Goal: Transaction & Acquisition: Purchase product/service

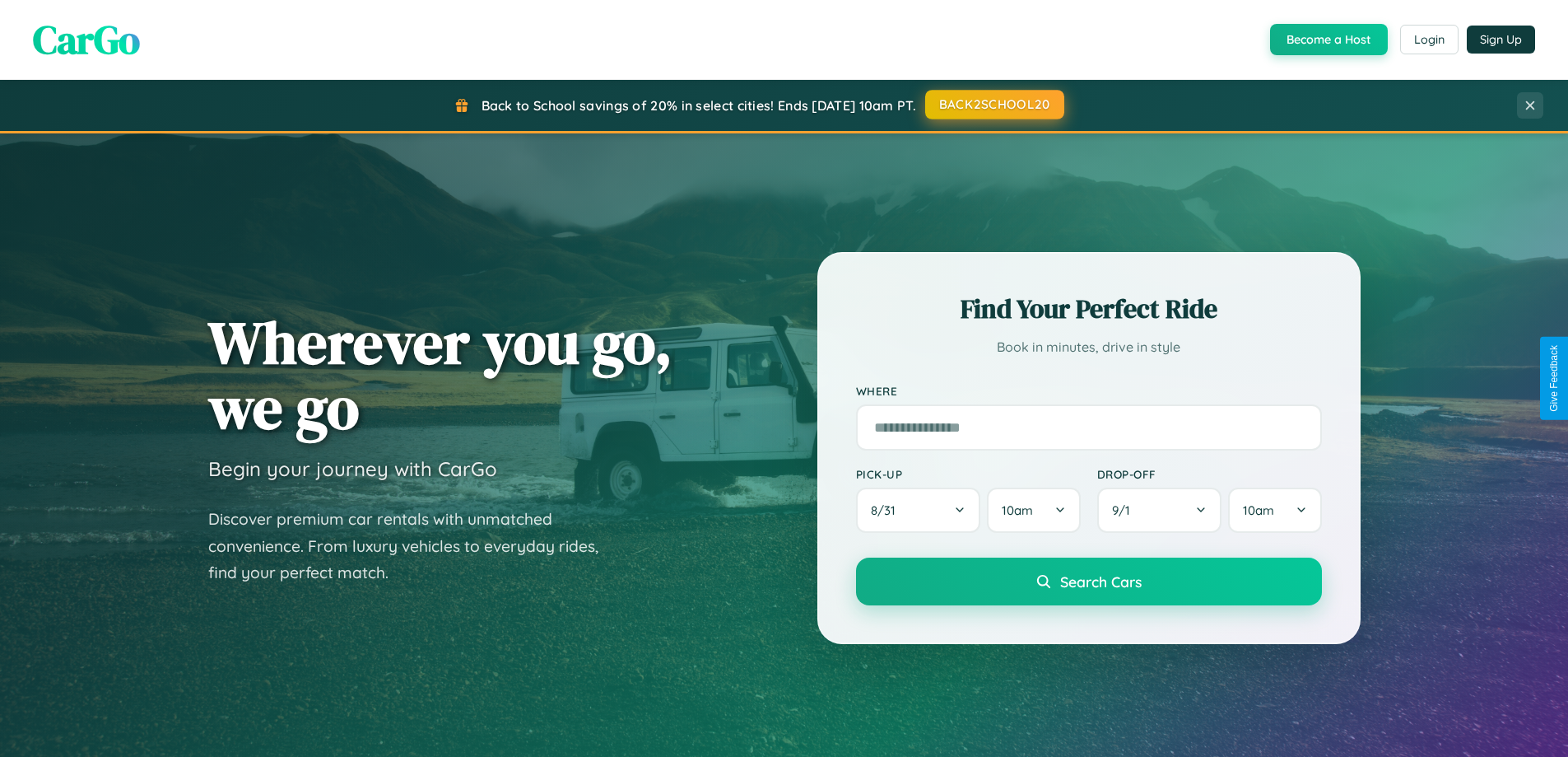
click at [994, 104] on button "BACK2SCHOOL20" at bounding box center [995, 104] width 139 height 29
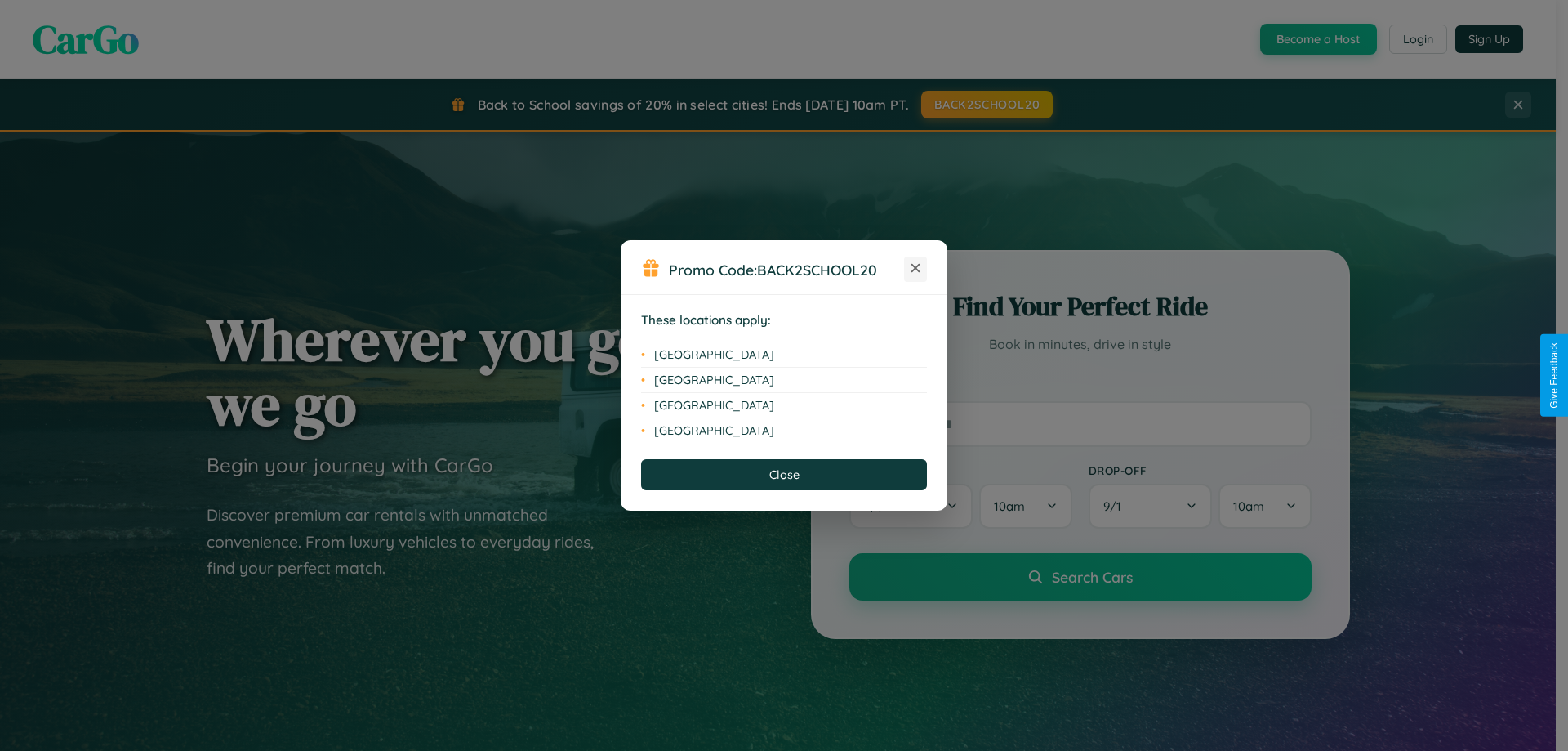
click at [915, 269] on icon at bounding box center [915, 268] width 9 height 9
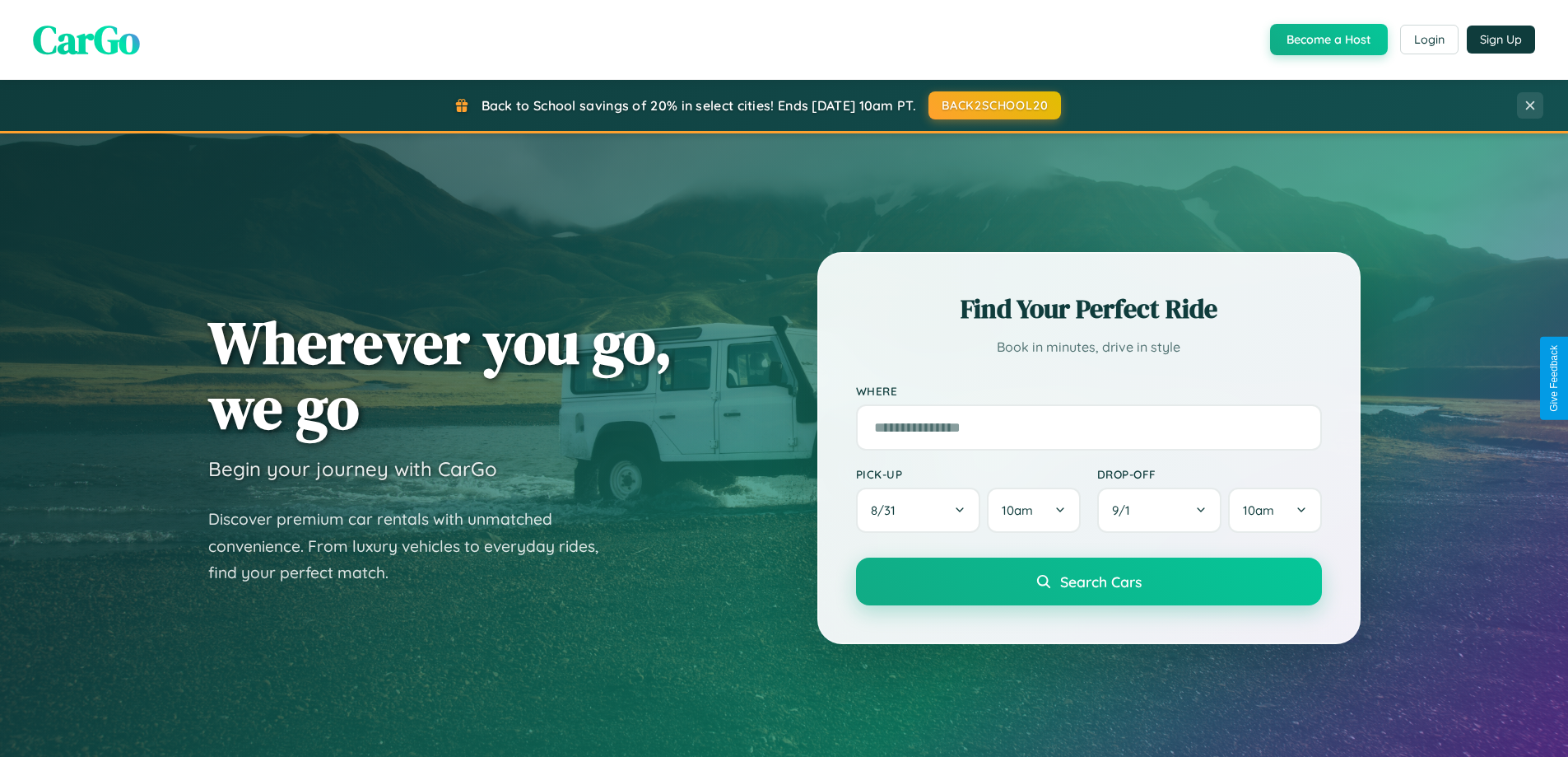
scroll to position [2647, 0]
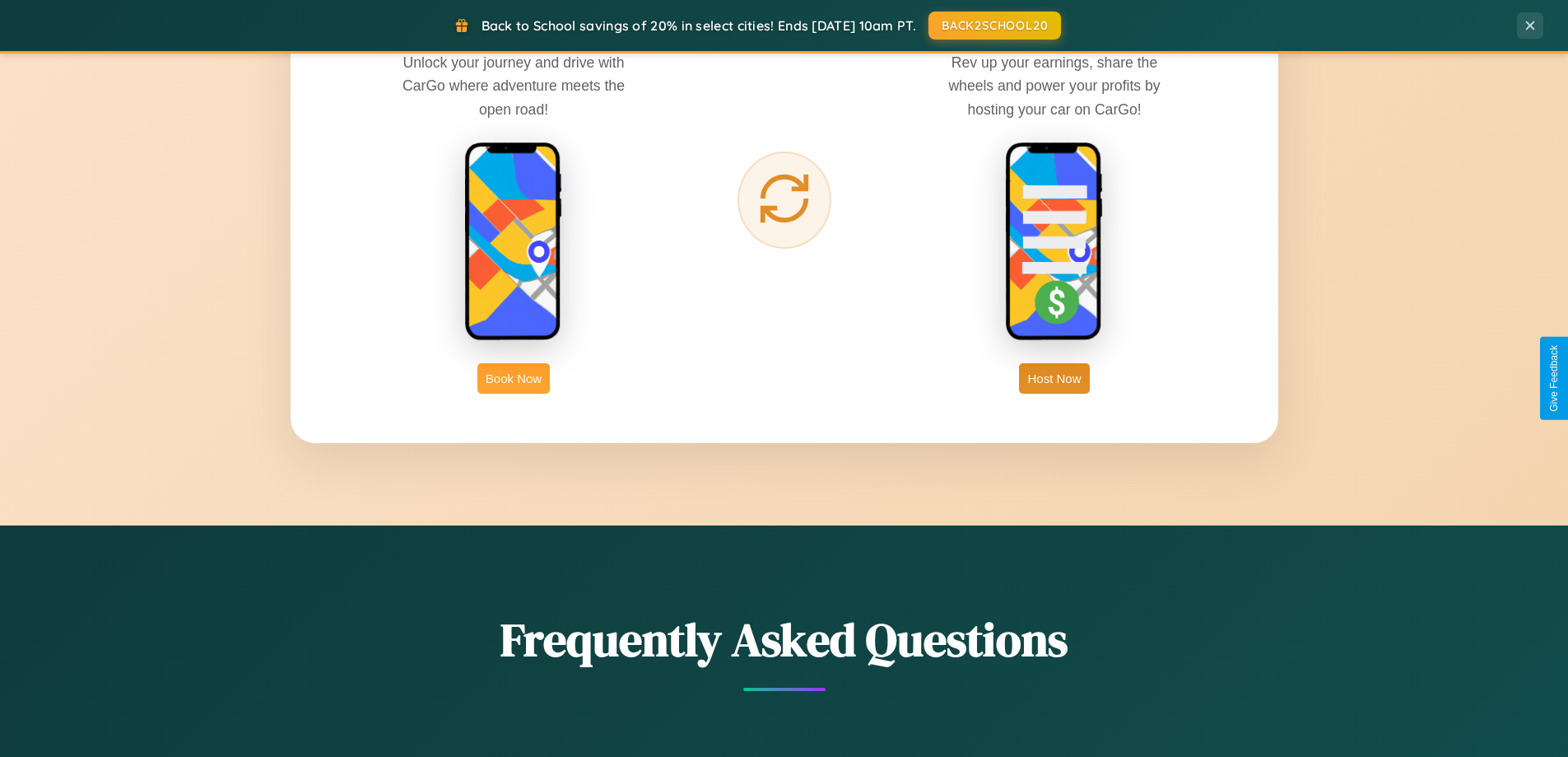
click at [514, 378] on button "Book Now" at bounding box center [514, 378] width 72 height 30
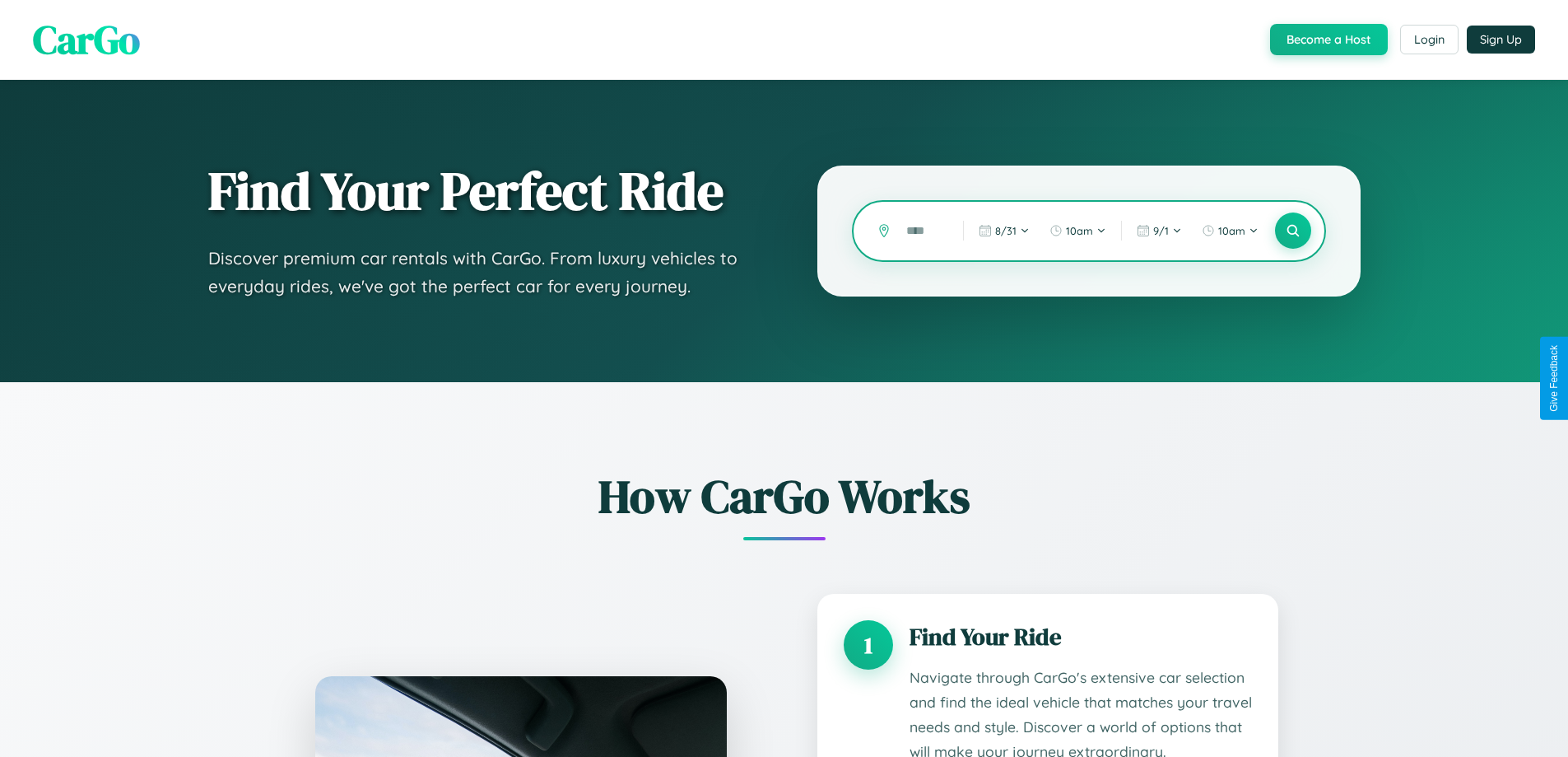
click at [922, 230] on input "text" at bounding box center [922, 231] width 49 height 29
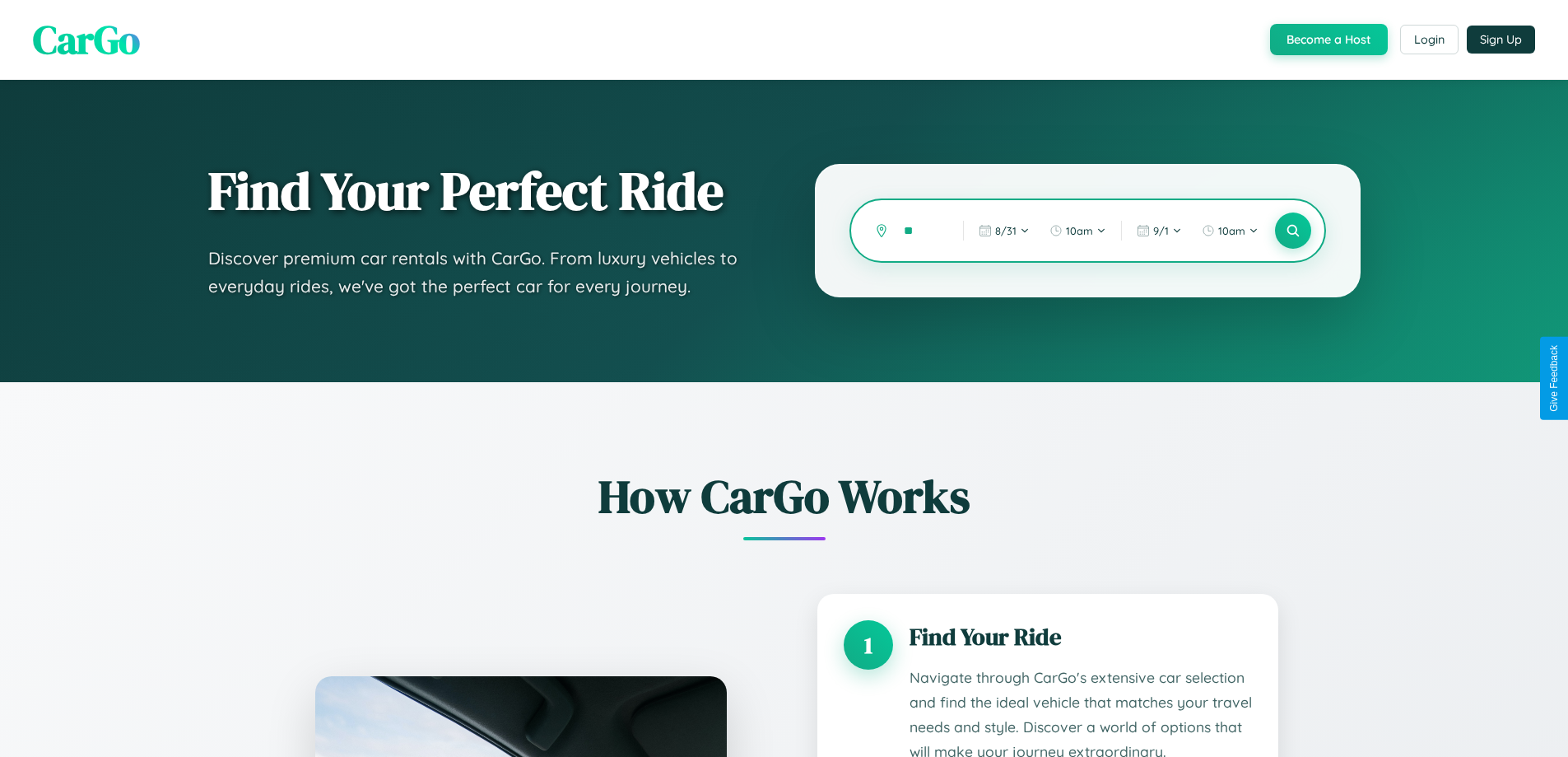
type input "*"
type input "*****"
click at [1293, 230] on icon at bounding box center [1293, 231] width 16 height 16
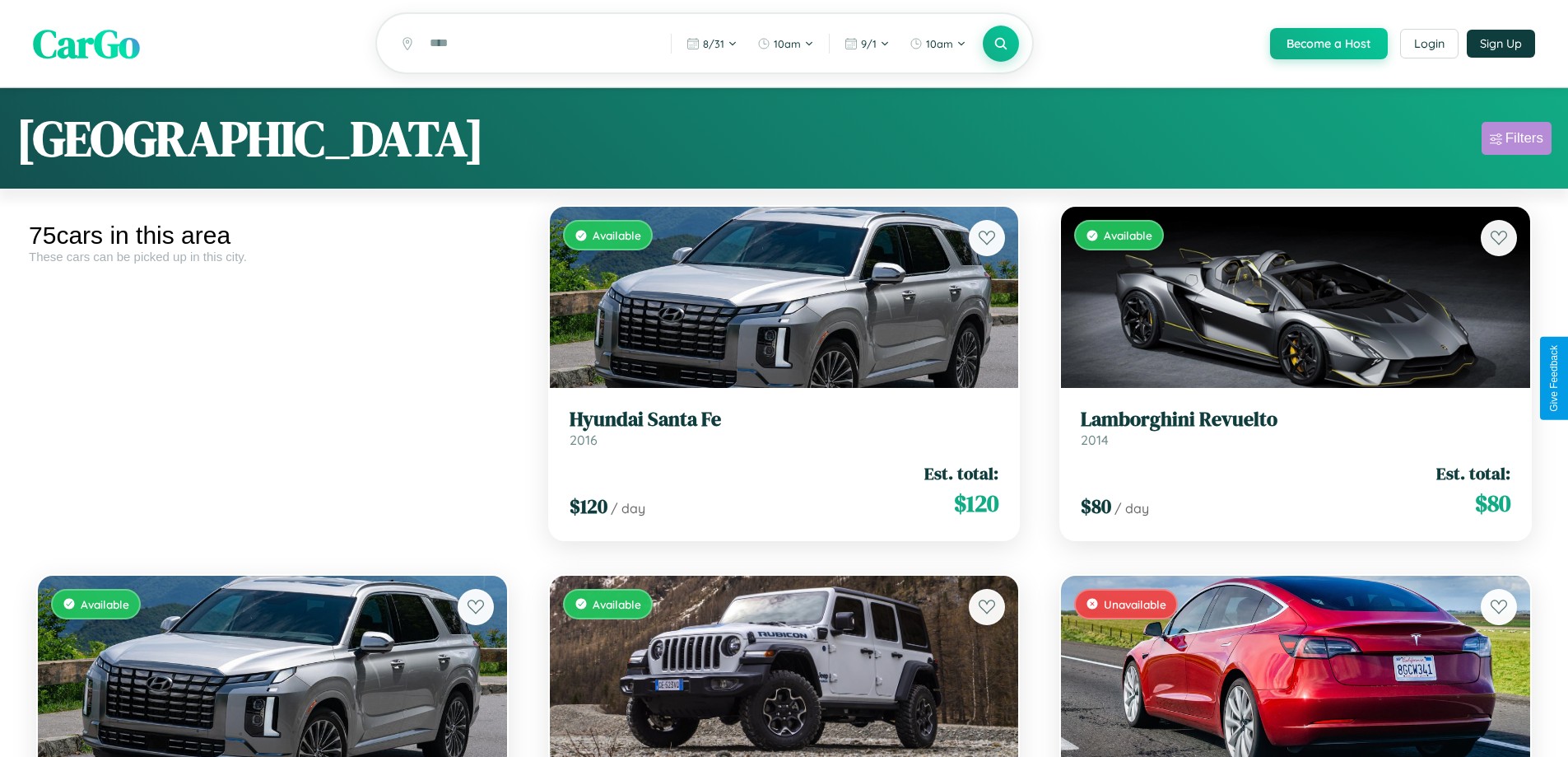
click at [1516, 140] on div "Filters" at bounding box center [1524, 138] width 38 height 17
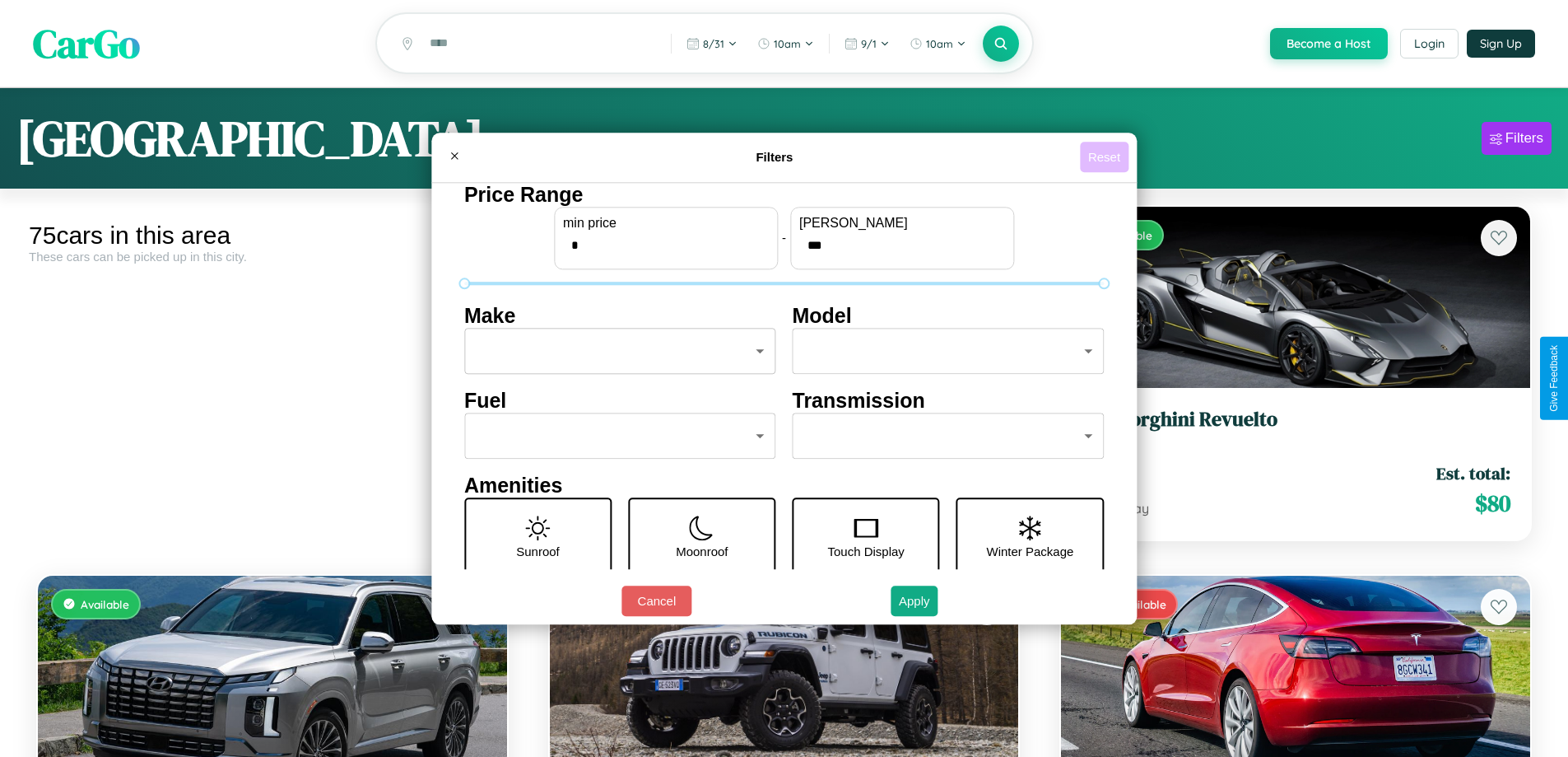
click at [1107, 156] on button "Reset" at bounding box center [1105, 156] width 49 height 30
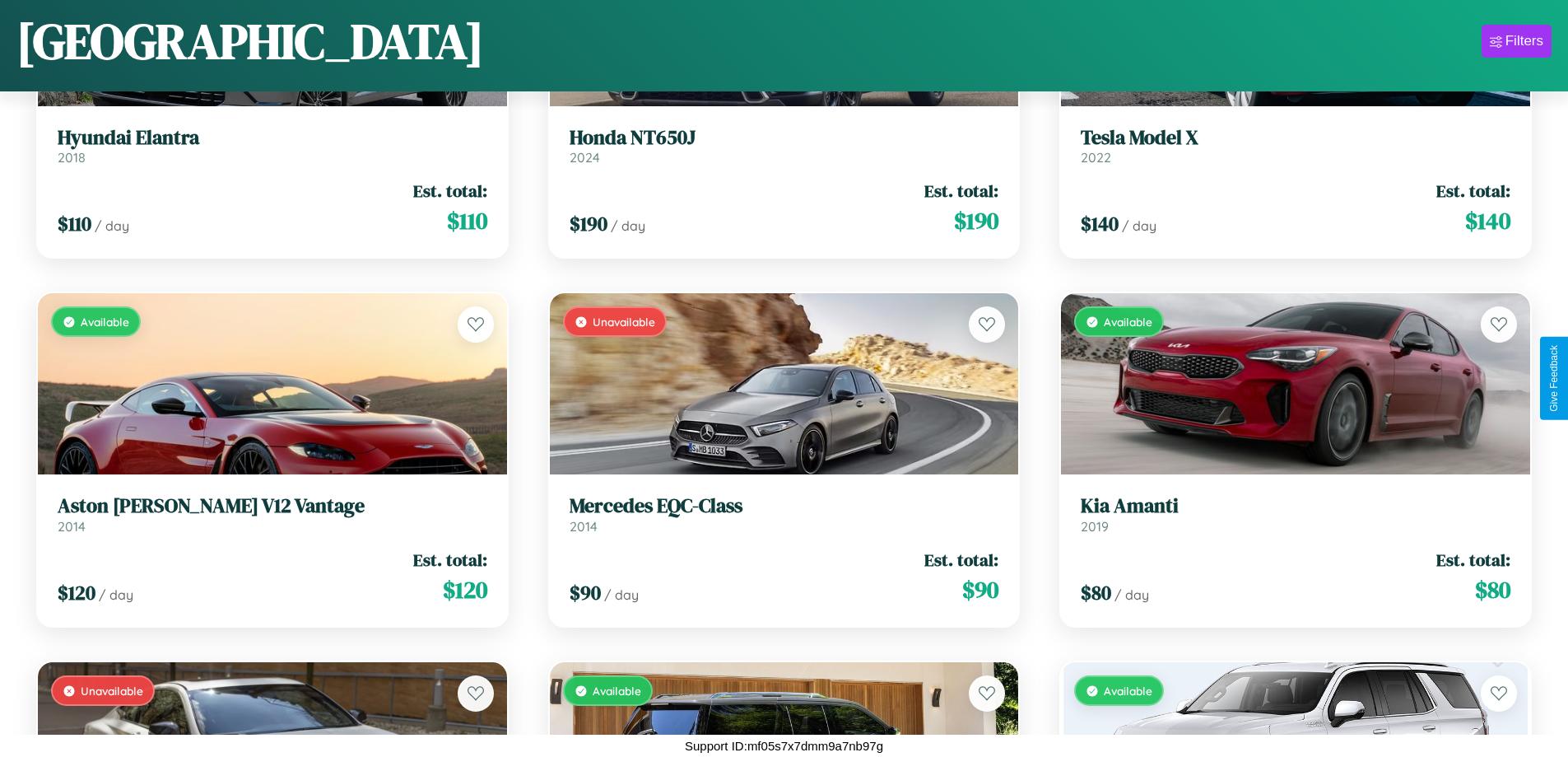
scroll to position [5395, 0]
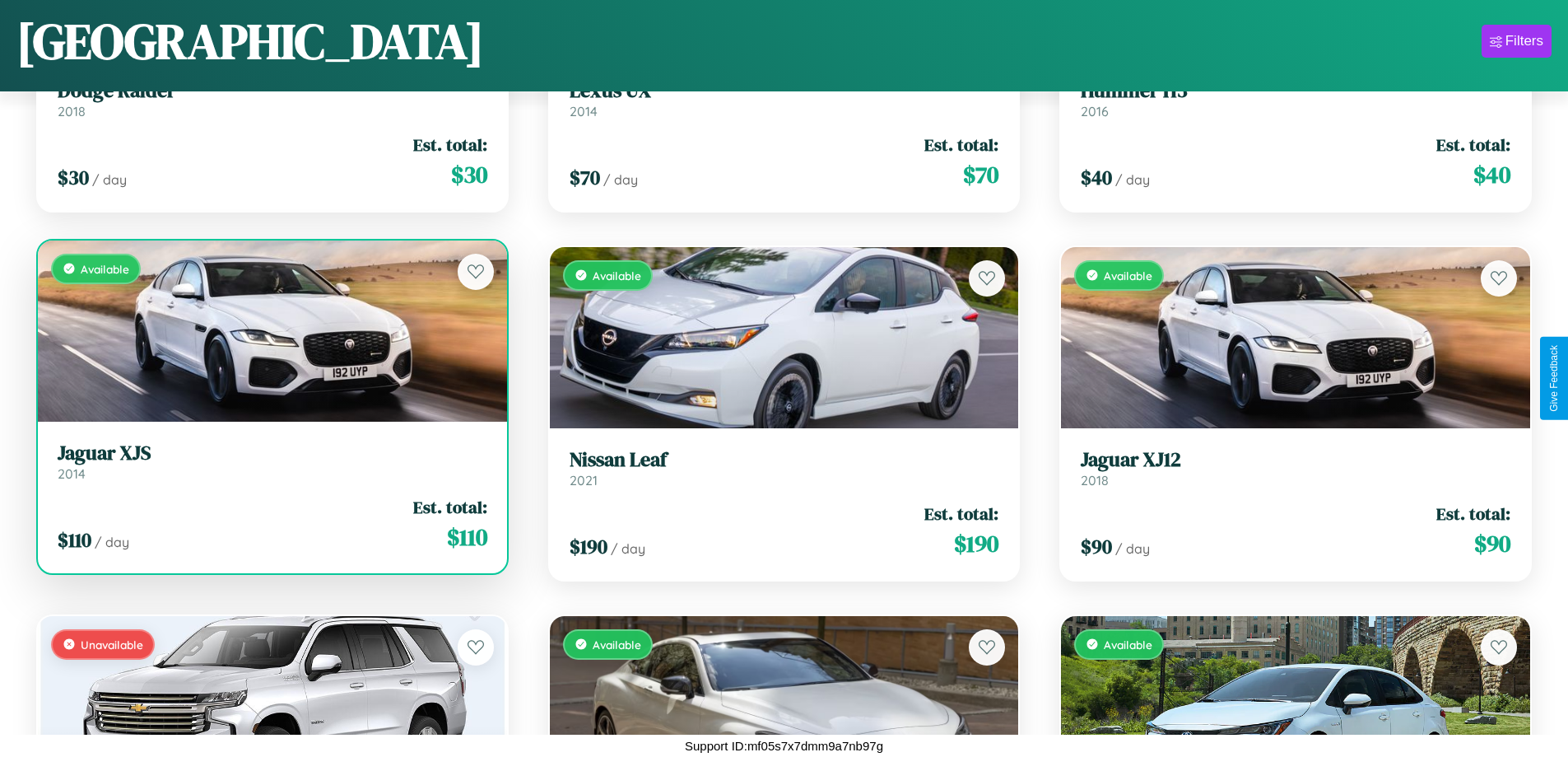
click at [270, 468] on link "Jaguar XJS 2014" at bounding box center [272, 461] width 430 height 40
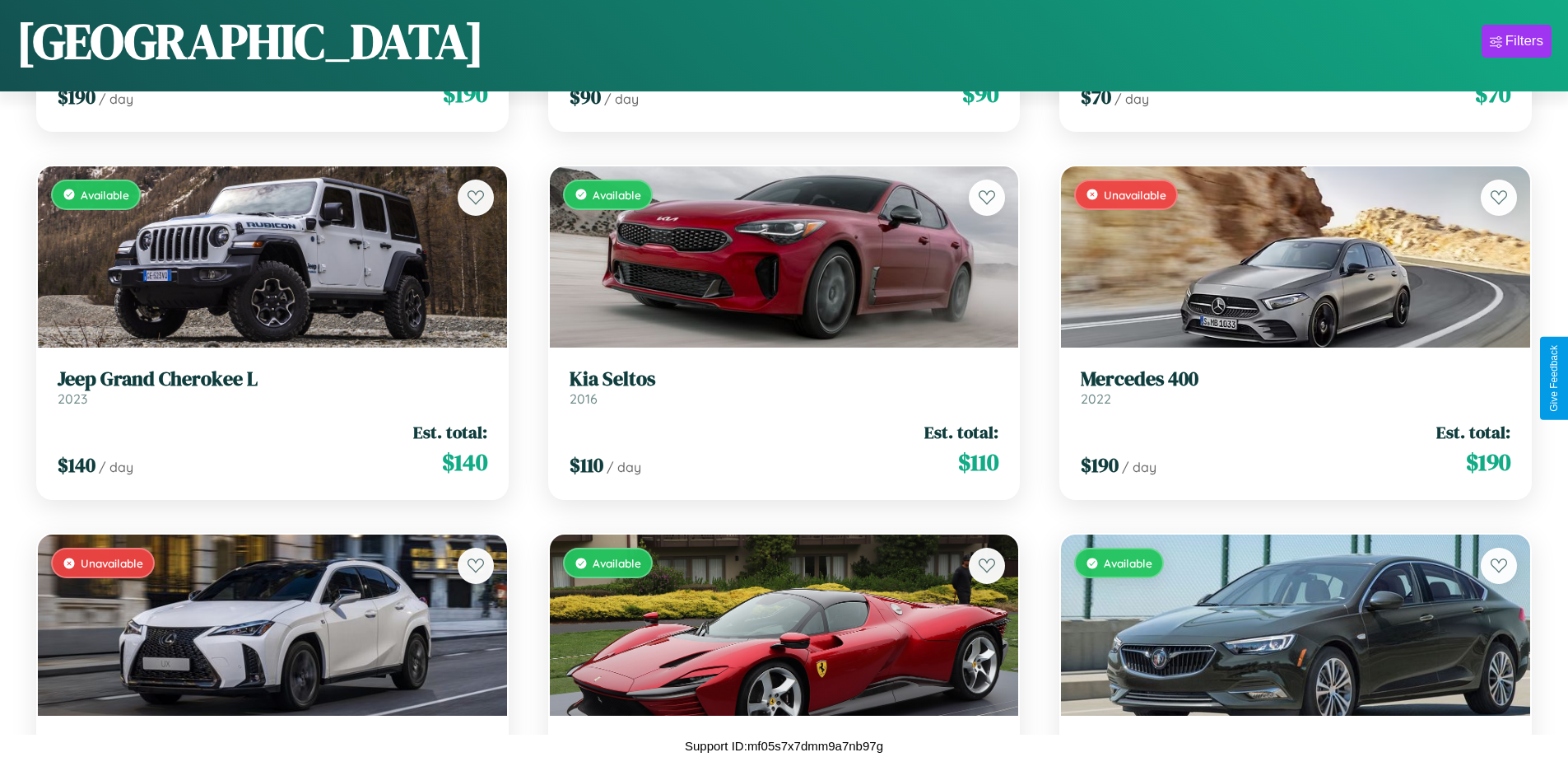
scroll to position [970, 0]
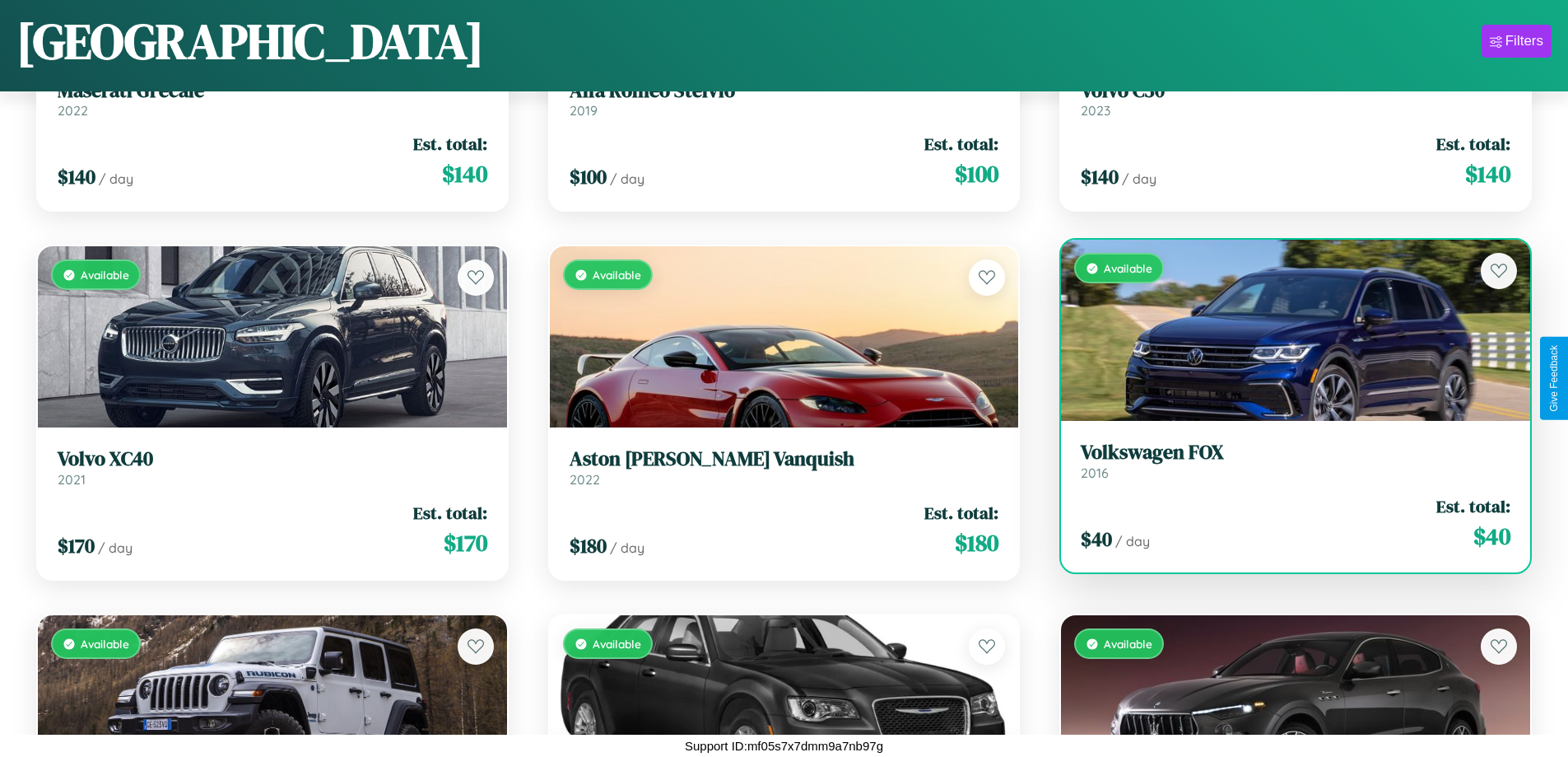
click at [1285, 460] on h3 "Volkswagen FOX" at bounding box center [1296, 453] width 430 height 23
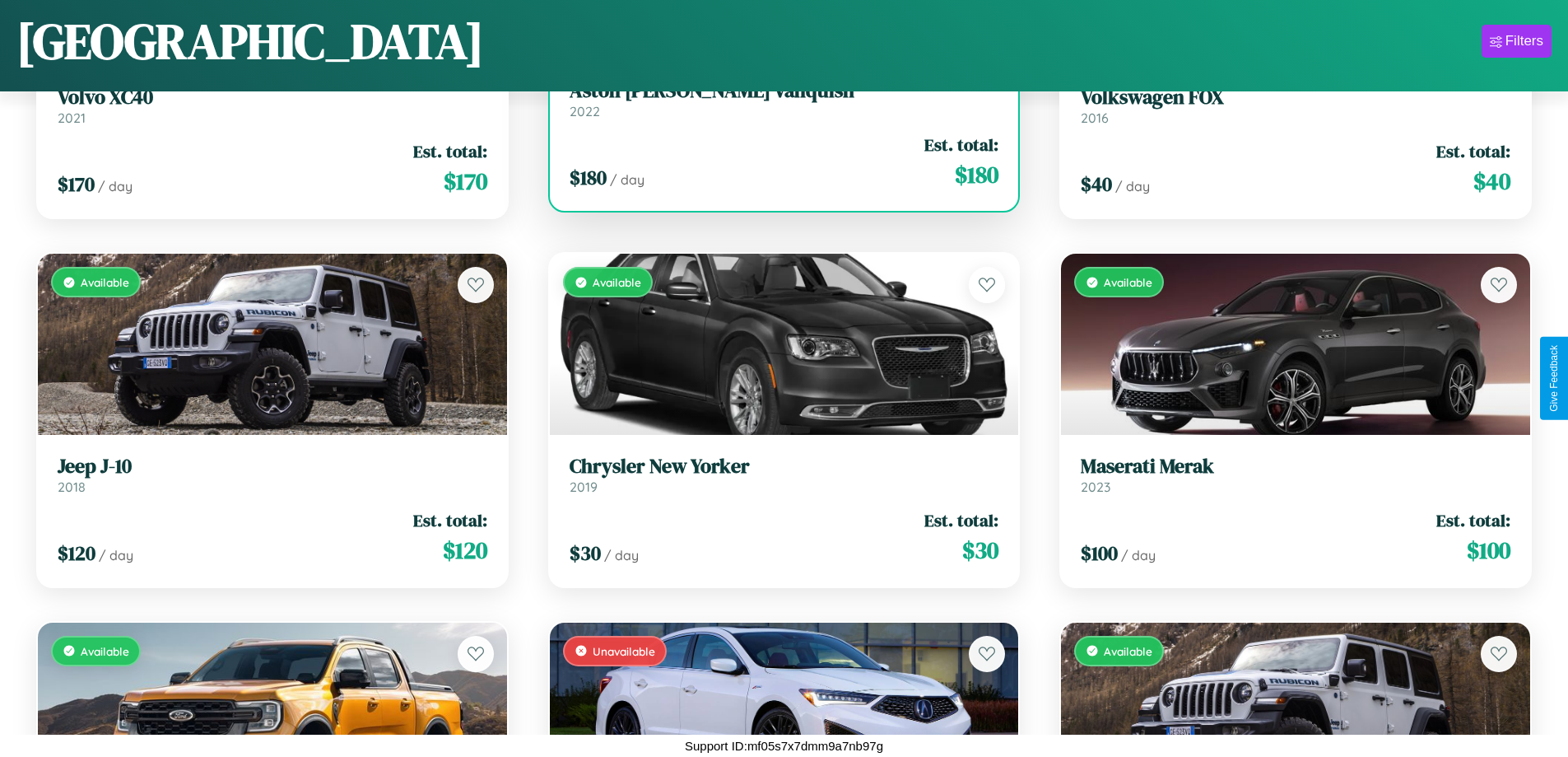
scroll to position [1338, 0]
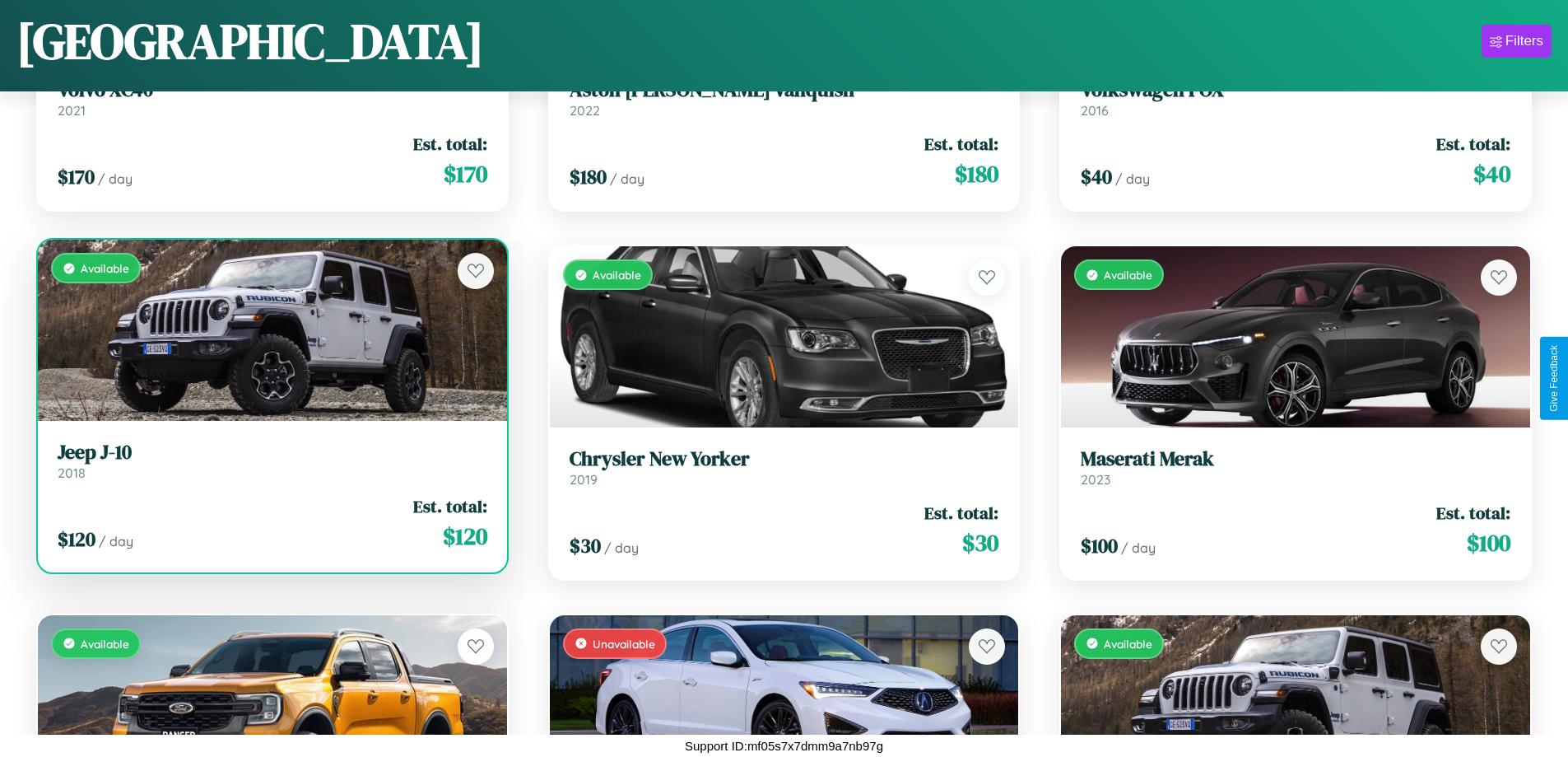
click at [270, 460] on h3 "Jeep J-10" at bounding box center [272, 453] width 430 height 23
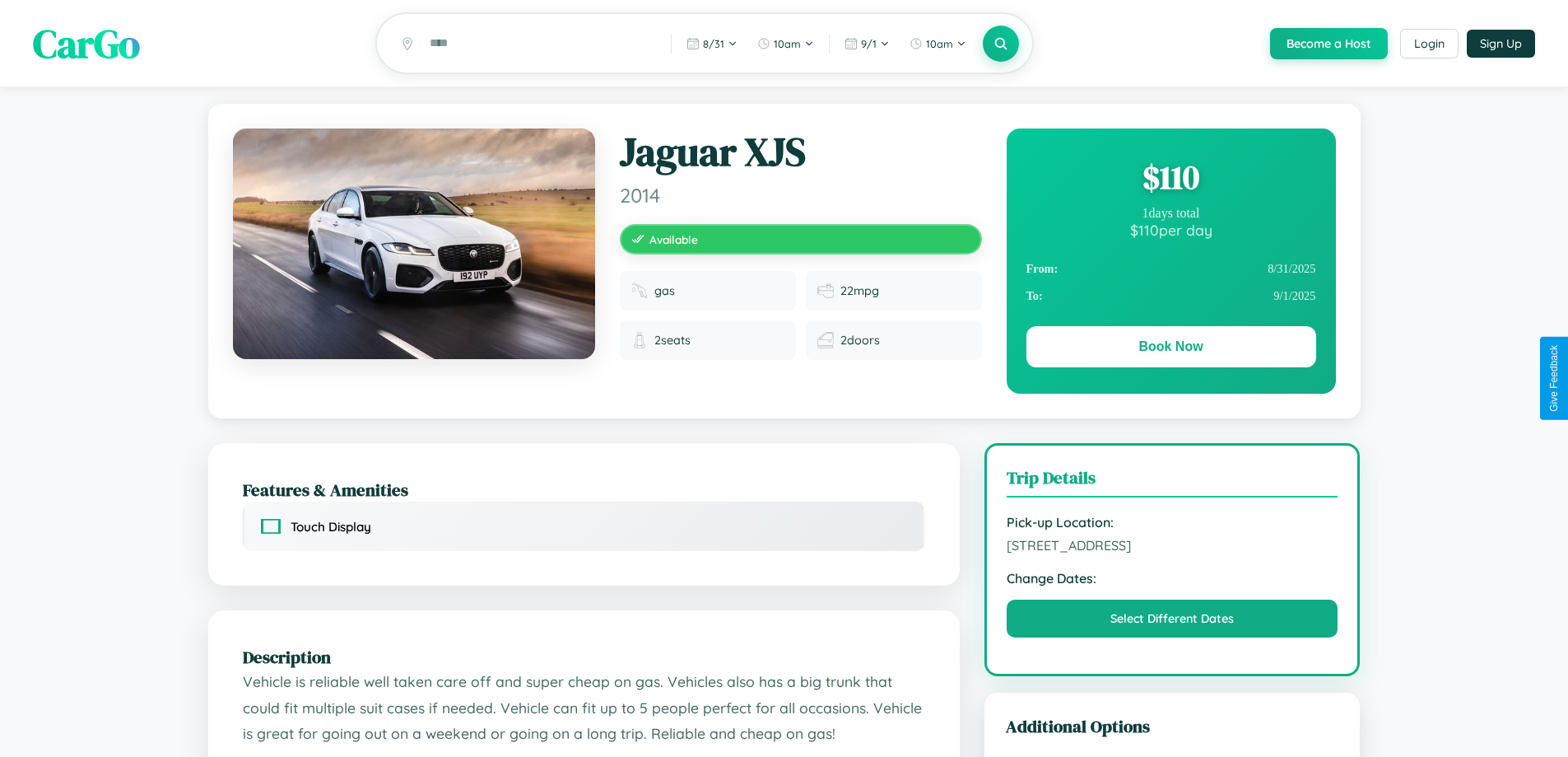
scroll to position [541, 0]
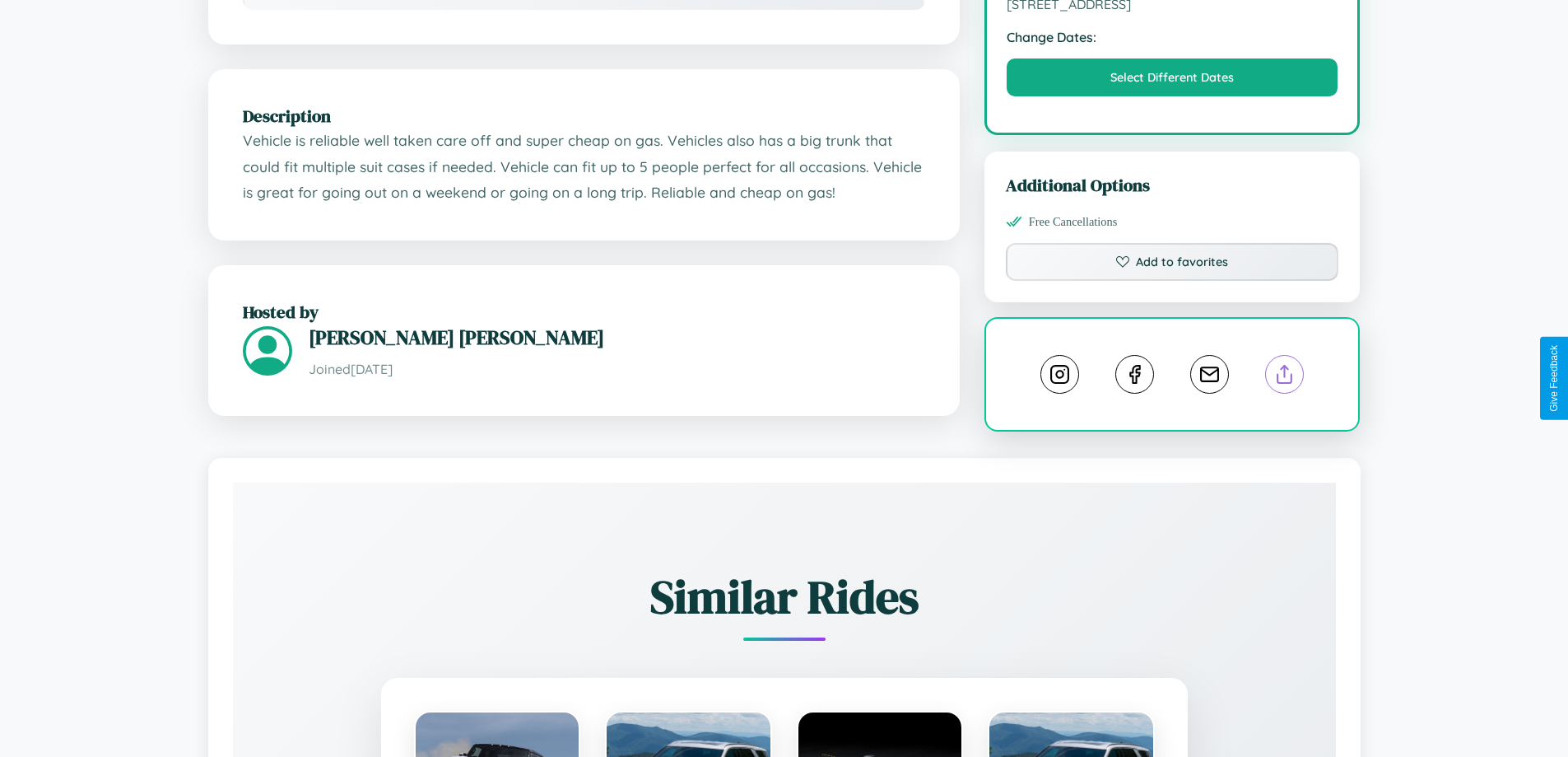
click at [1285, 378] on line at bounding box center [1285, 372] width 0 height 12
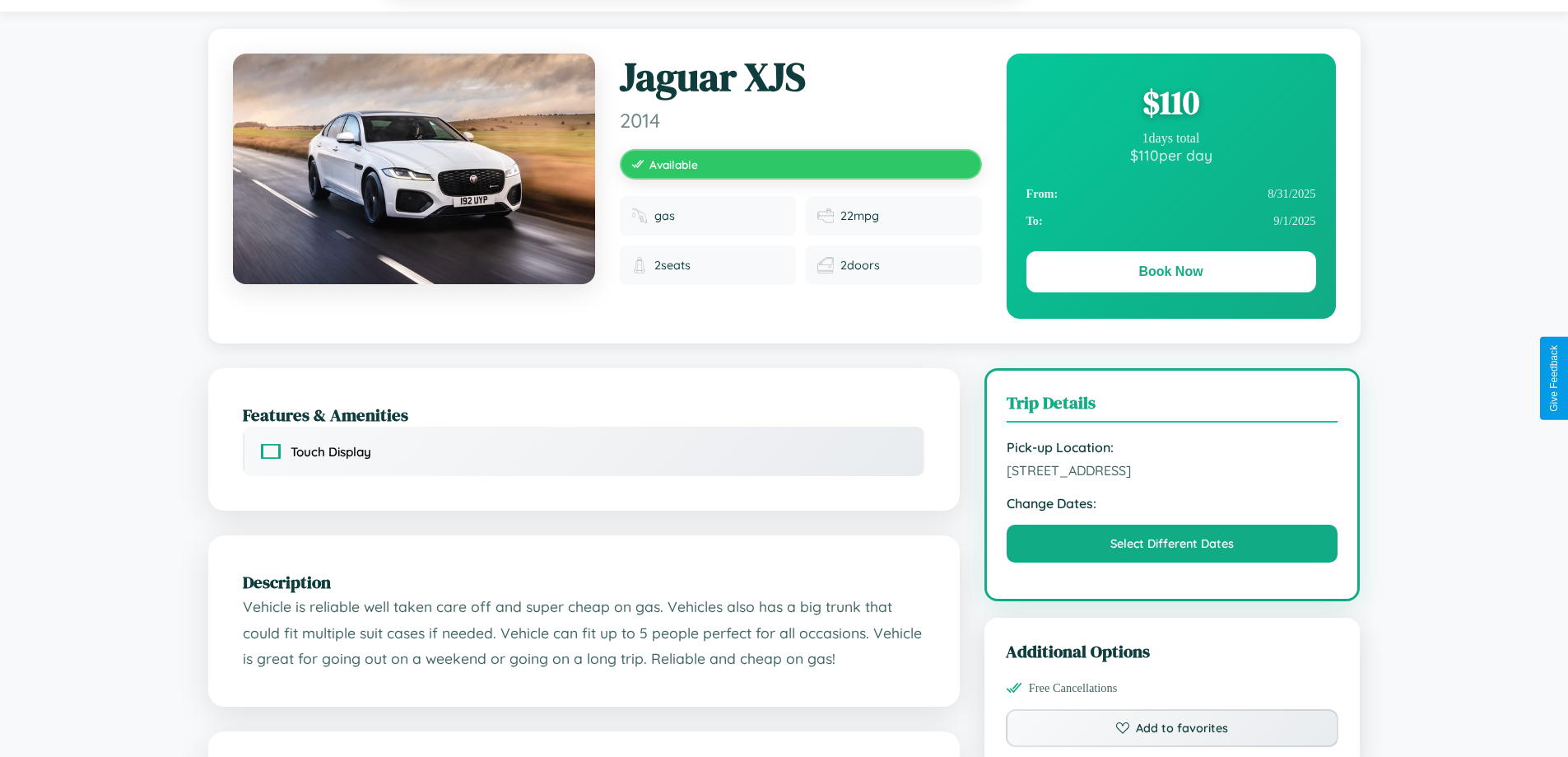
scroll to position [0, 0]
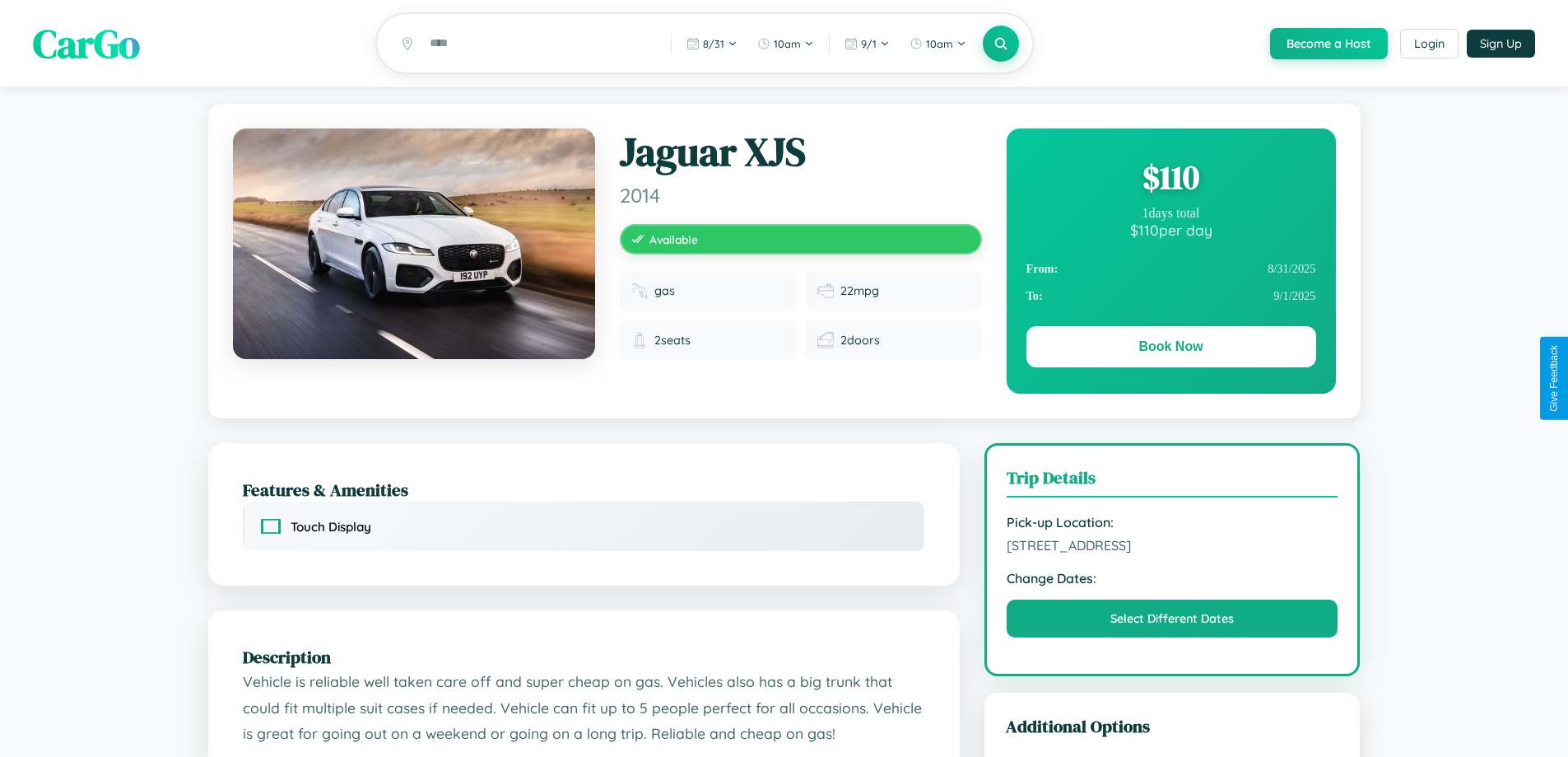
click at [1171, 179] on div "$ 110" at bounding box center [1171, 178] width 290 height 45
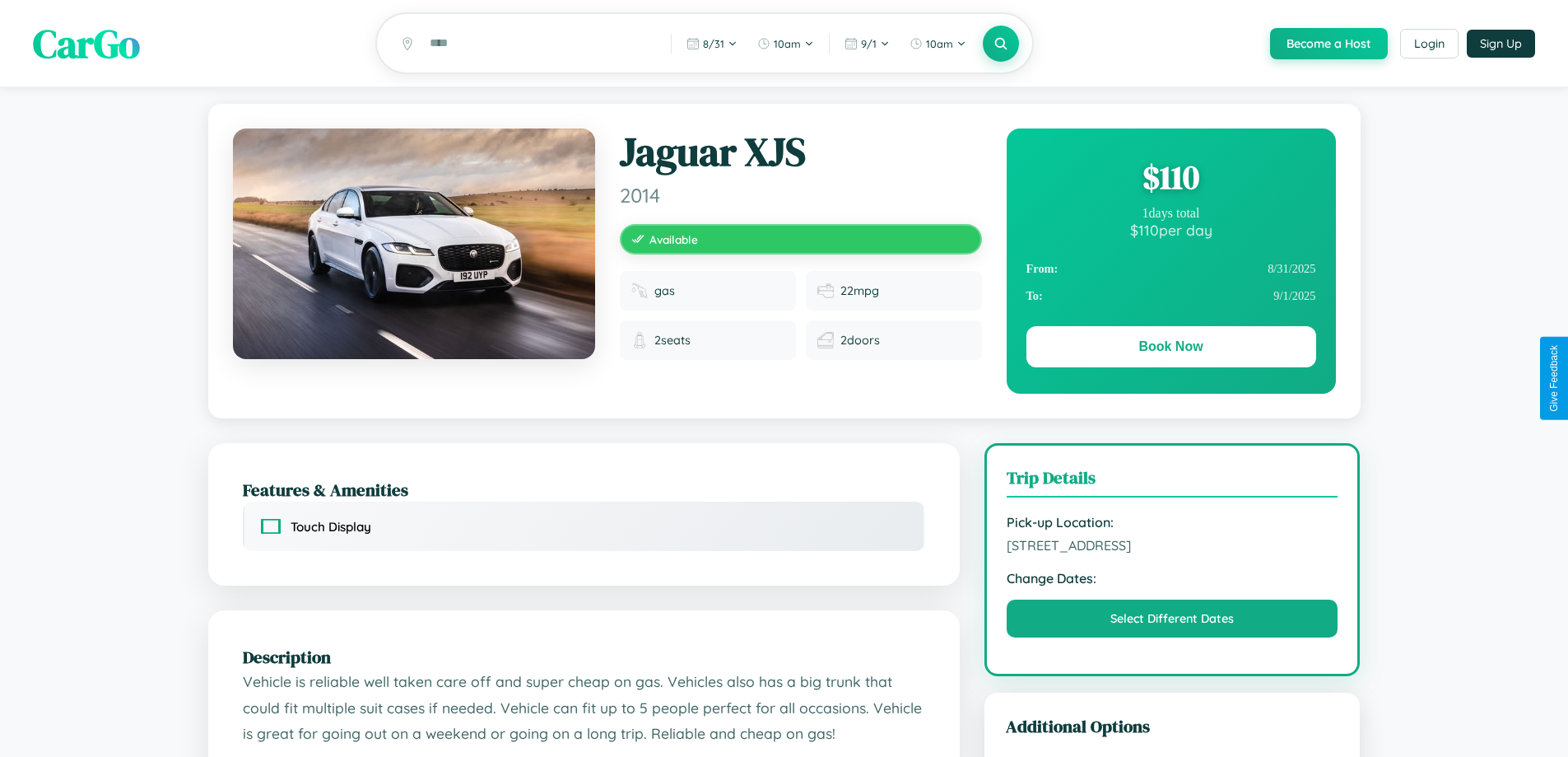
click at [1171, 179] on div "$ 110" at bounding box center [1171, 178] width 290 height 45
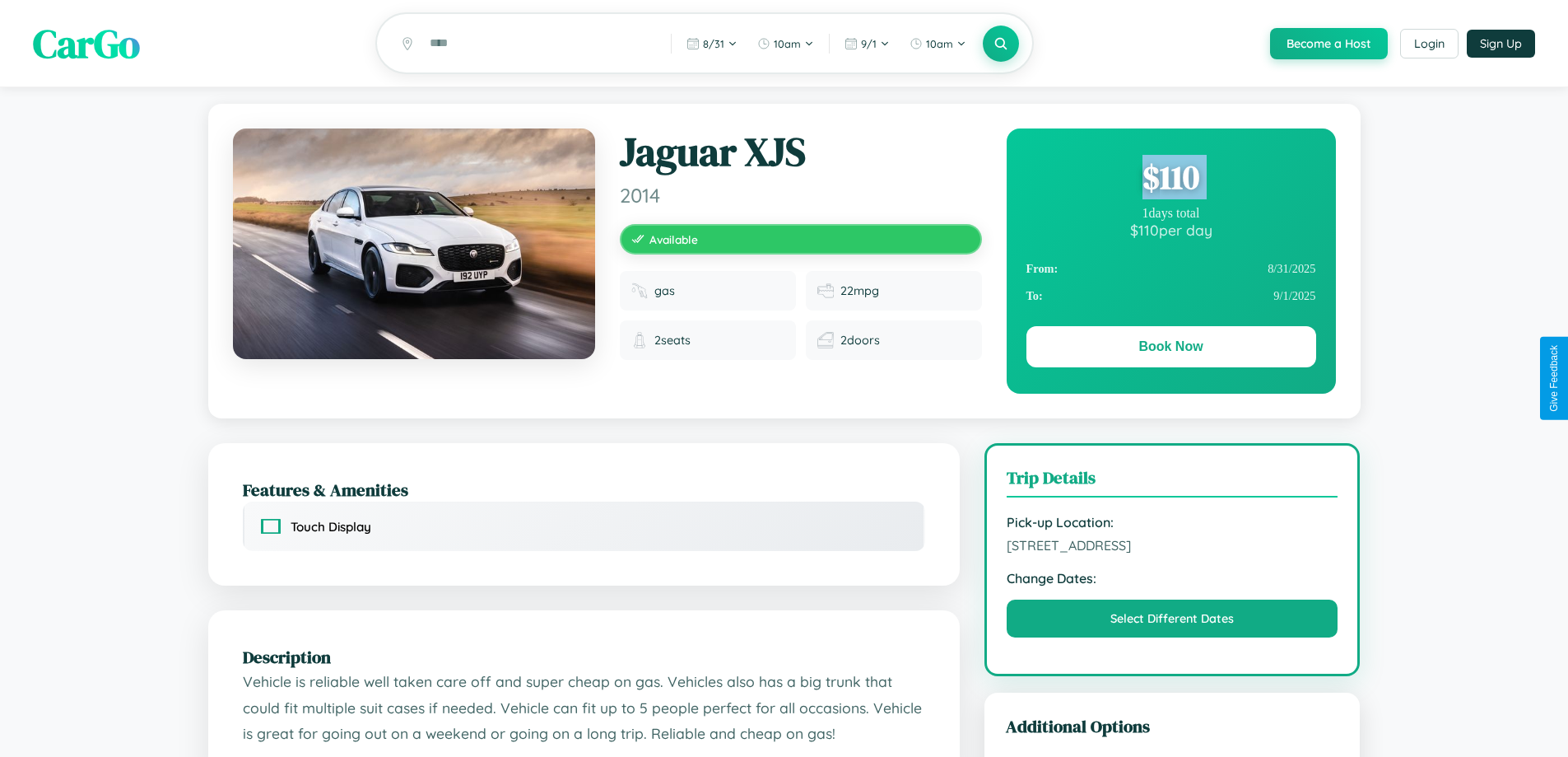
click at [1171, 179] on div "$ 110" at bounding box center [1171, 178] width 290 height 45
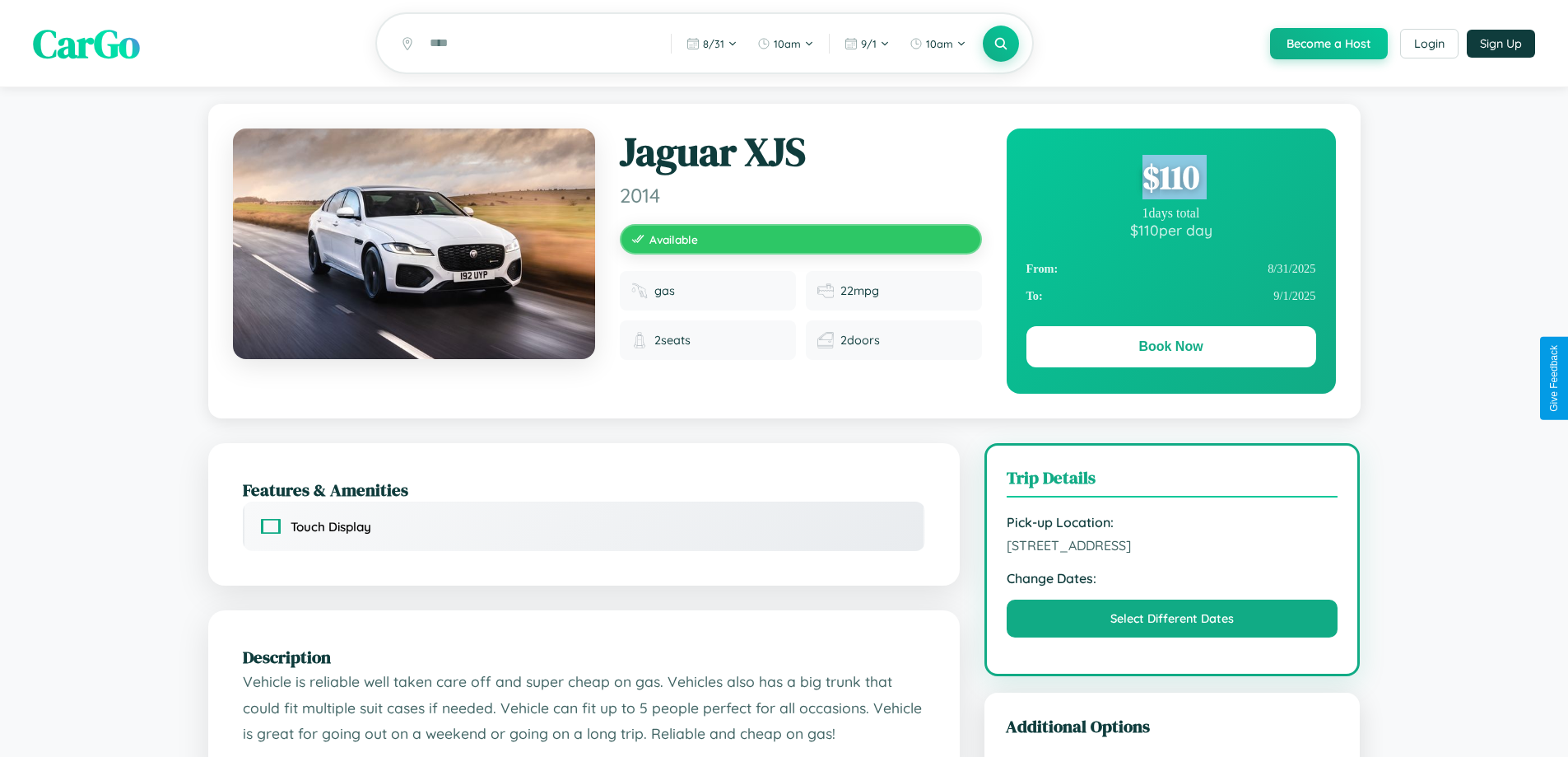
click at [1171, 179] on div "$ 110" at bounding box center [1171, 178] width 290 height 45
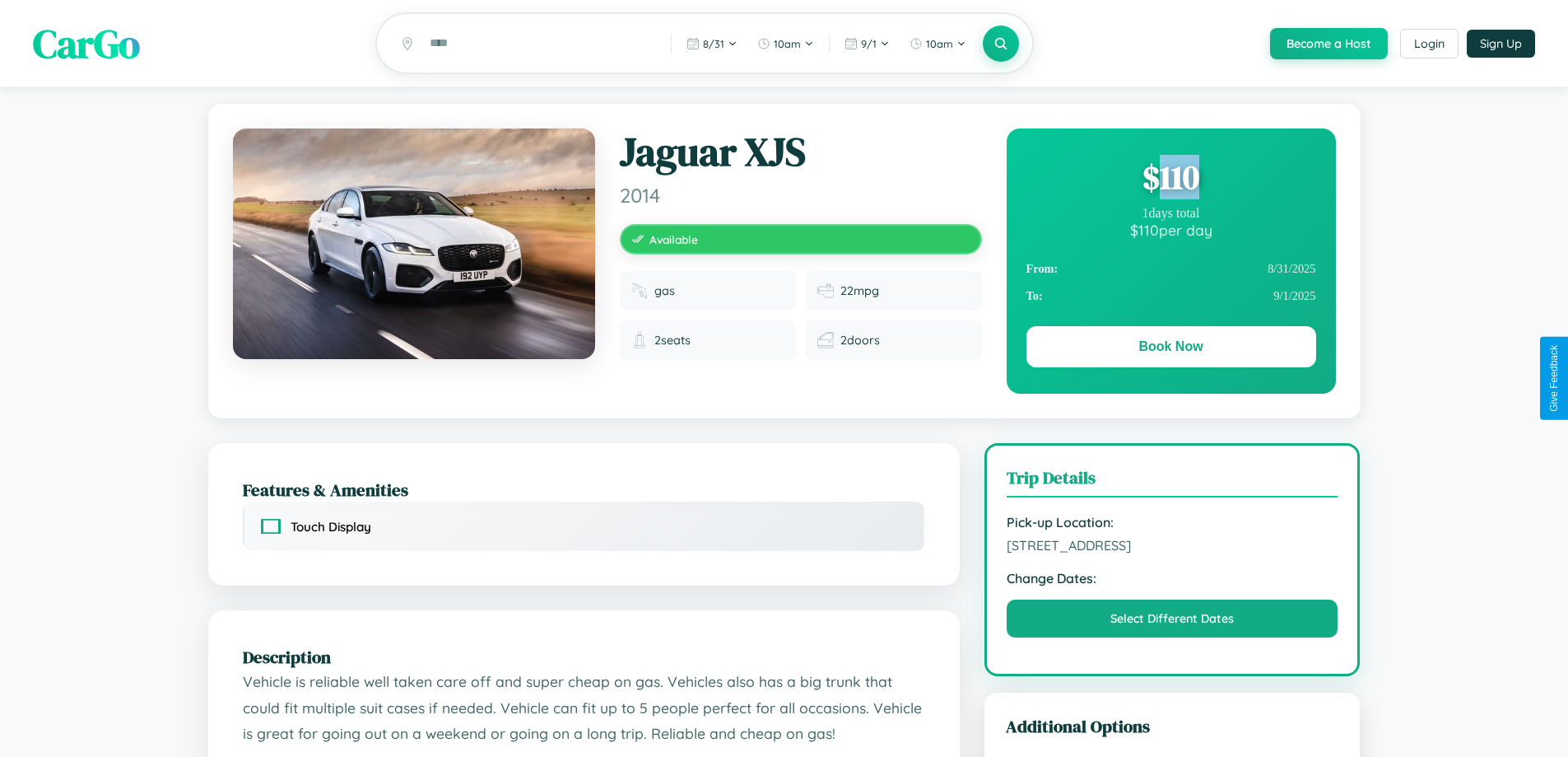
click at [1171, 179] on div "$ 110" at bounding box center [1171, 178] width 290 height 45
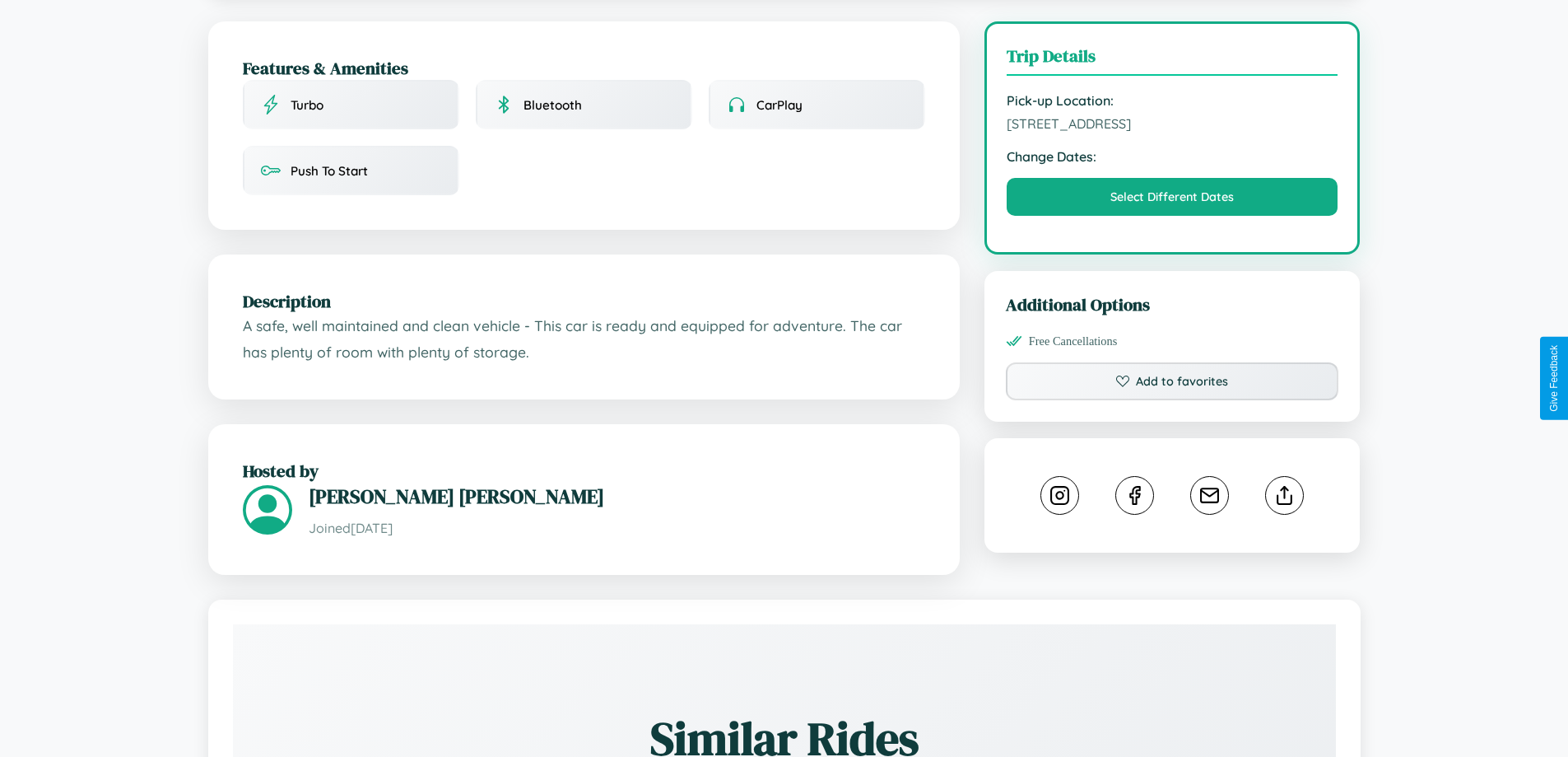
scroll to position [427, 0]
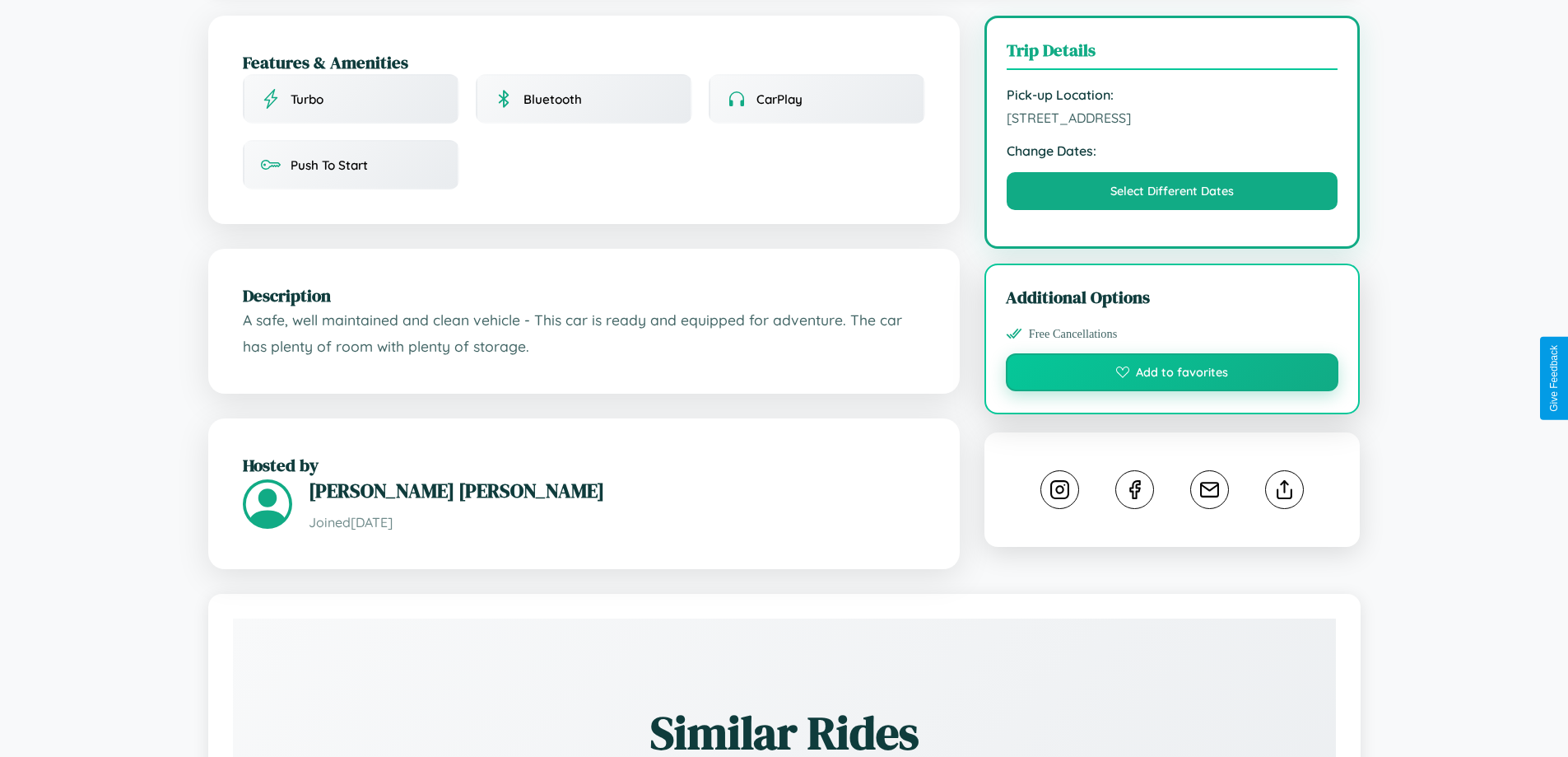
click at [1172, 375] on button "Add to favorites" at bounding box center [1173, 372] width 333 height 38
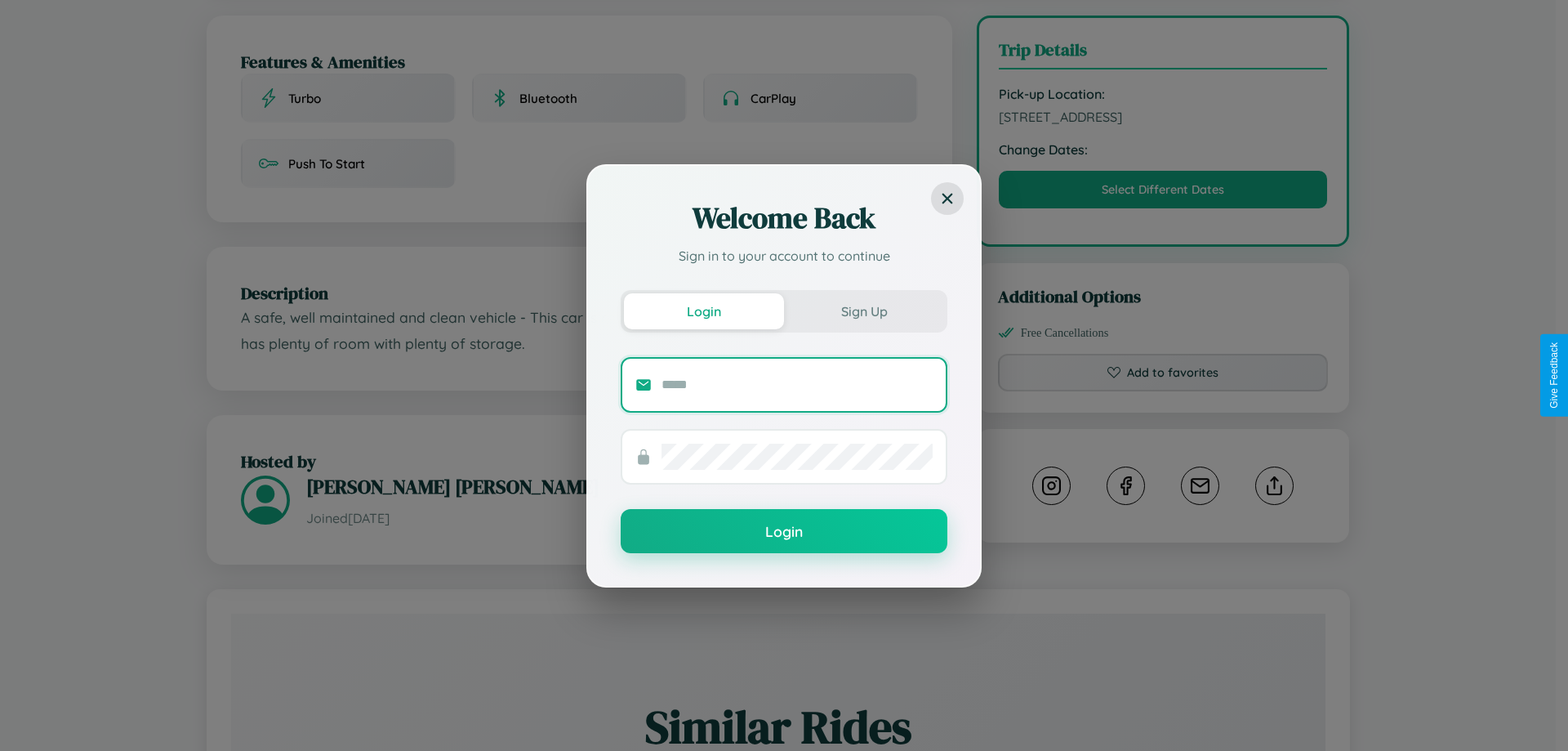
click at [797, 384] on input "text" at bounding box center [797, 384] width 271 height 26
type input "**********"
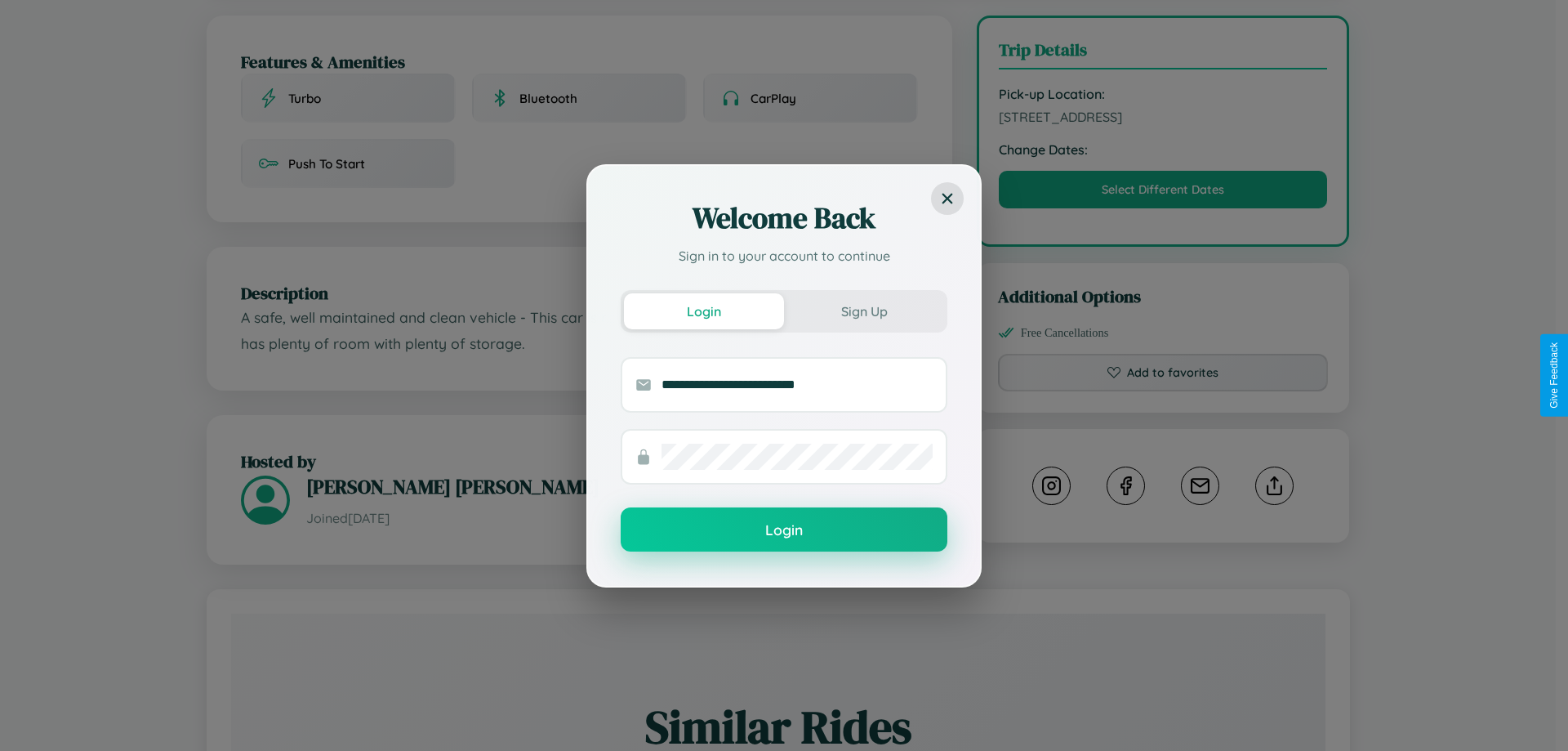
click at [784, 530] on button "Login" at bounding box center [784, 529] width 327 height 45
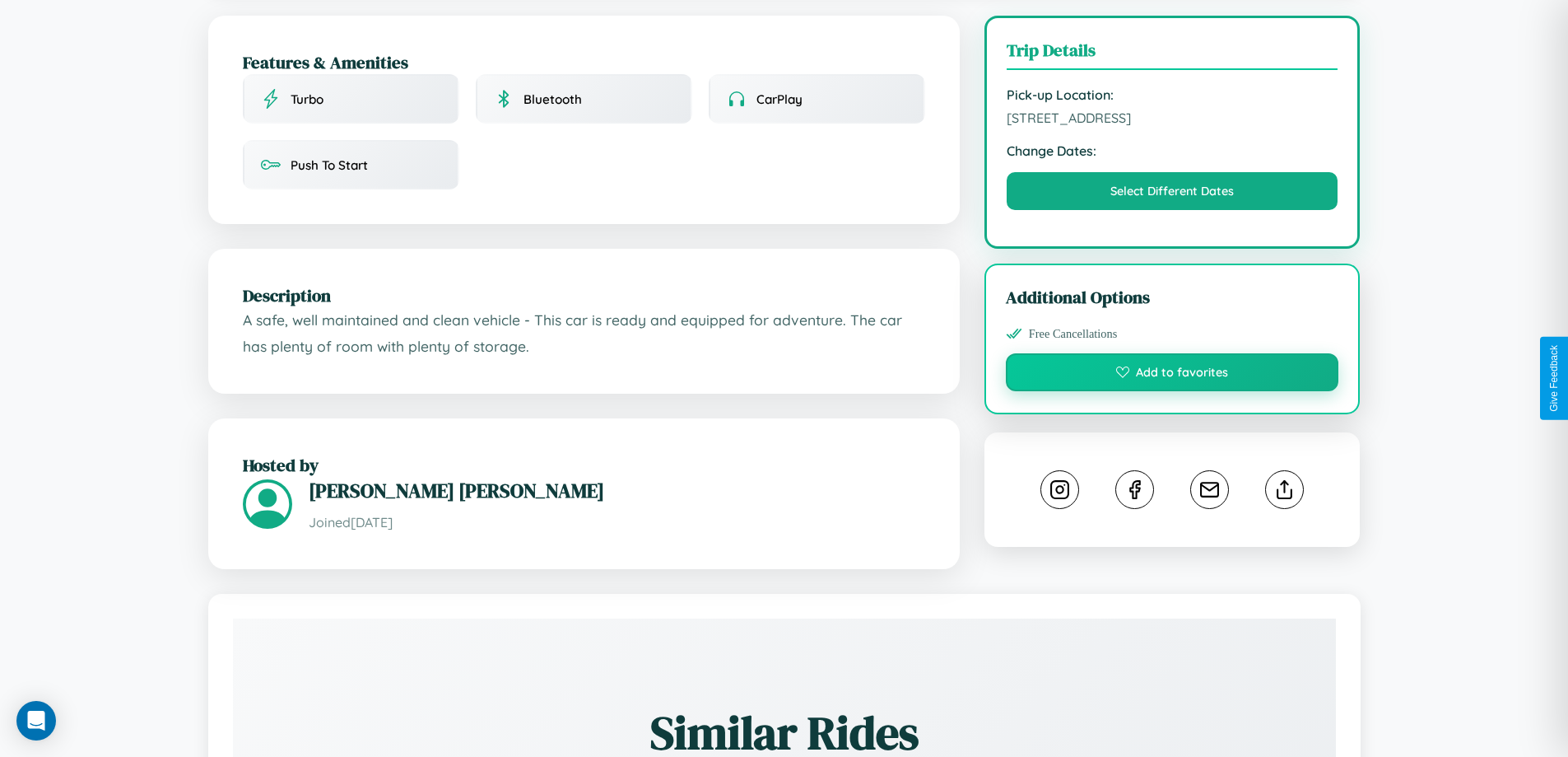
click at [1172, 378] on button "Add to favorites" at bounding box center [1173, 372] width 333 height 38
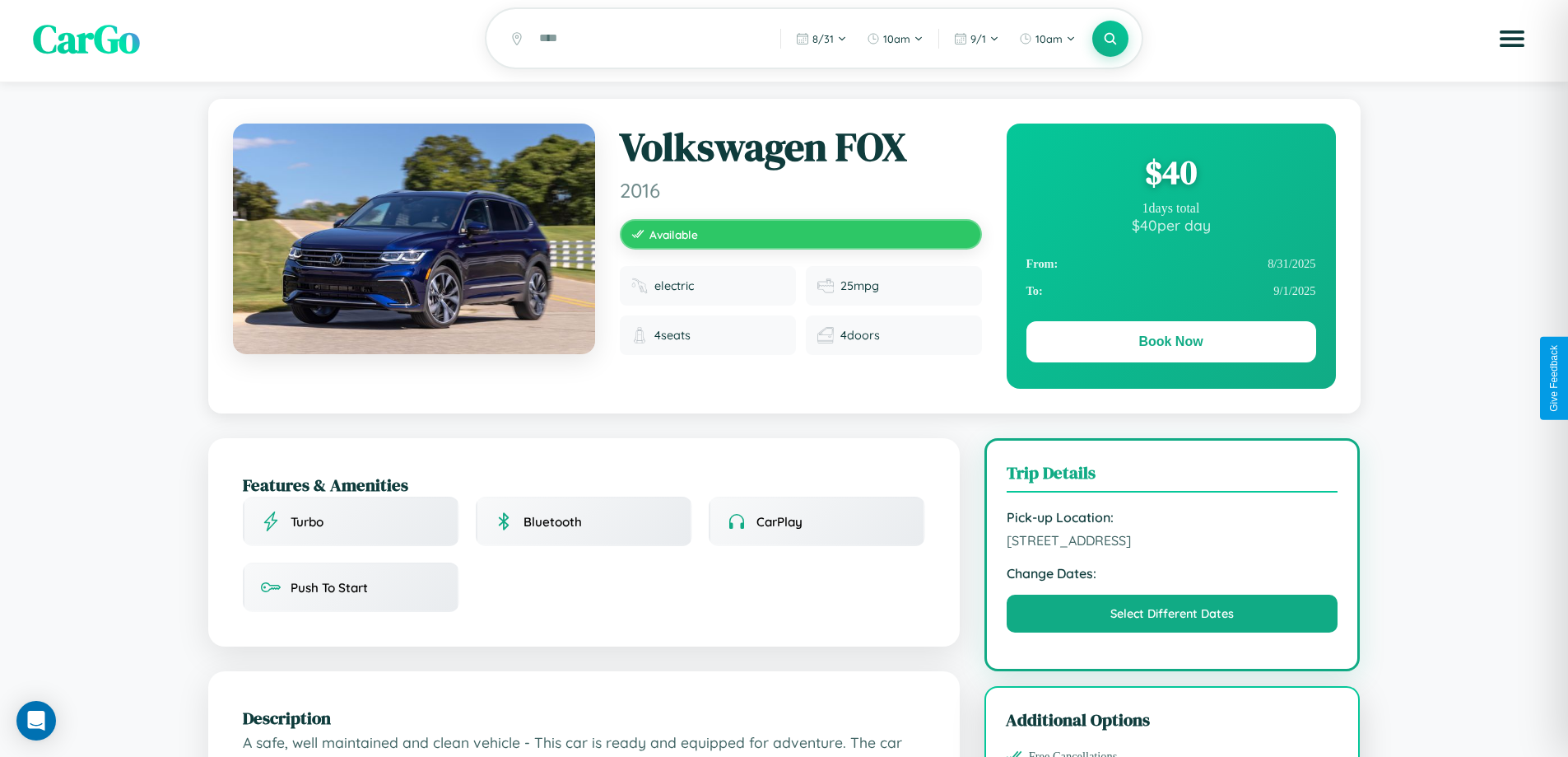
scroll to position [0, 0]
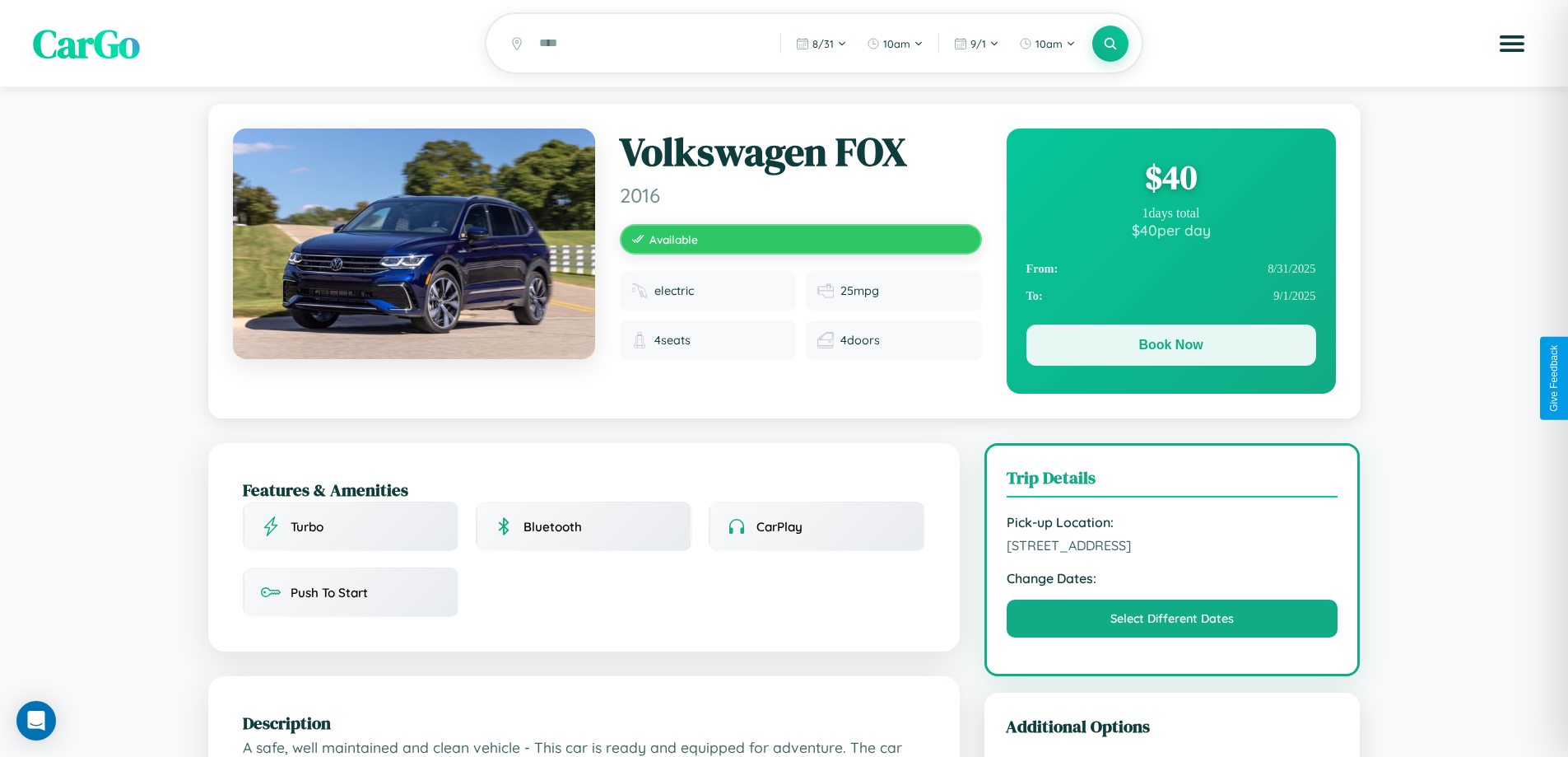
click at [1171, 347] on button "Book Now" at bounding box center [1171, 345] width 290 height 41
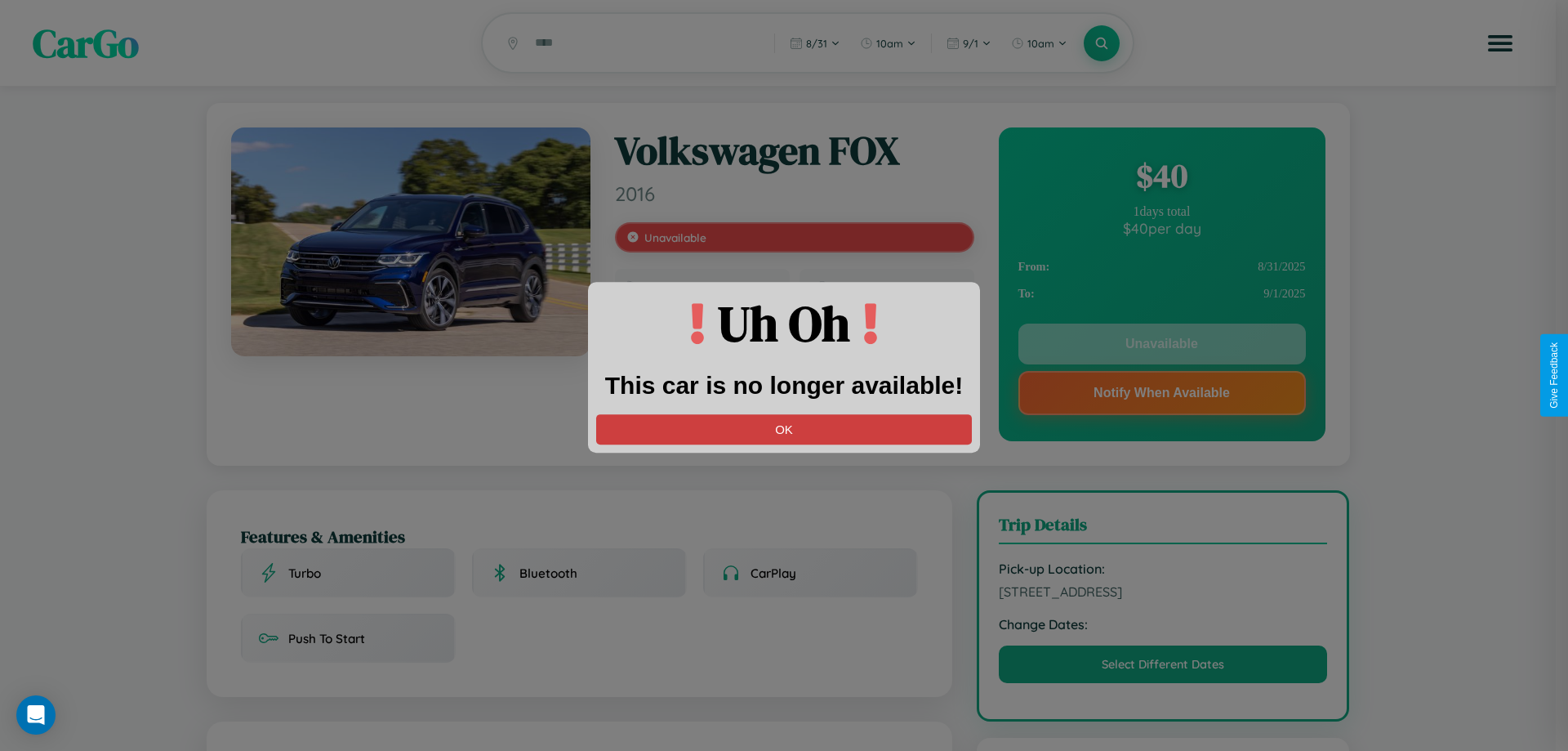
click at [784, 429] on button "OK" at bounding box center [784, 429] width 375 height 30
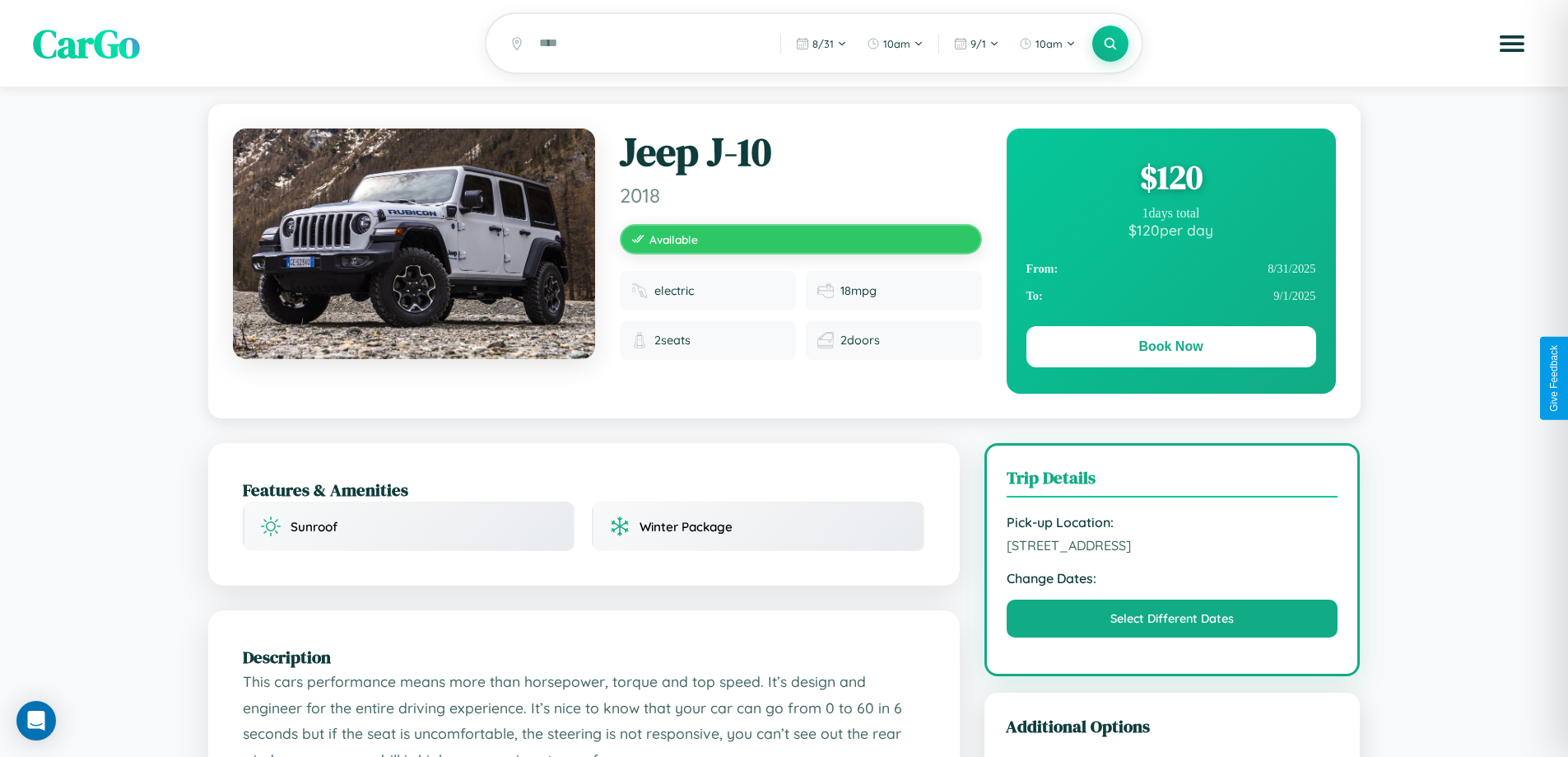
click at [1171, 179] on div "$ 120" at bounding box center [1171, 178] width 290 height 45
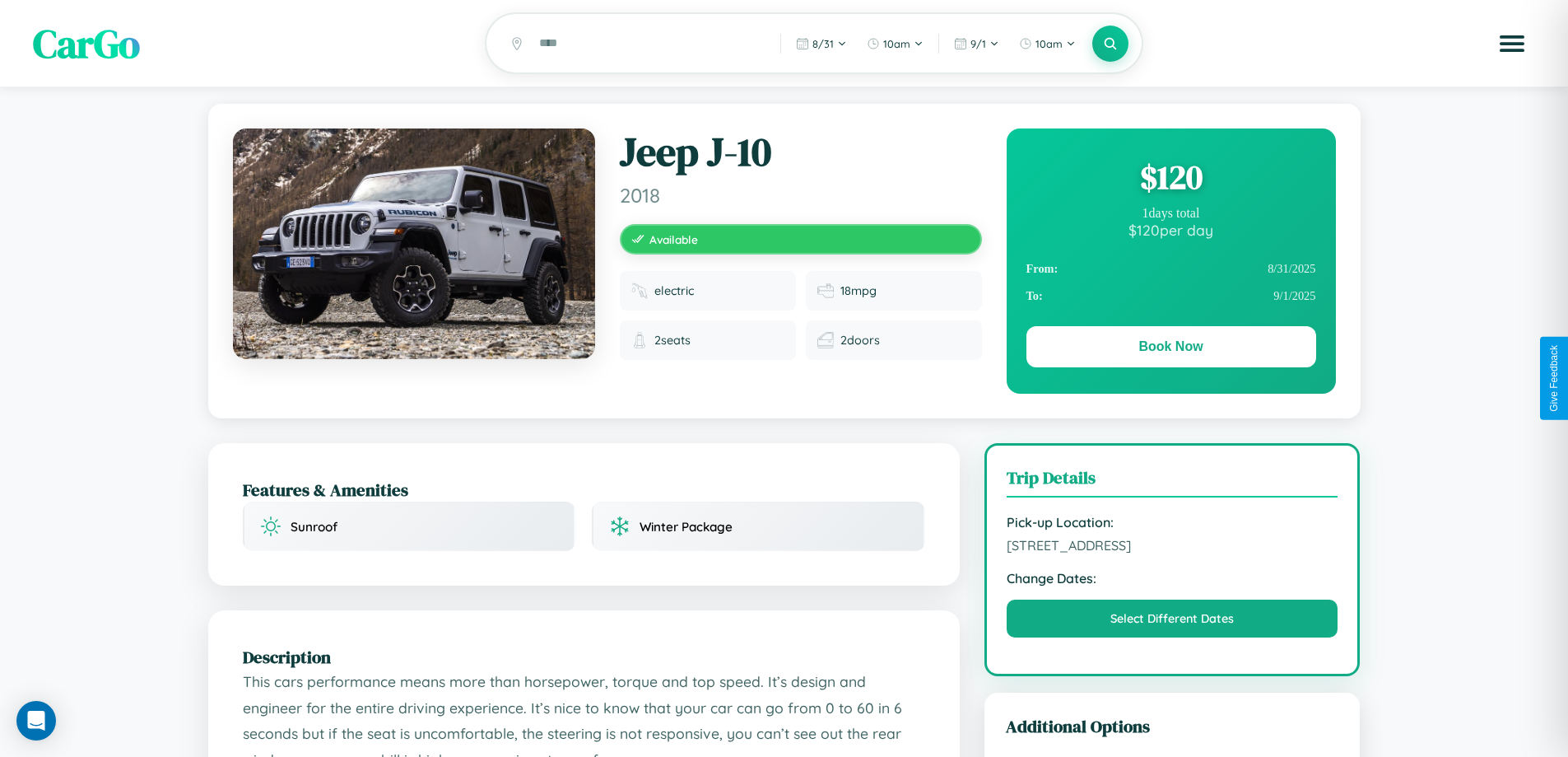
click at [1171, 179] on div "$ 120" at bounding box center [1171, 178] width 290 height 45
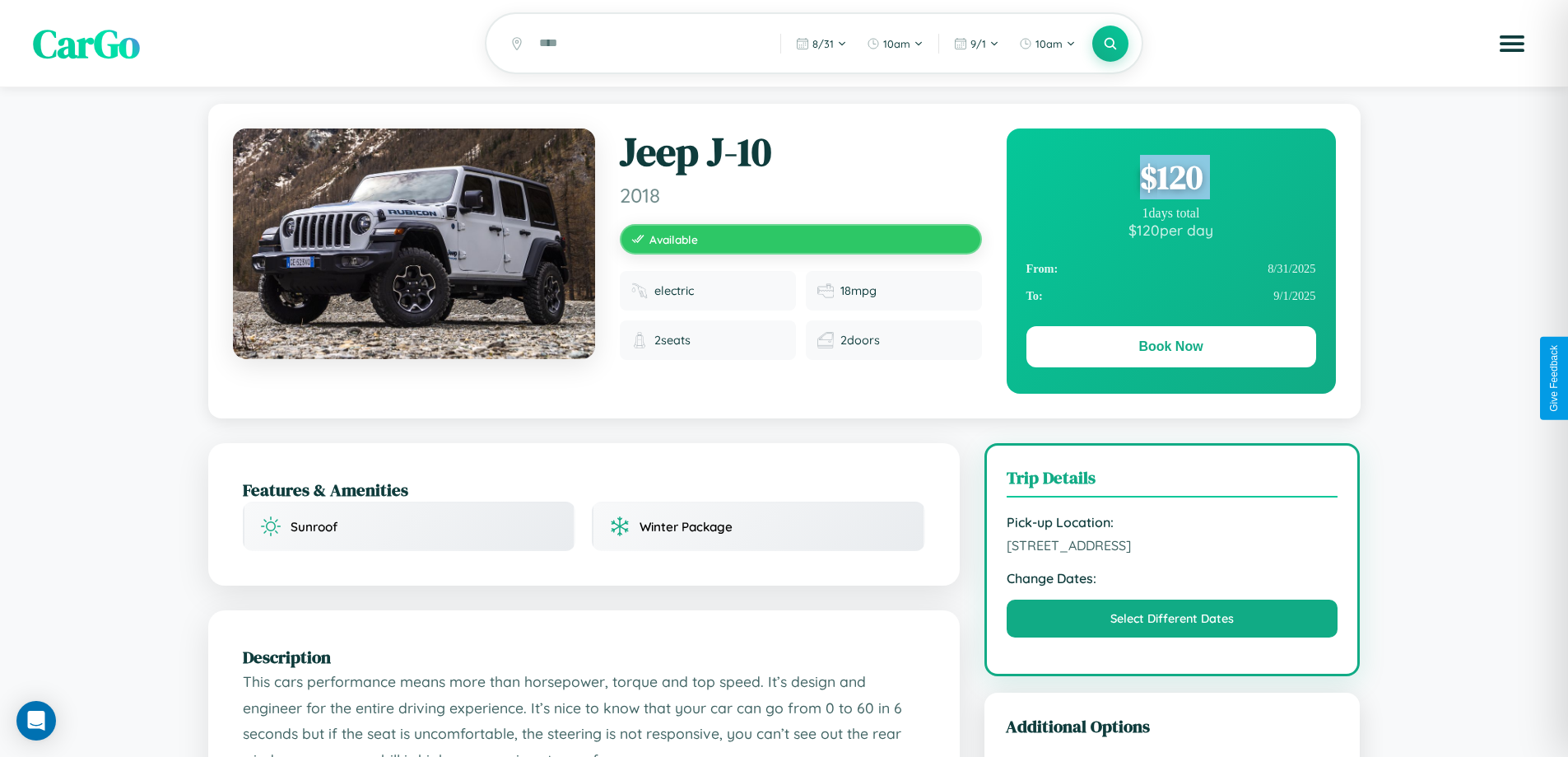
click at [1171, 179] on div "$ 120" at bounding box center [1171, 178] width 290 height 45
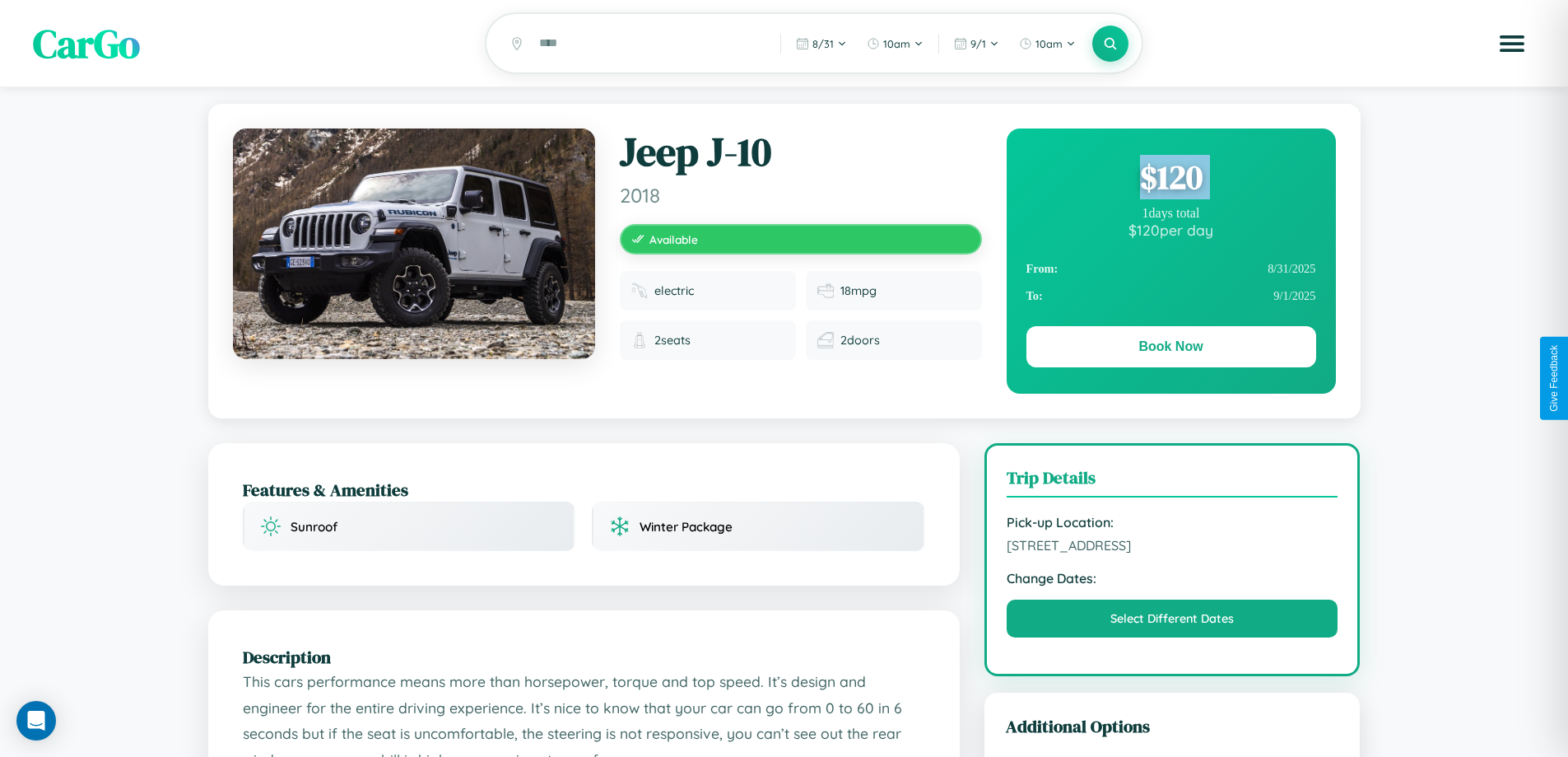
click at [1171, 179] on div "$ 120" at bounding box center [1171, 178] width 290 height 45
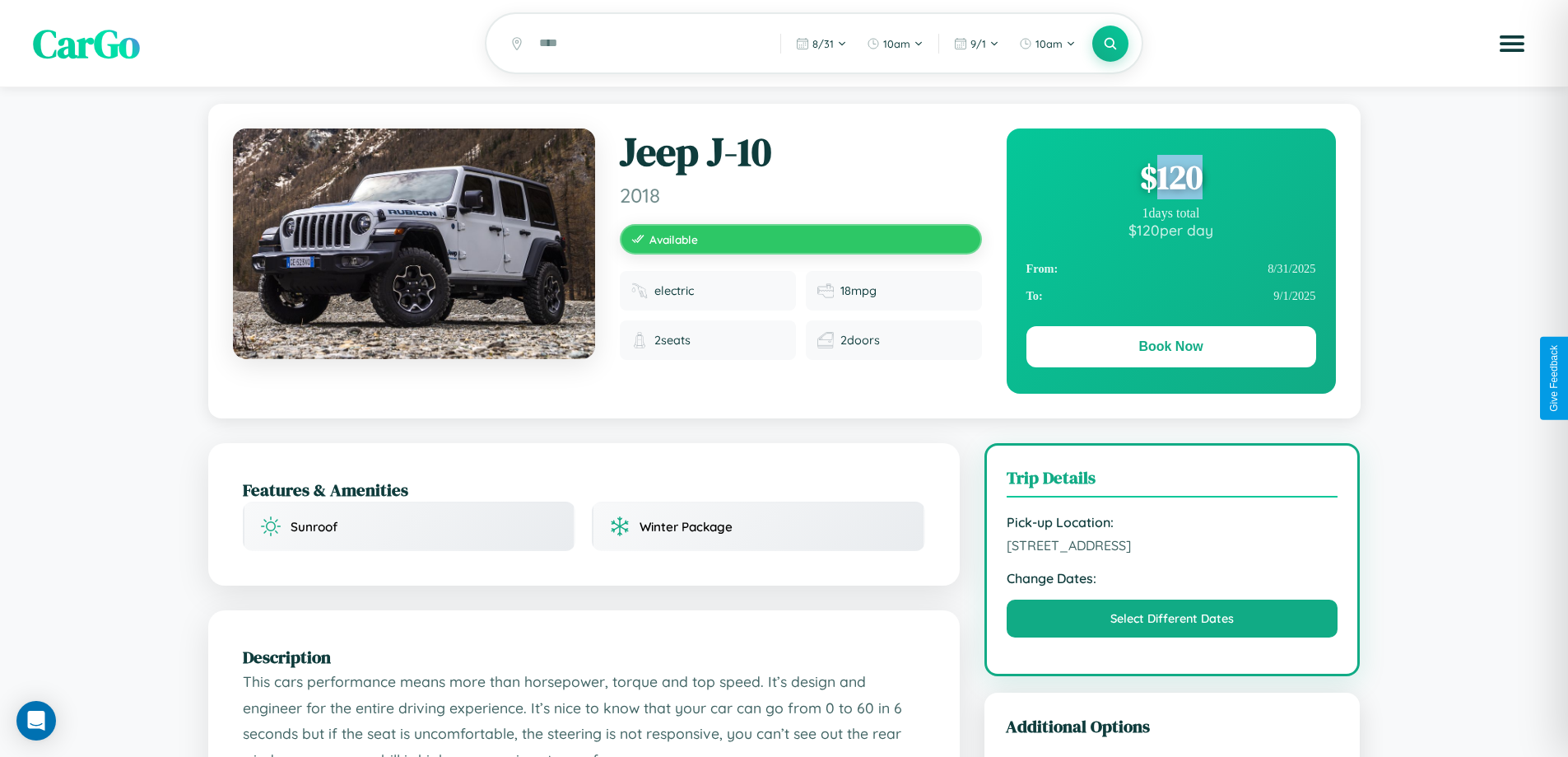
click at [1171, 179] on div "$ 120" at bounding box center [1171, 178] width 290 height 45
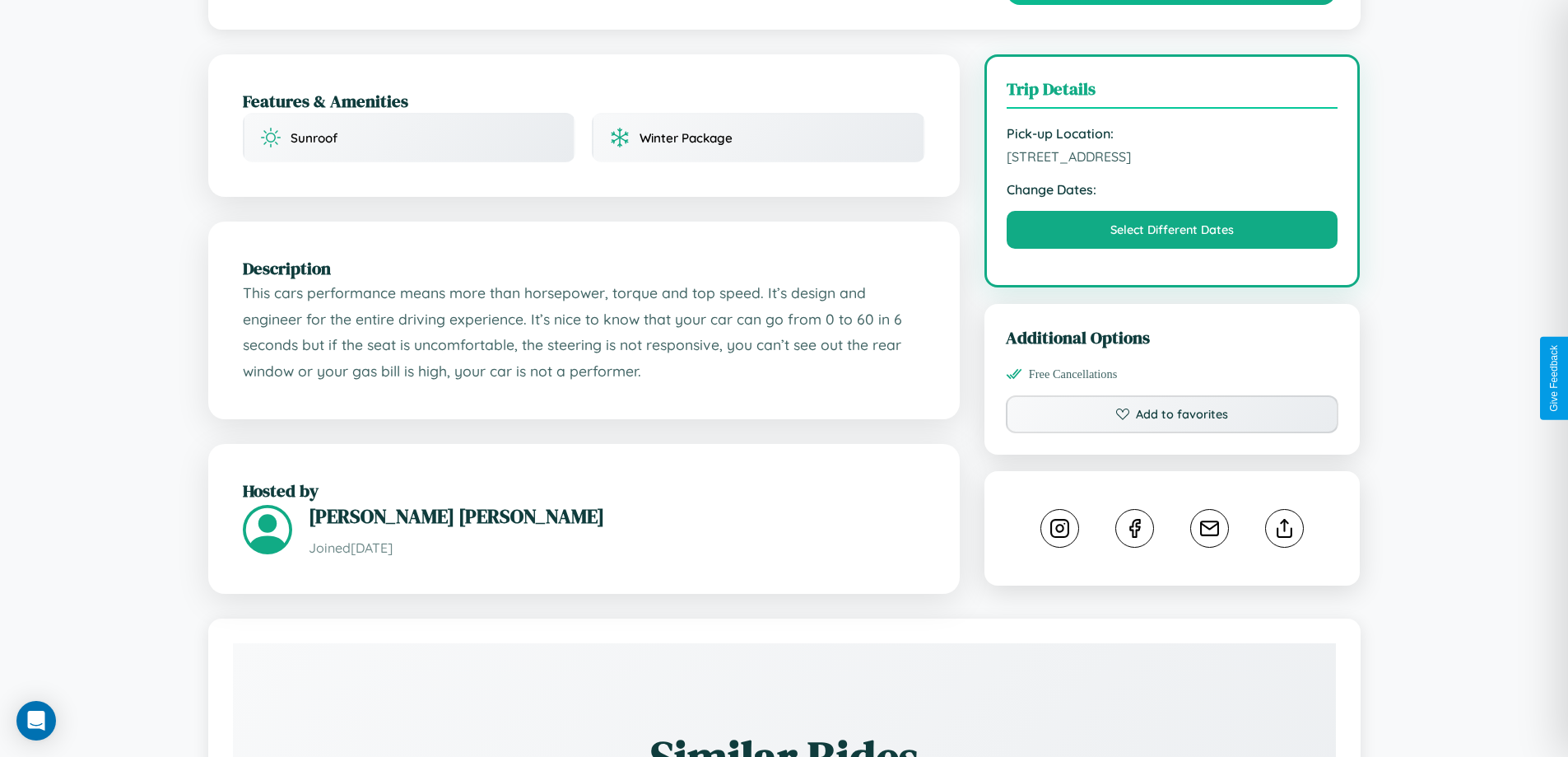
scroll to position [427, 0]
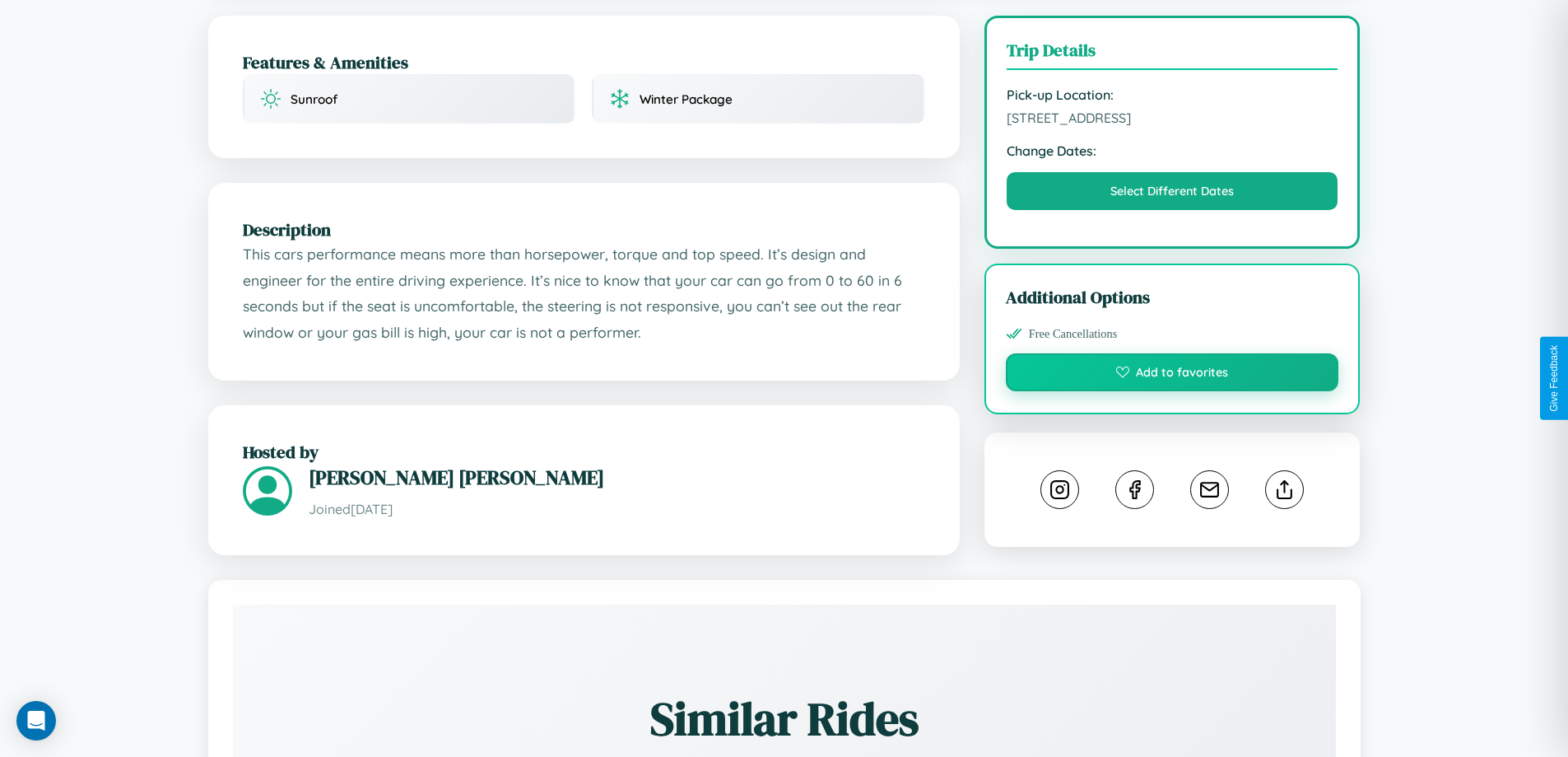
click at [1172, 375] on button "Add to favorites" at bounding box center [1173, 372] width 333 height 38
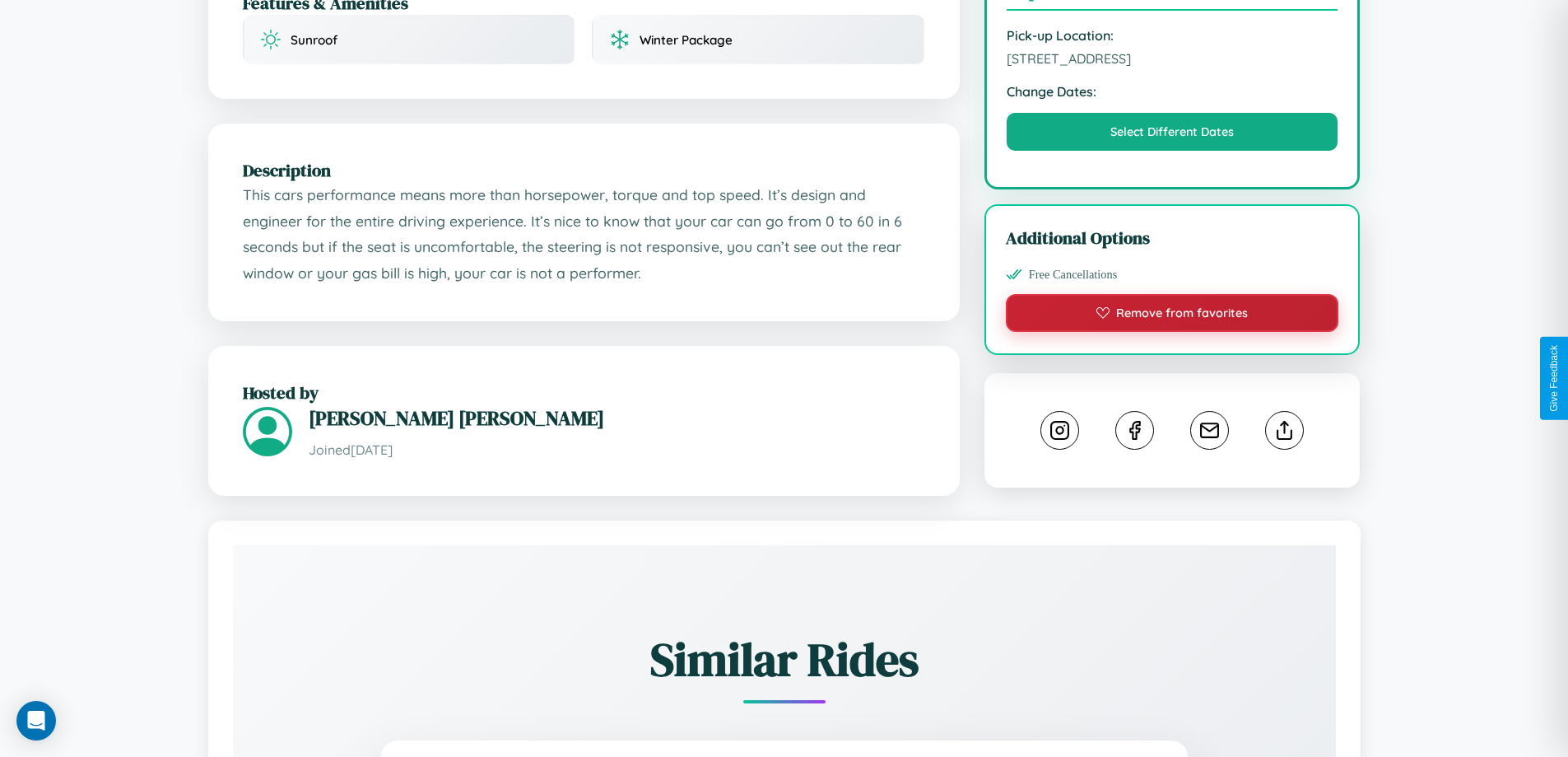
scroll to position [541, 0]
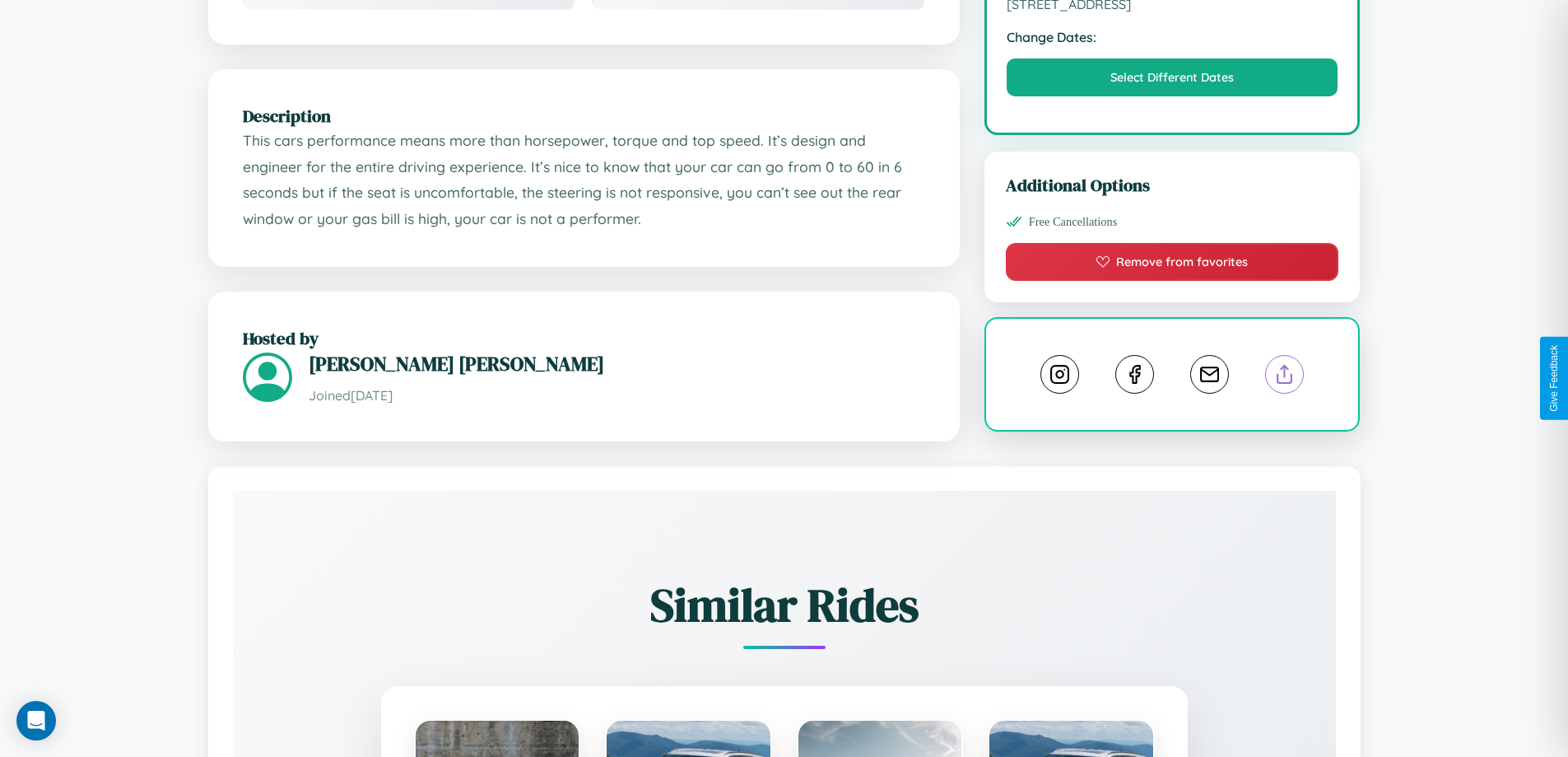
click at [1285, 377] on line at bounding box center [1285, 372] width 0 height 12
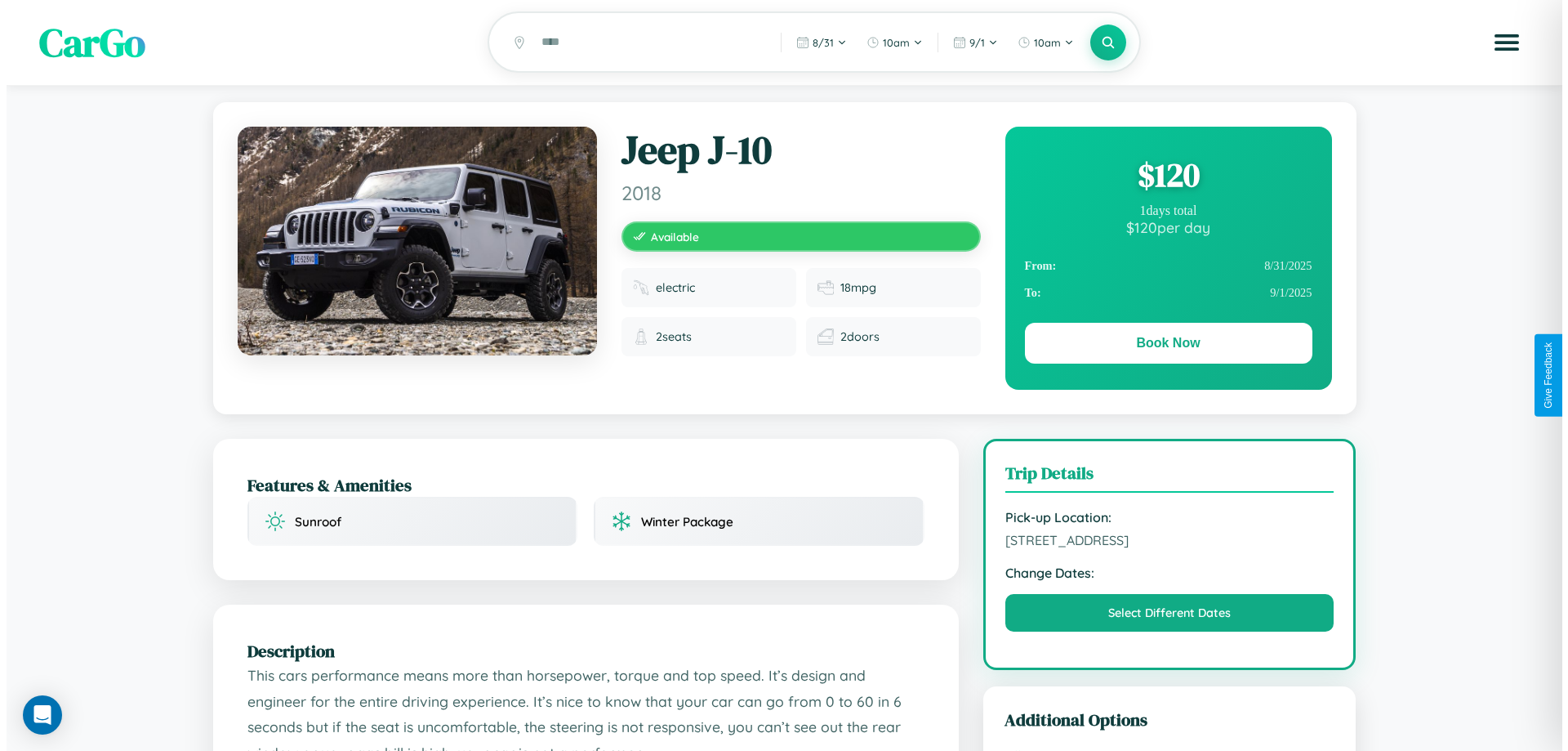
scroll to position [0, 0]
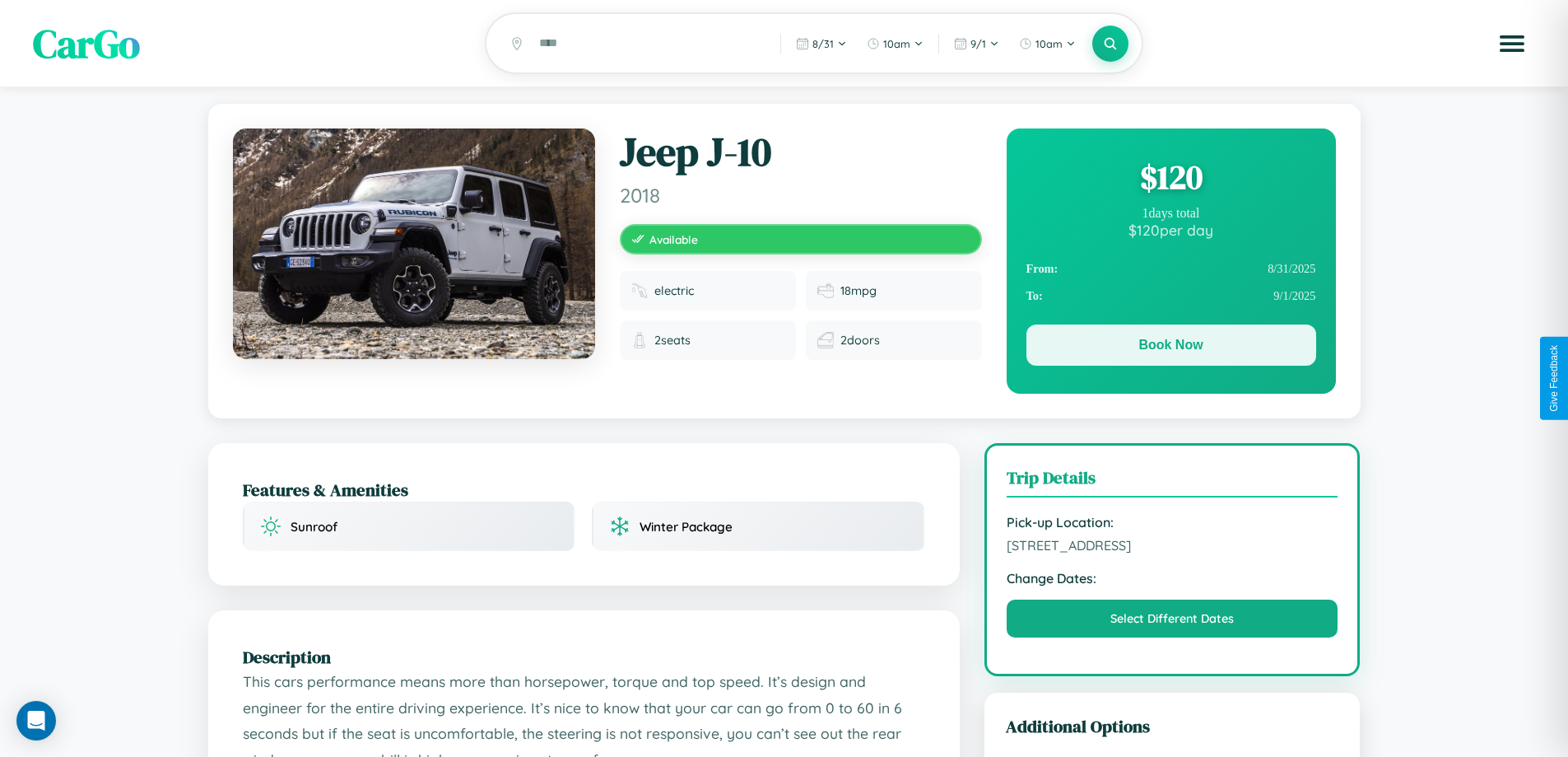
click at [1171, 347] on button "Book Now" at bounding box center [1171, 345] width 290 height 41
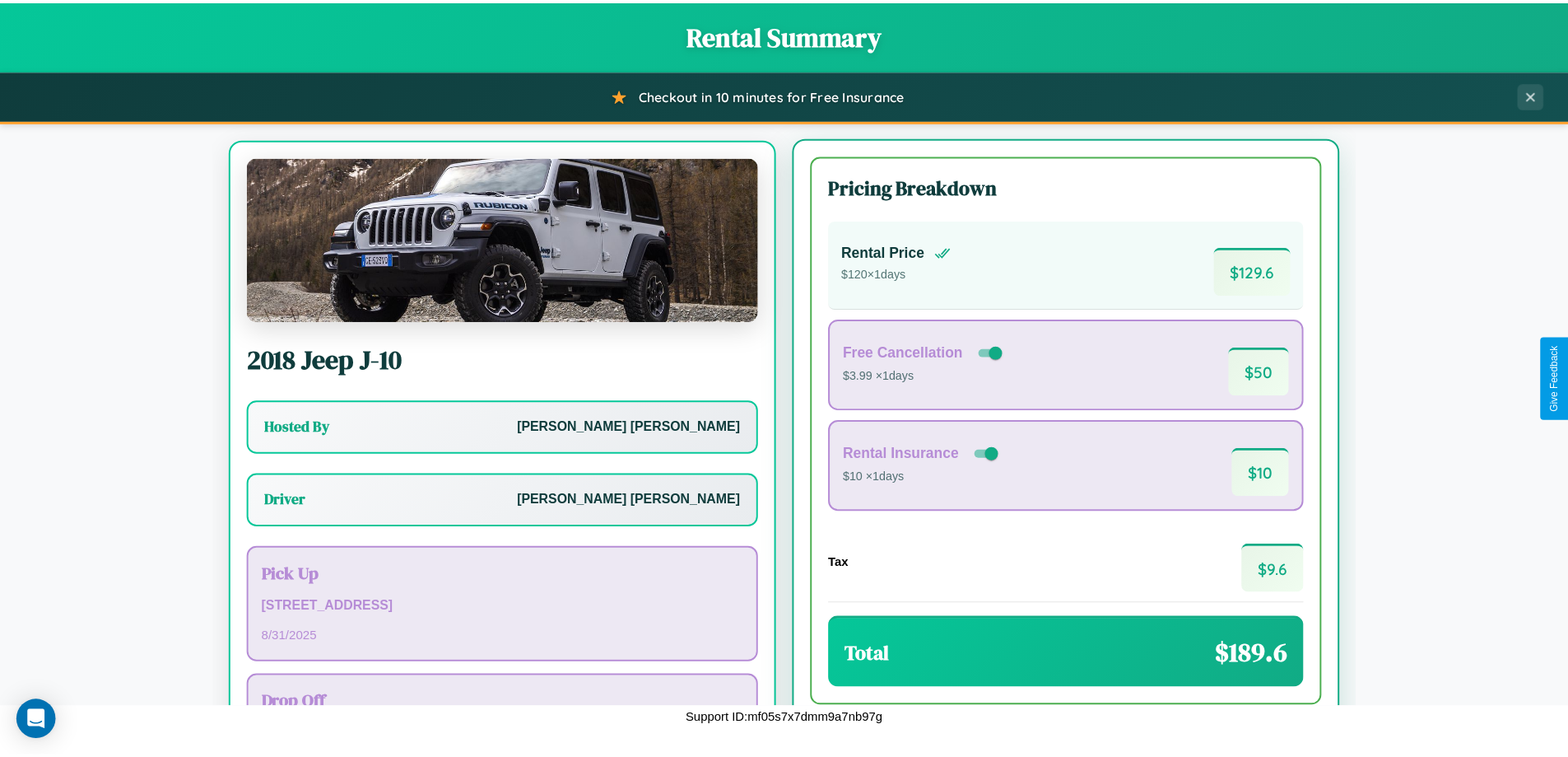
scroll to position [77, 0]
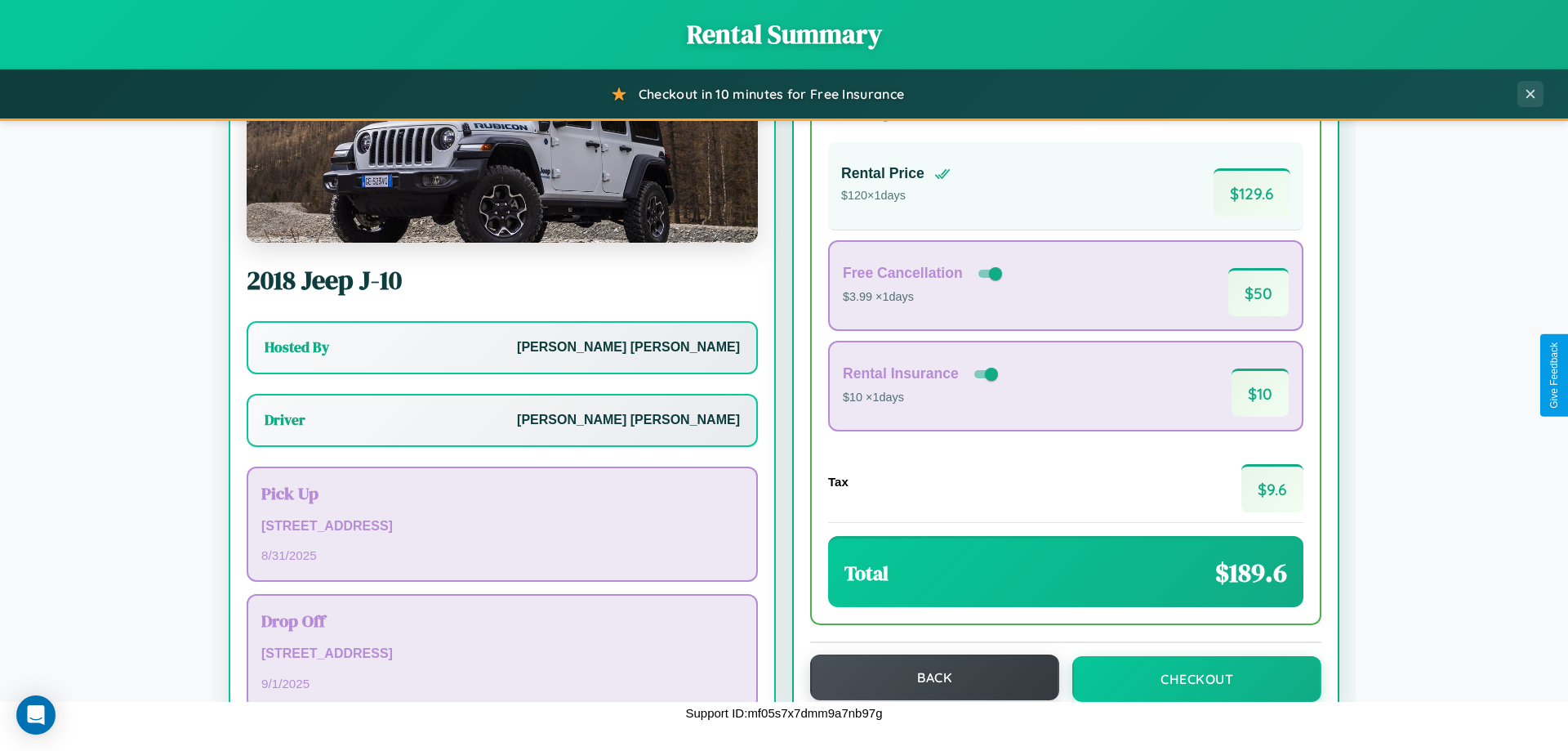
click at [927, 677] on button "Back" at bounding box center [935, 676] width 250 height 45
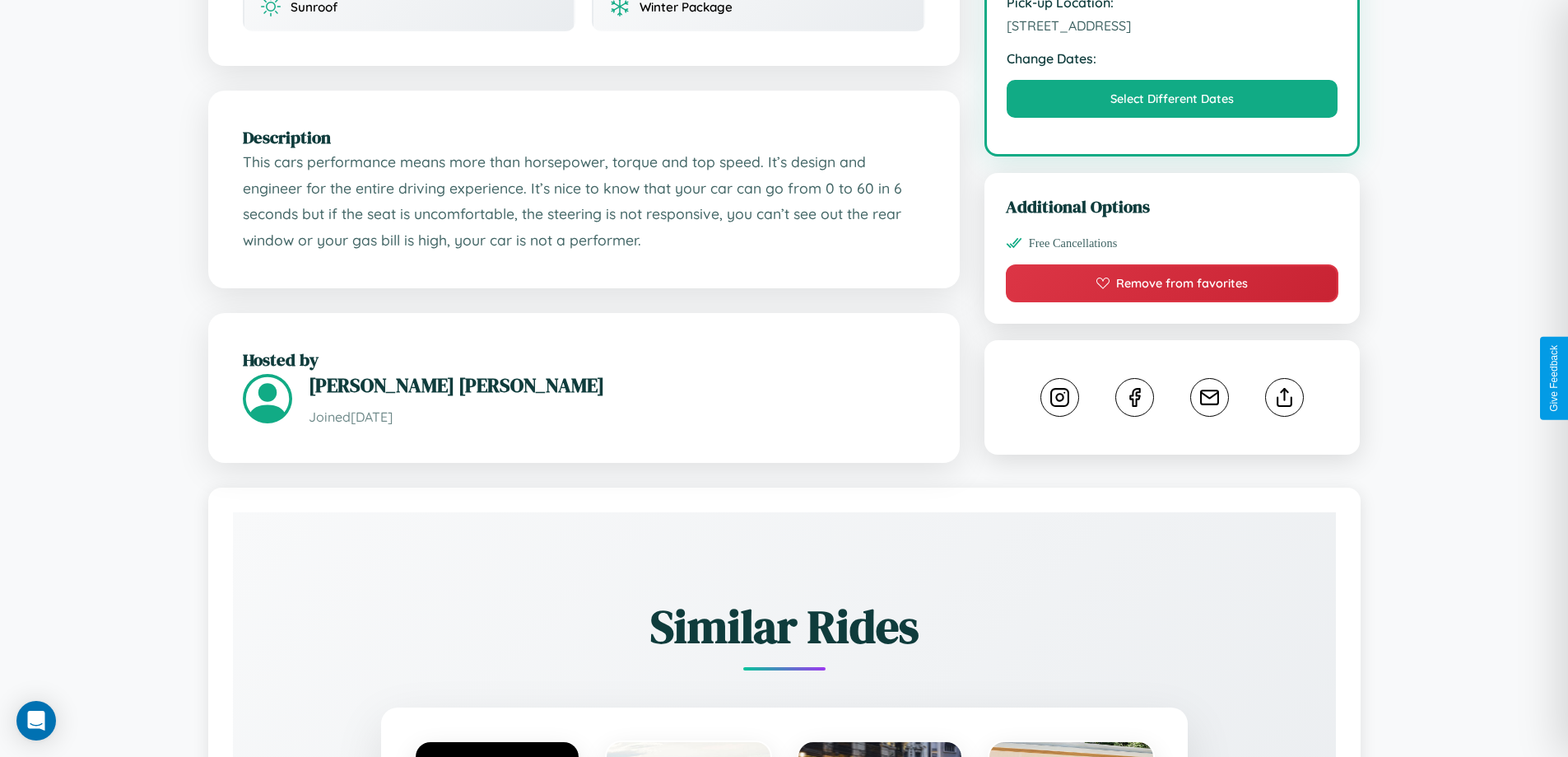
scroll to position [541, 0]
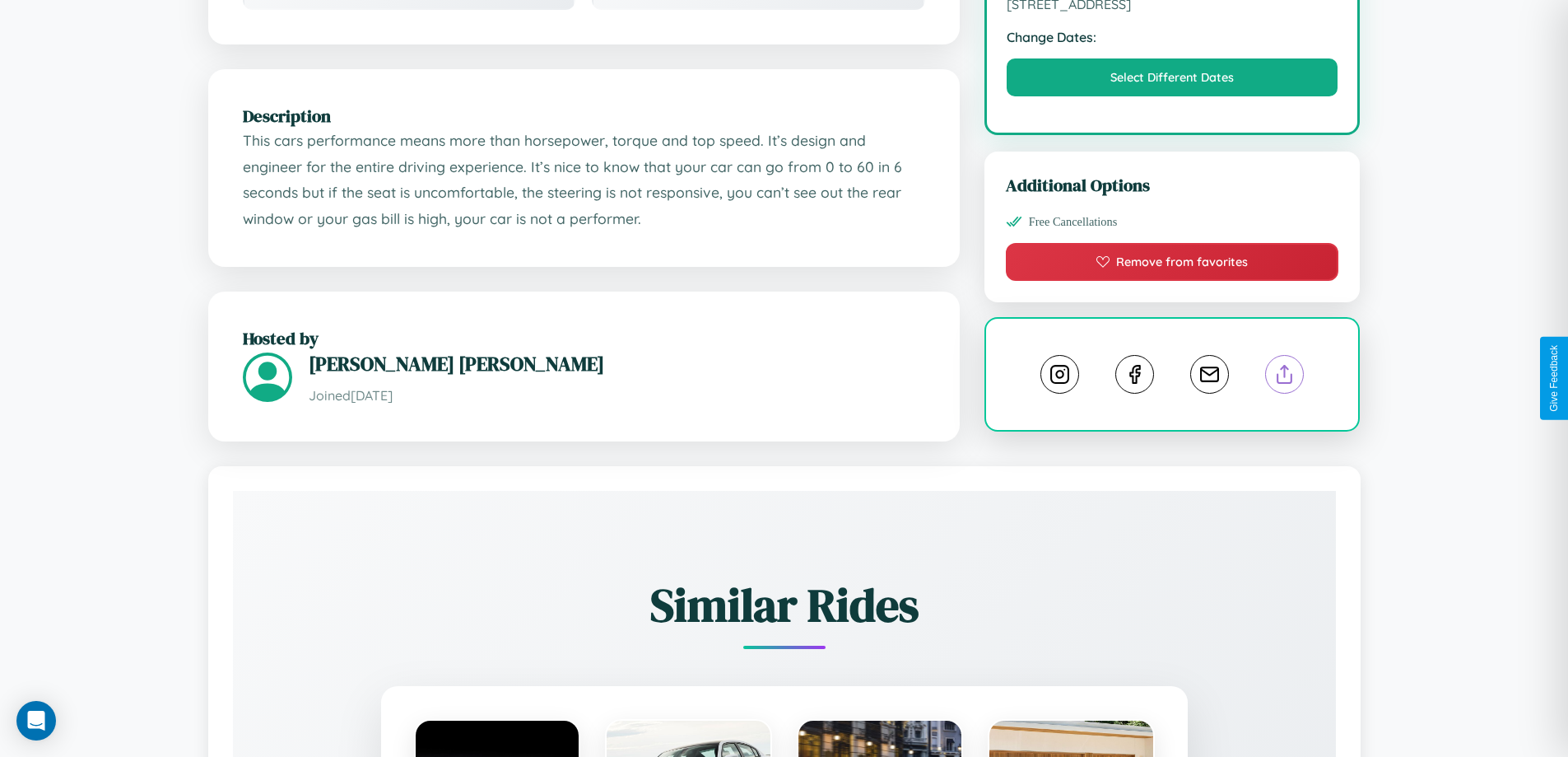
click at [1285, 377] on line at bounding box center [1285, 372] width 0 height 12
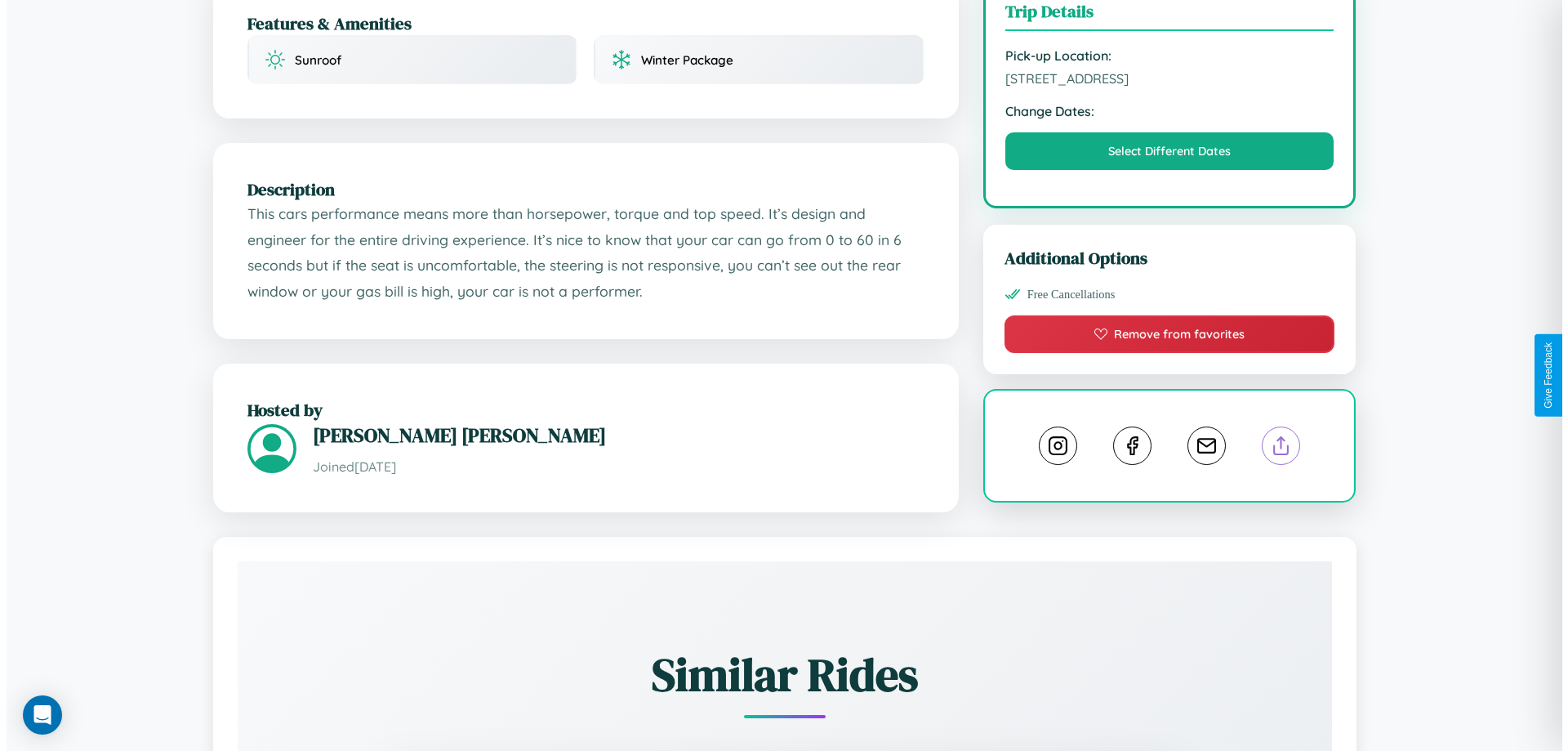
scroll to position [424, 0]
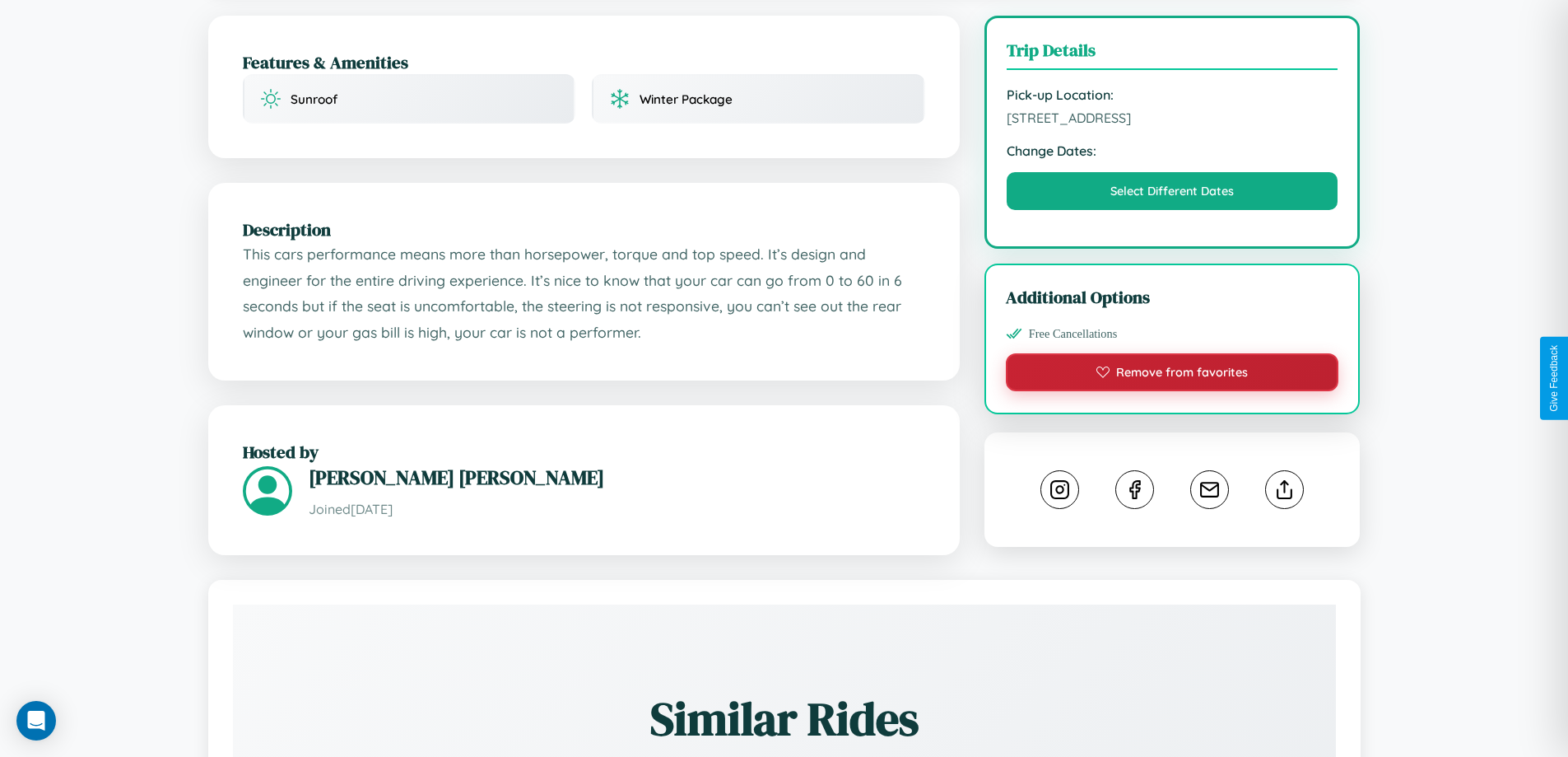
click at [1172, 375] on button "Remove from favorites" at bounding box center [1173, 372] width 333 height 38
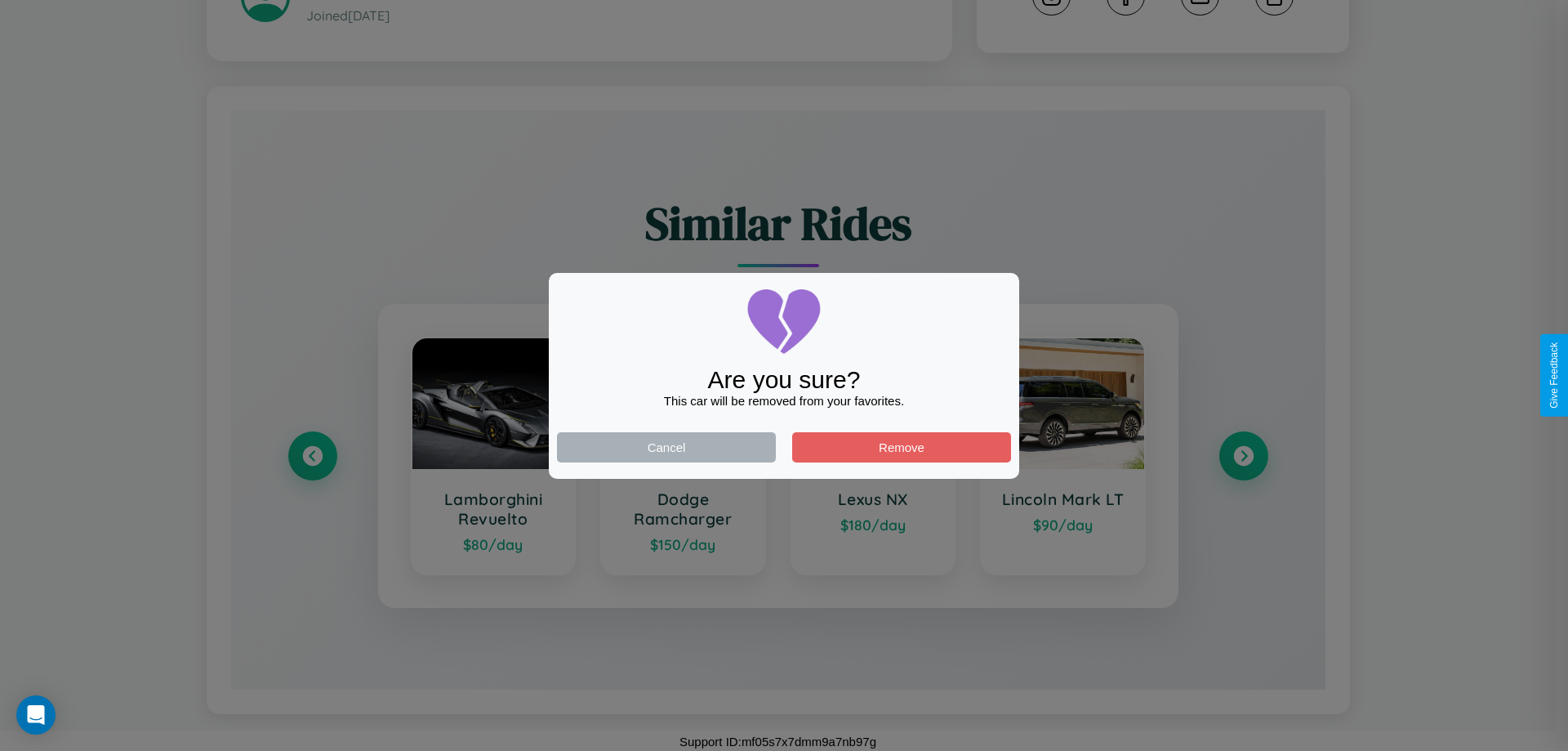
scroll to position [917, 0]
click at [1243, 454] on div at bounding box center [784, 376] width 1568 height 751
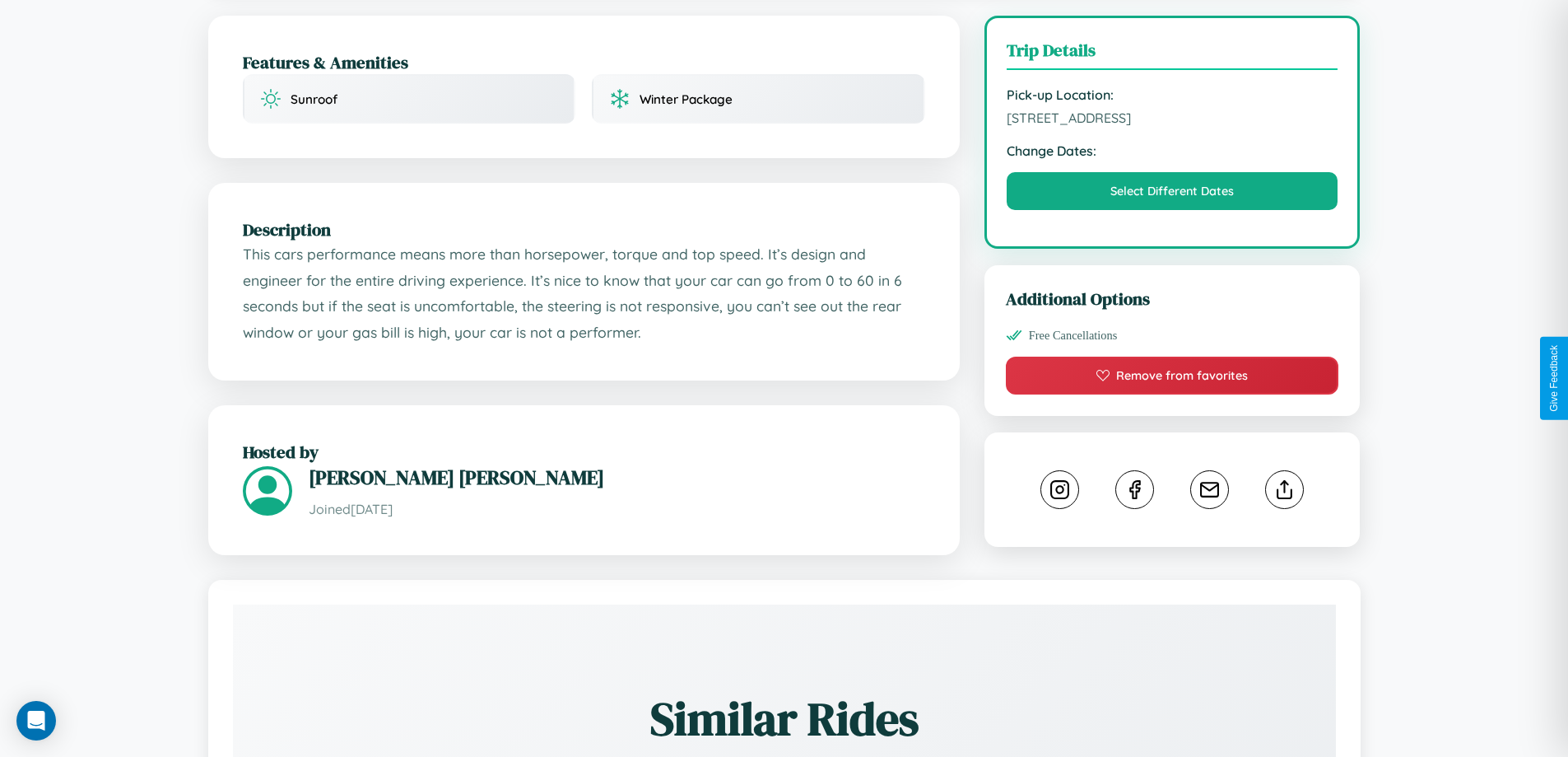
scroll to position [651, 0]
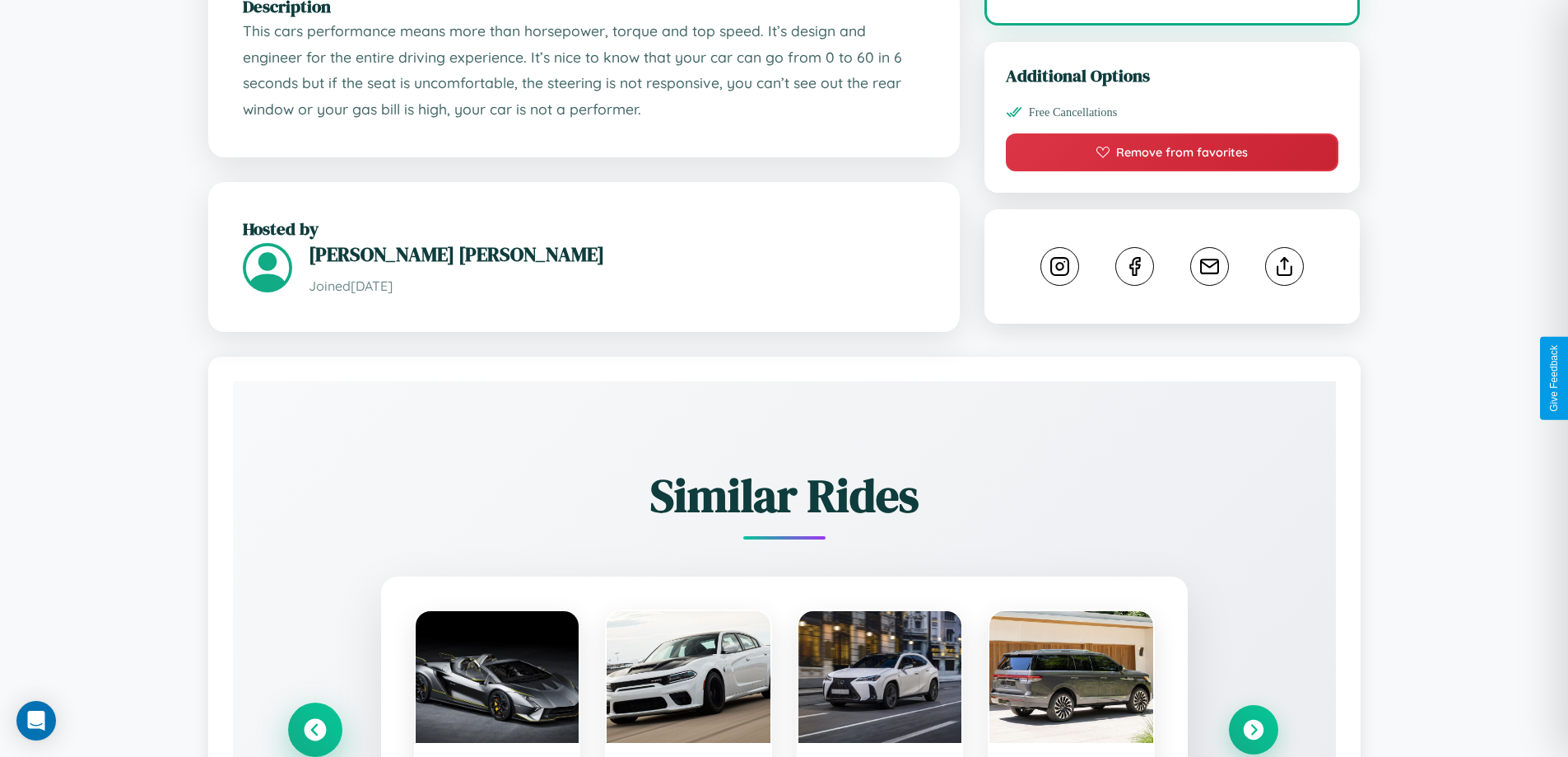
click at [315, 732] on icon at bounding box center [315, 730] width 22 height 22
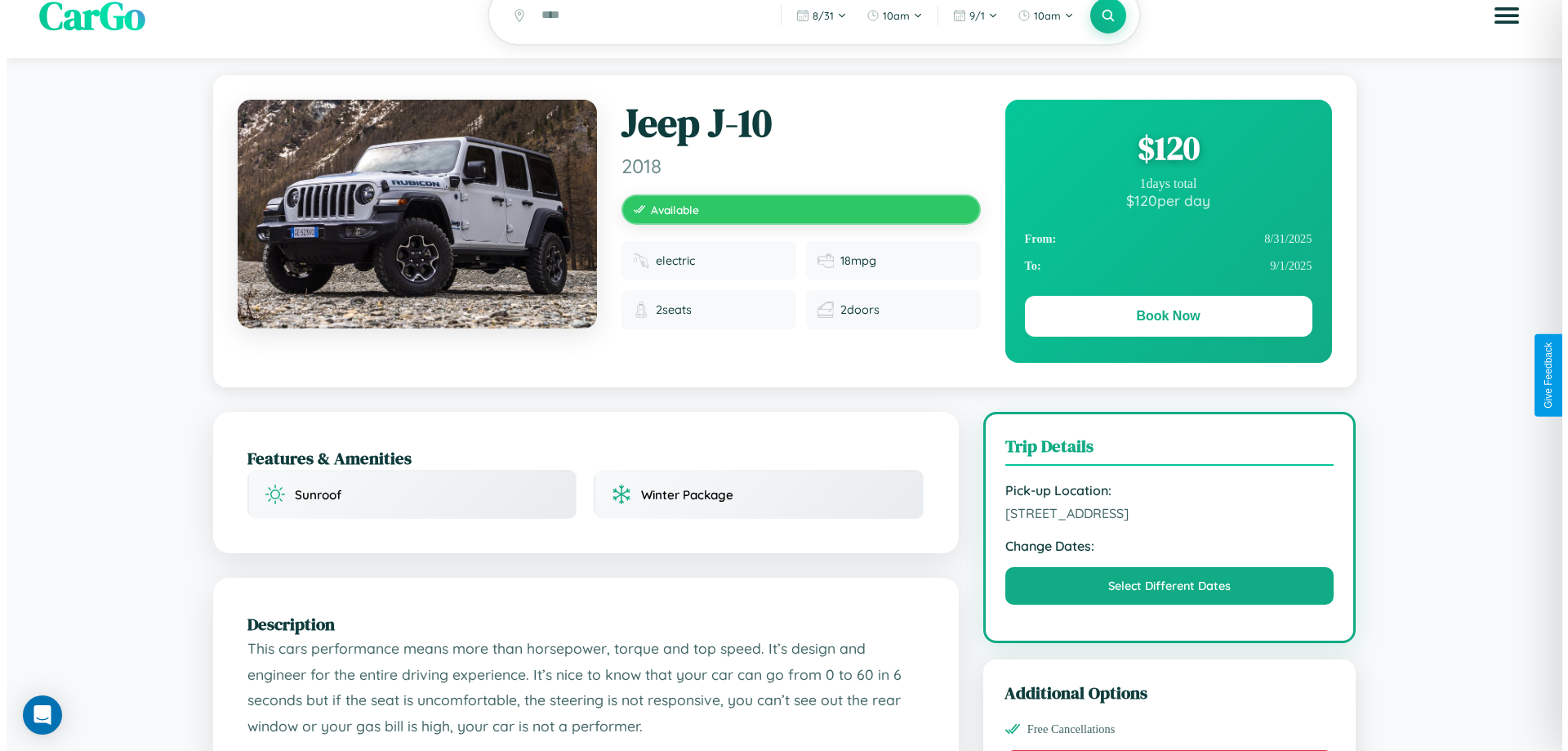
scroll to position [0, 0]
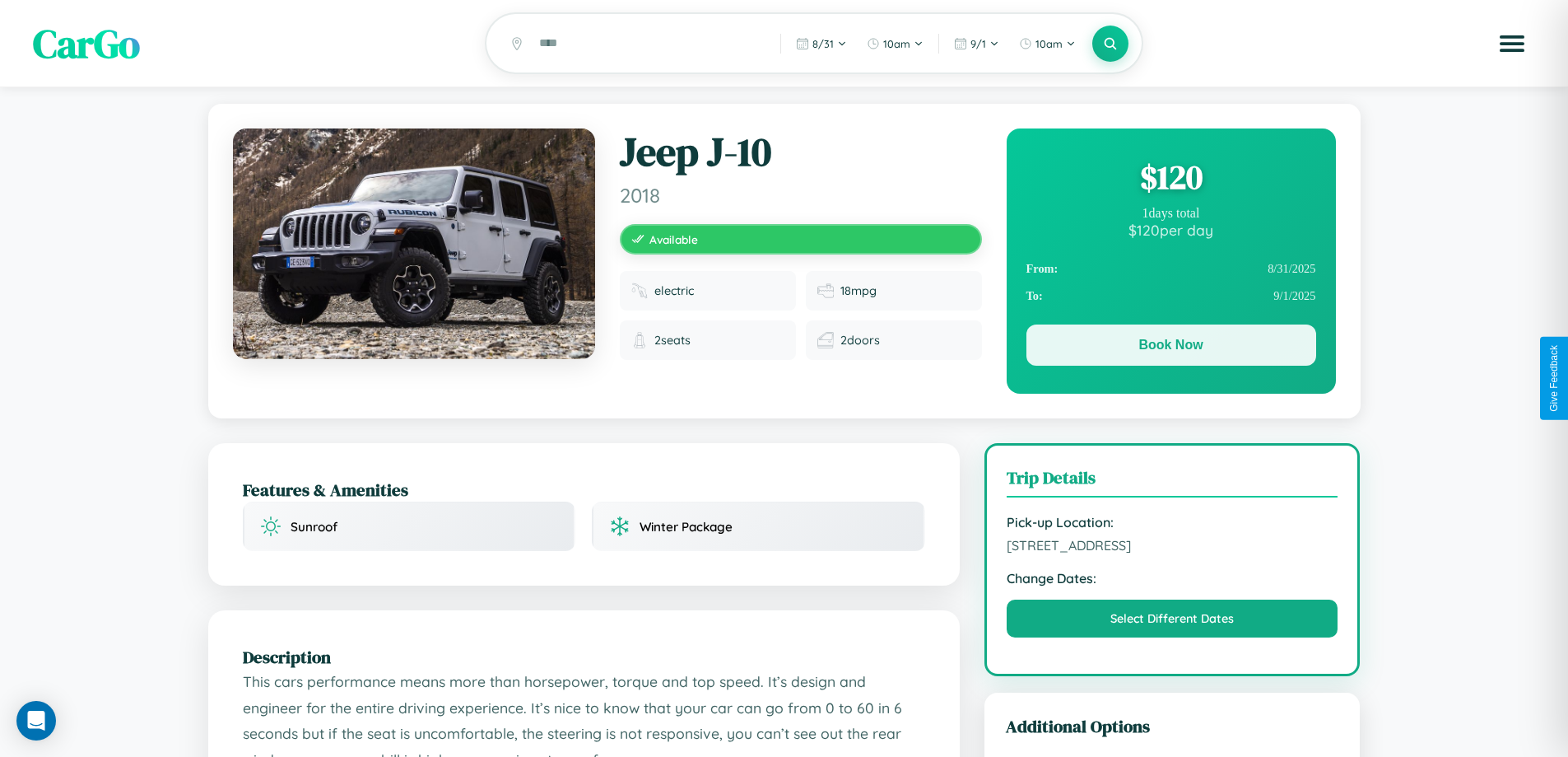
click at [1171, 348] on button "Book Now" at bounding box center [1171, 345] width 290 height 41
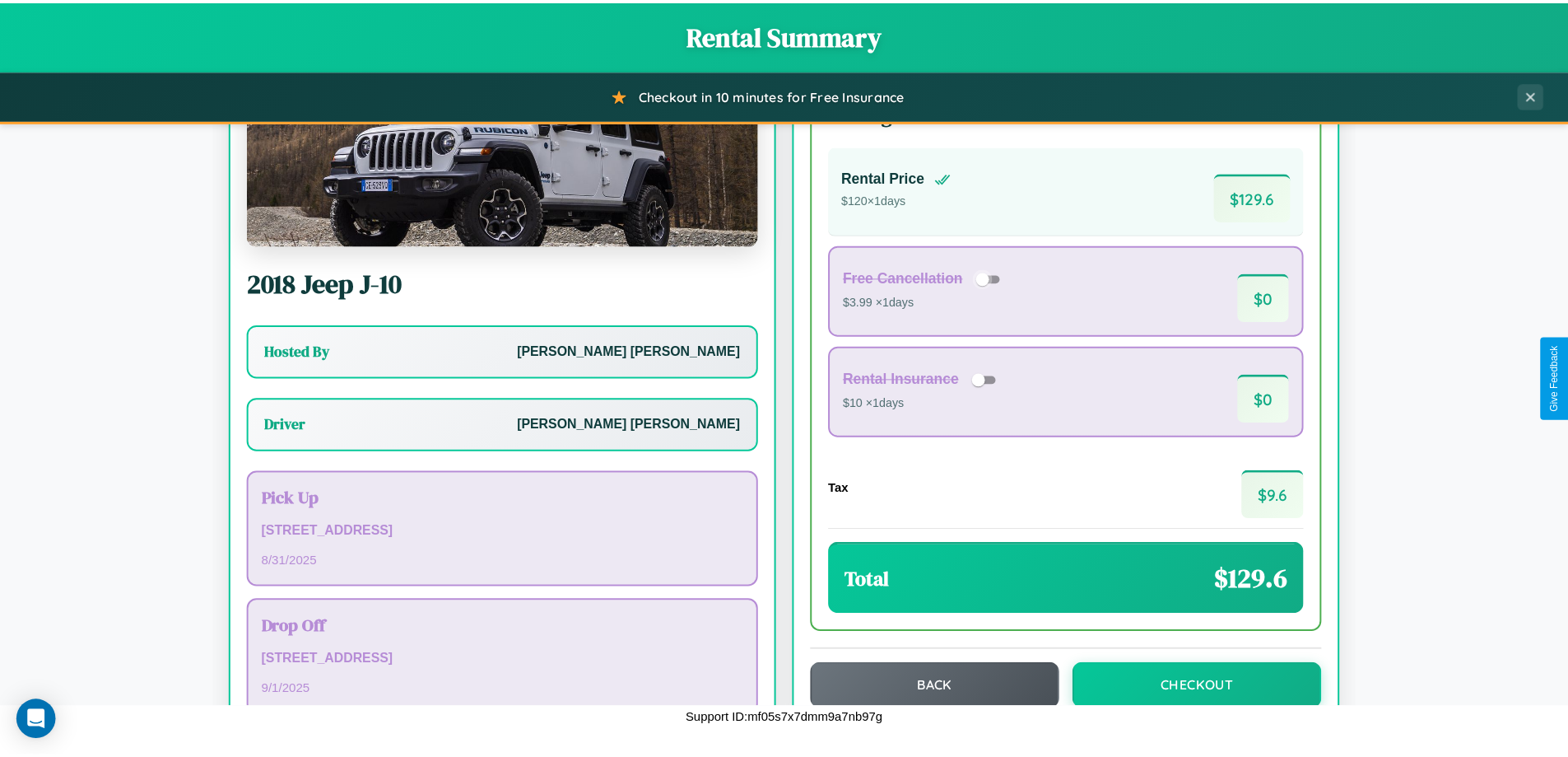
scroll to position [119, 0]
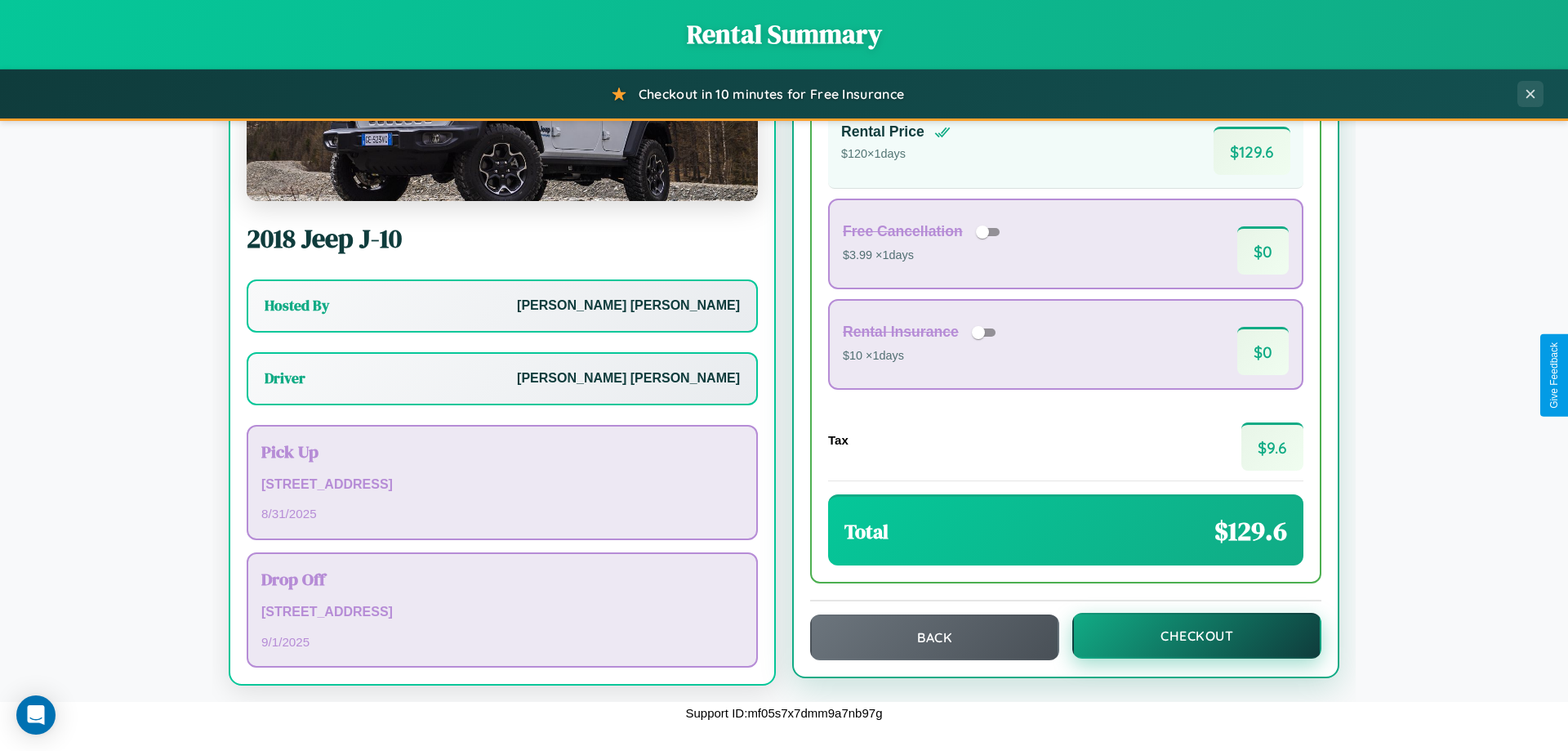
click at [1186, 636] on button "Checkout" at bounding box center [1198, 635] width 250 height 45
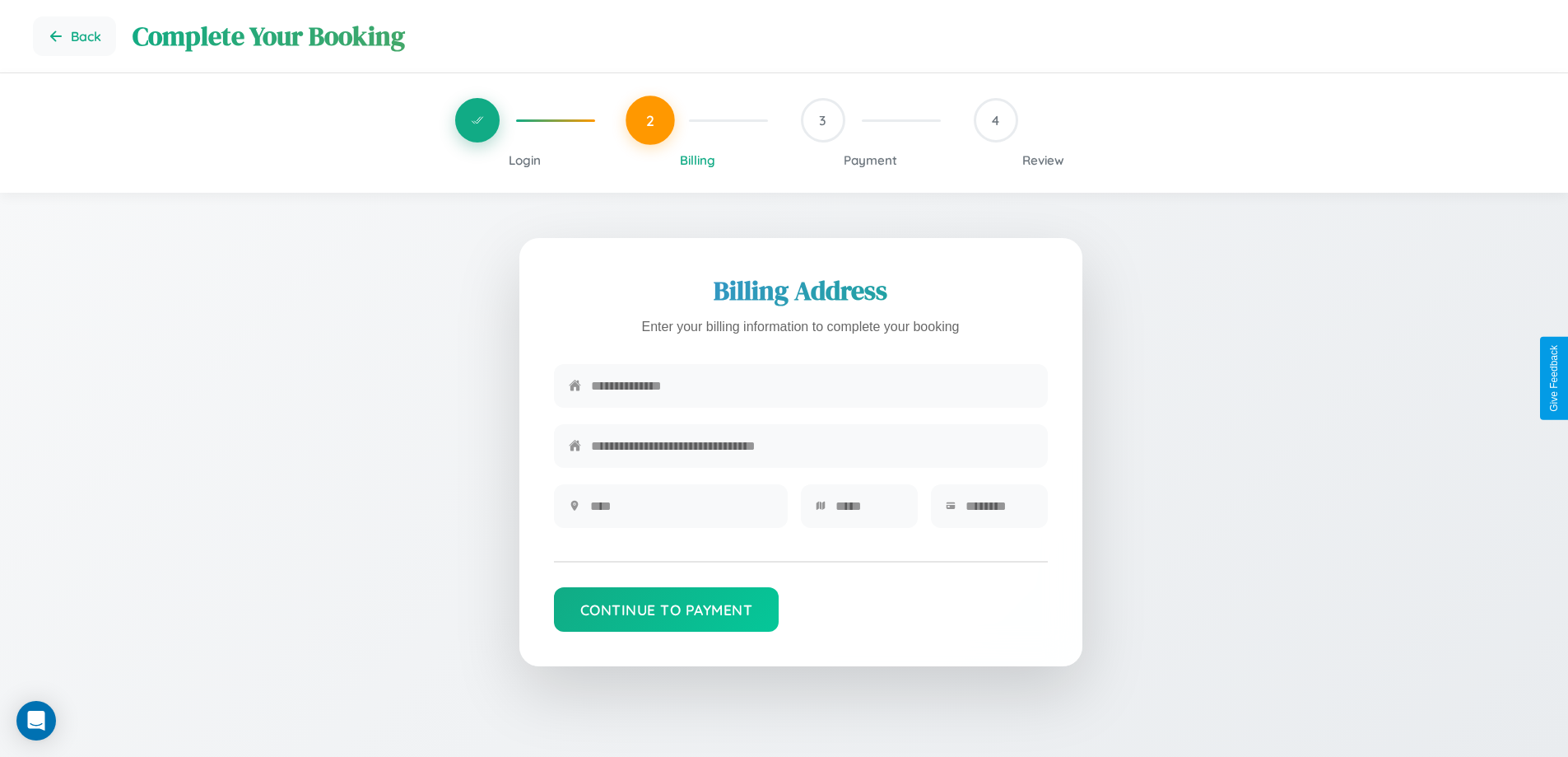
click at [811, 386] on input "text" at bounding box center [811, 385] width 442 height 40
type input "**********"
click at [681, 511] on input "text" at bounding box center [681, 505] width 182 height 40
type input "********"
click at [869, 511] on input "text" at bounding box center [869, 505] width 67 height 40
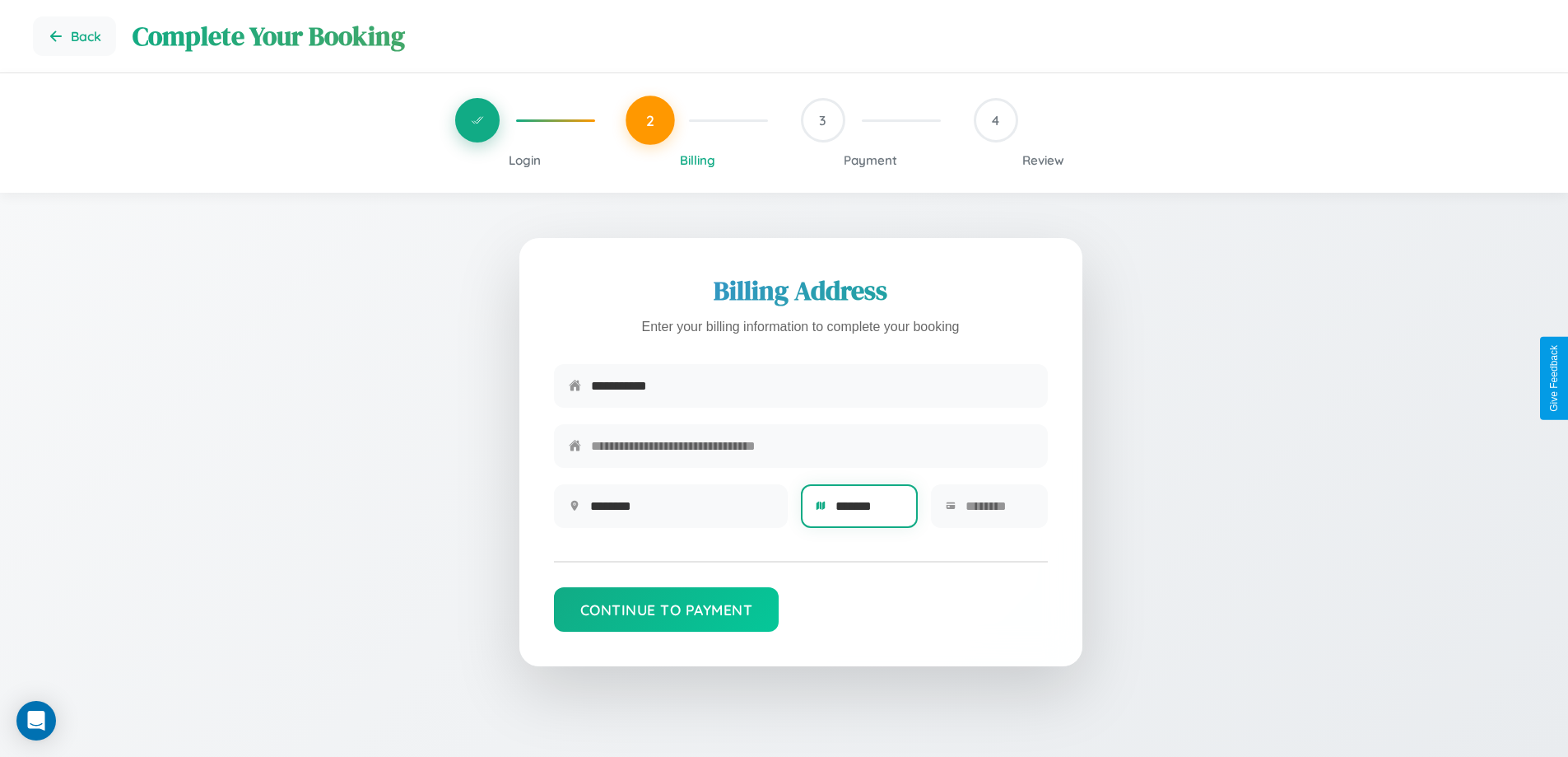
type input "*******"
click at [999, 511] on input "text" at bounding box center [999, 505] width 67 height 40
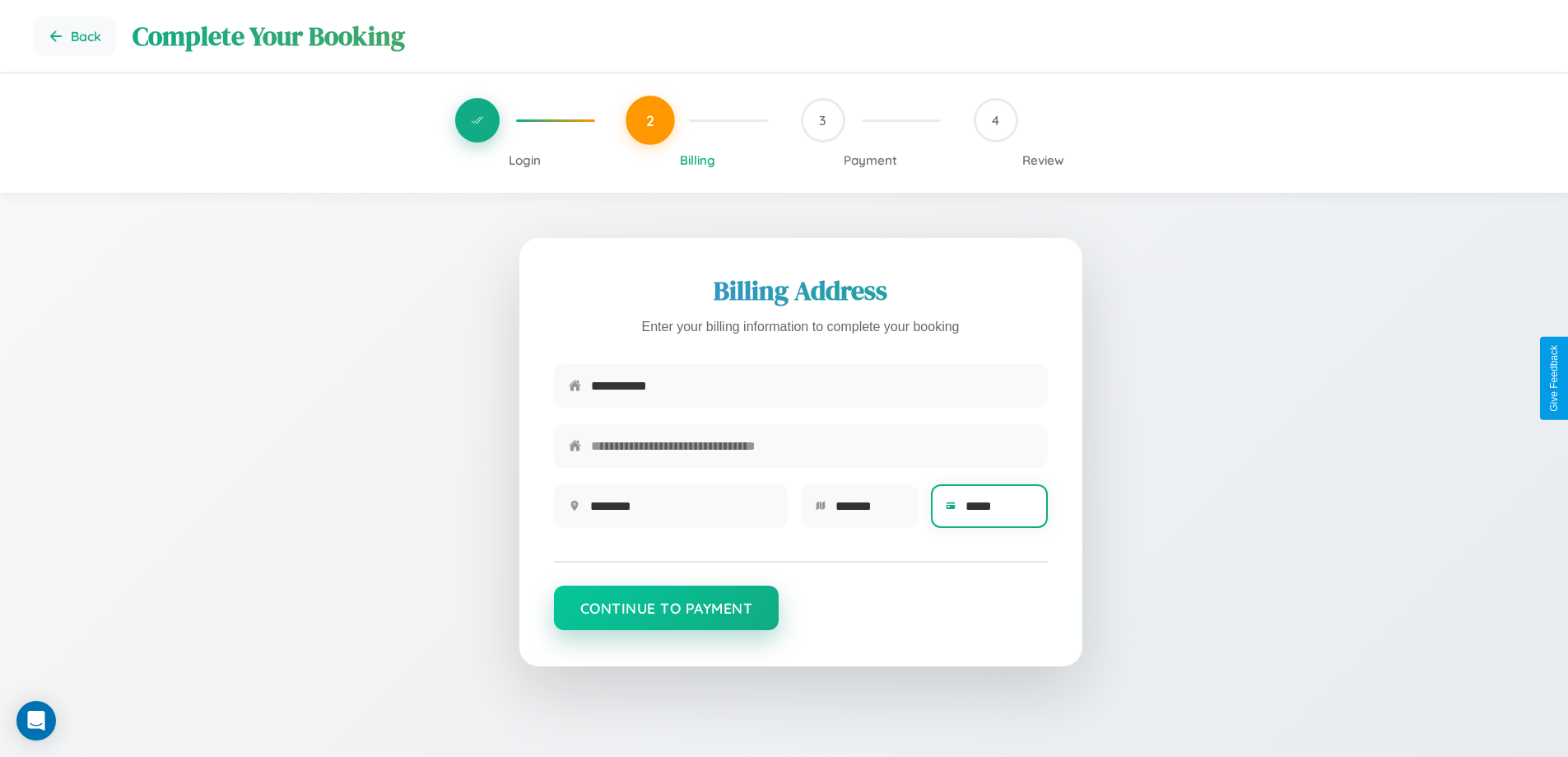
type input "*****"
click at [666, 617] on button "Continue to Payment" at bounding box center [666, 608] width 225 height 45
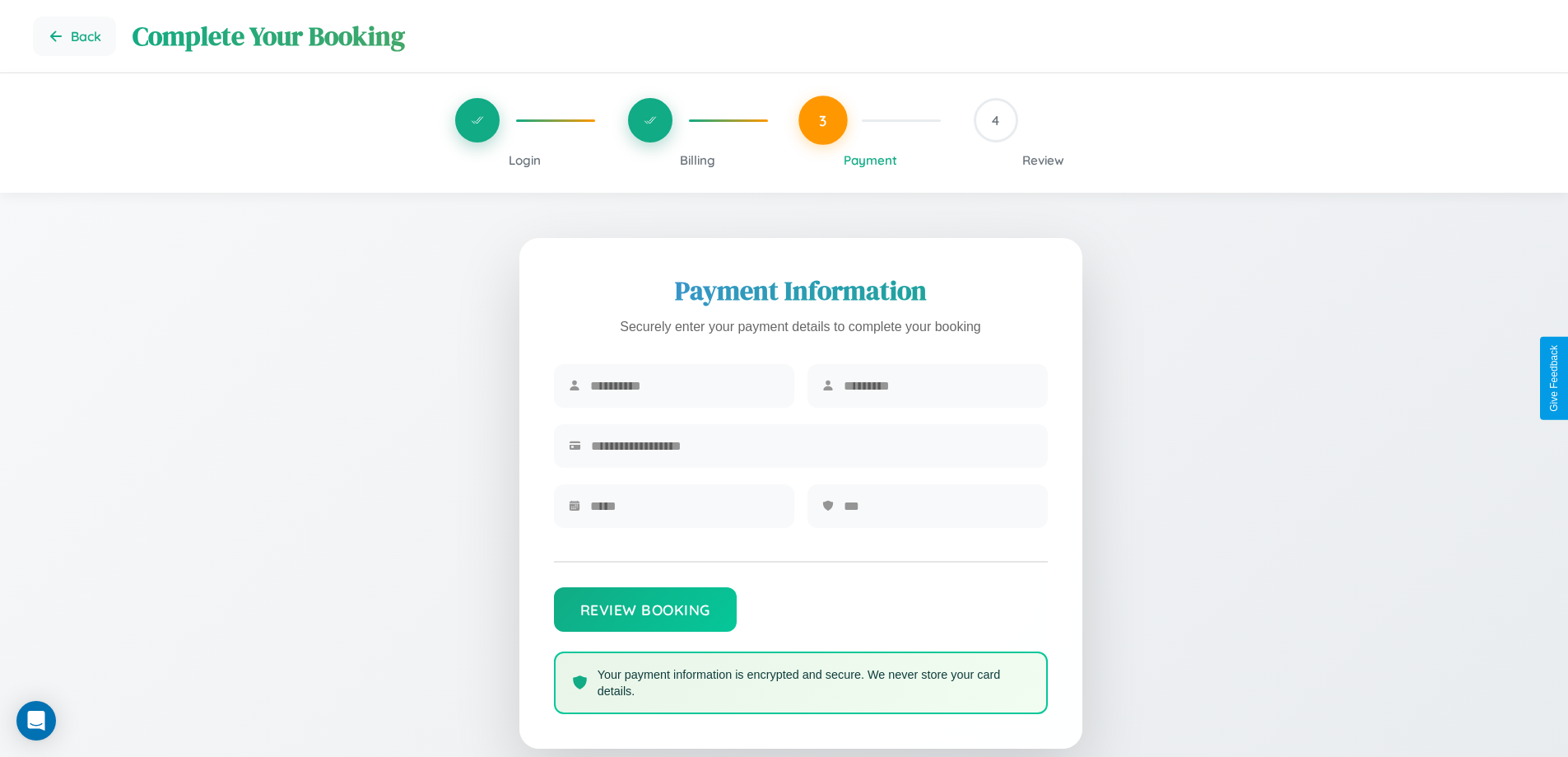
click at [685, 386] on input "text" at bounding box center [685, 385] width 189 height 40
type input "**********"
click at [938, 386] on input "text" at bounding box center [938, 385] width 189 height 40
type input "******"
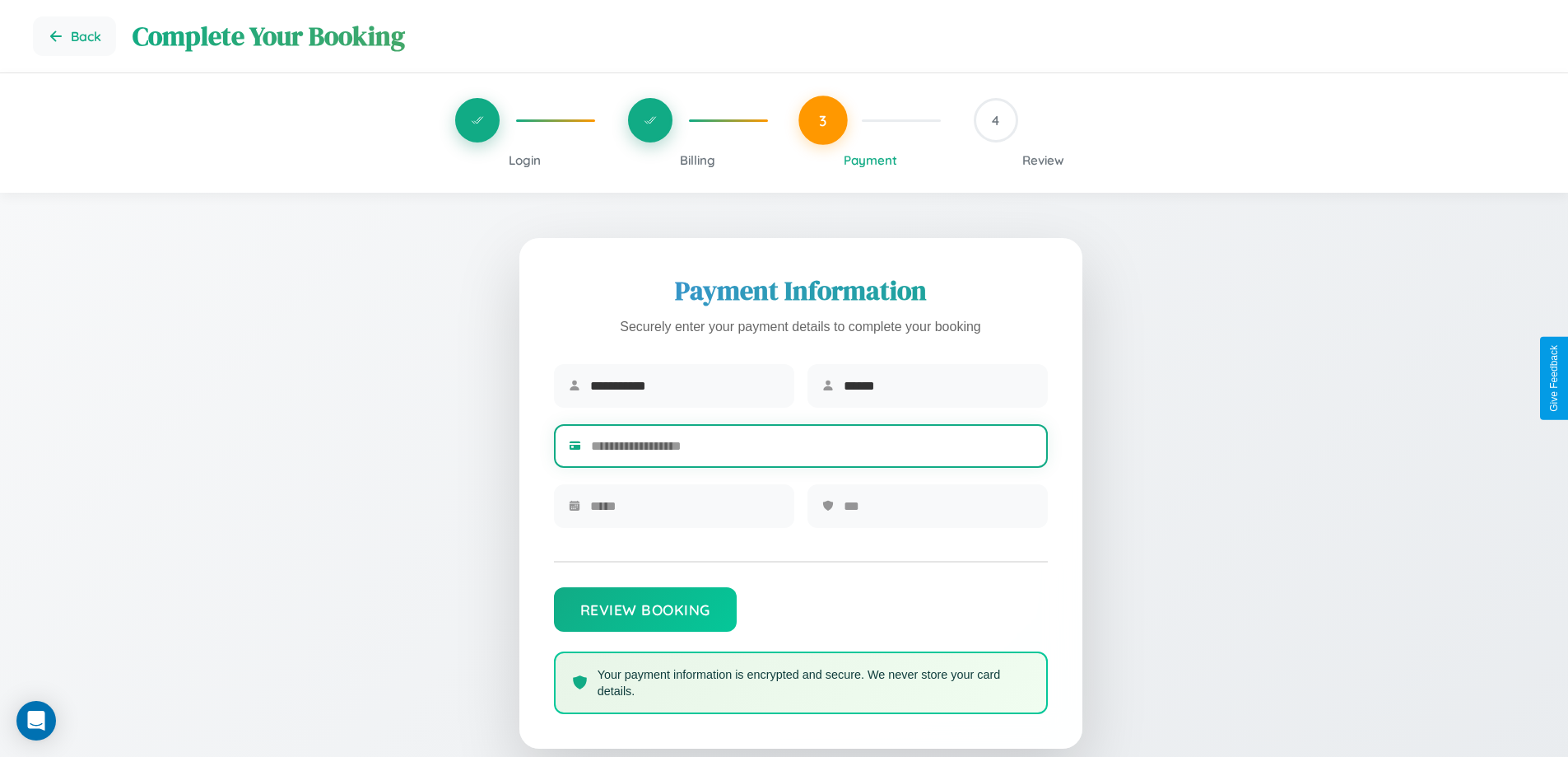
click at [811, 449] on input "text" at bounding box center [811, 445] width 442 height 40
type input "**********"
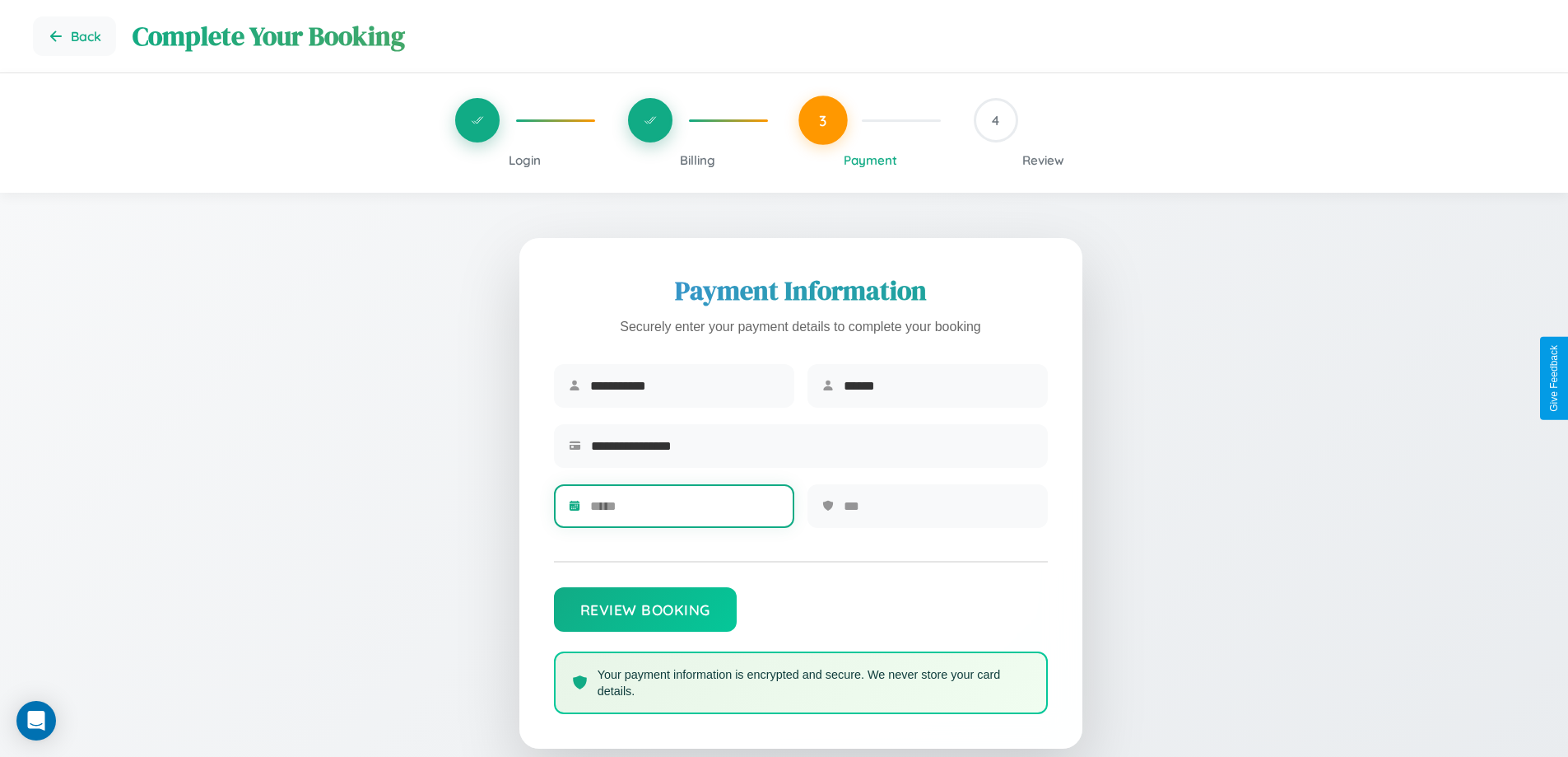
click at [685, 511] on input "text" at bounding box center [685, 505] width 189 height 40
type input "*****"
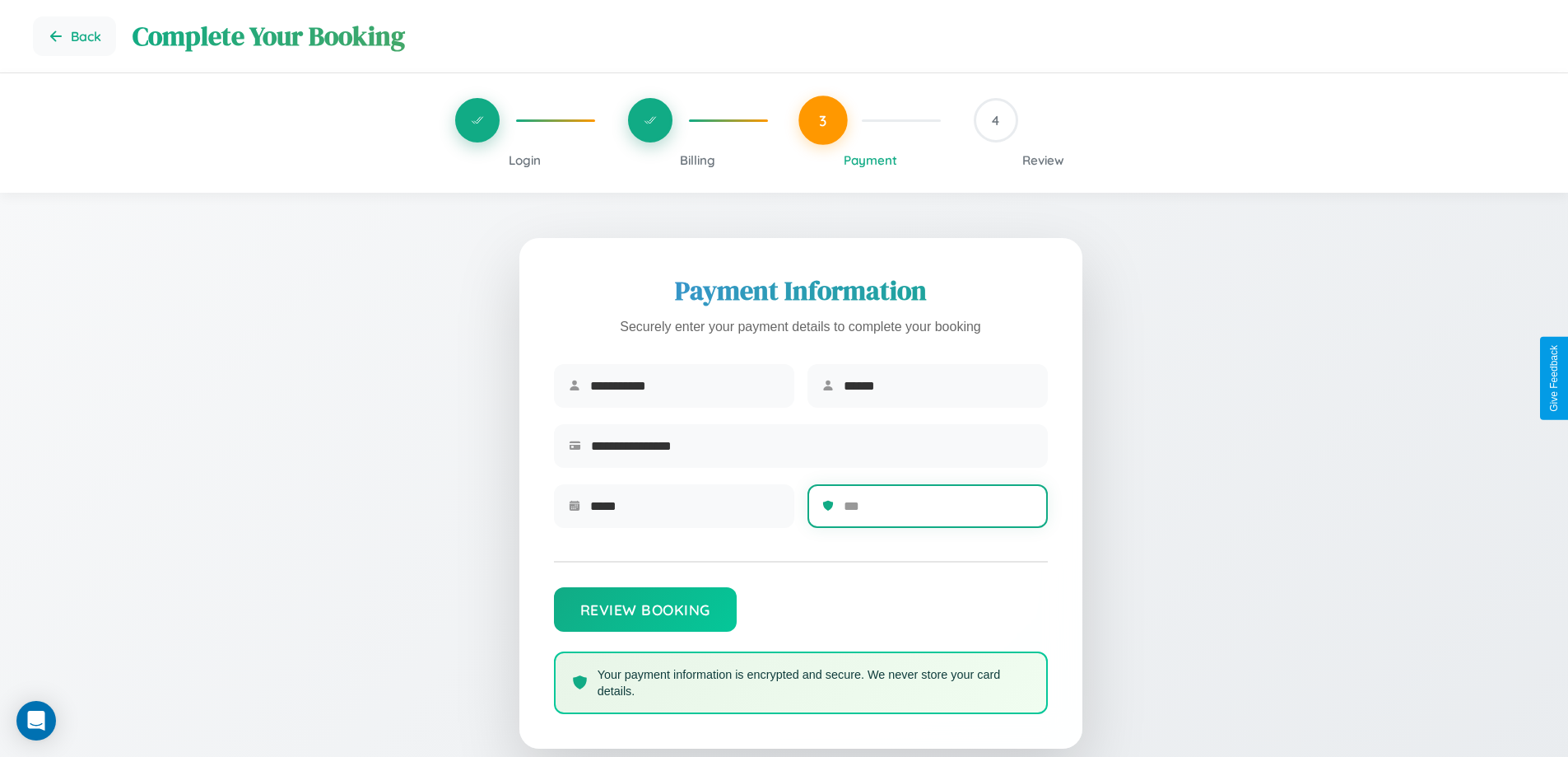
click at [938, 511] on input "text" at bounding box center [938, 505] width 189 height 40
type input "***"
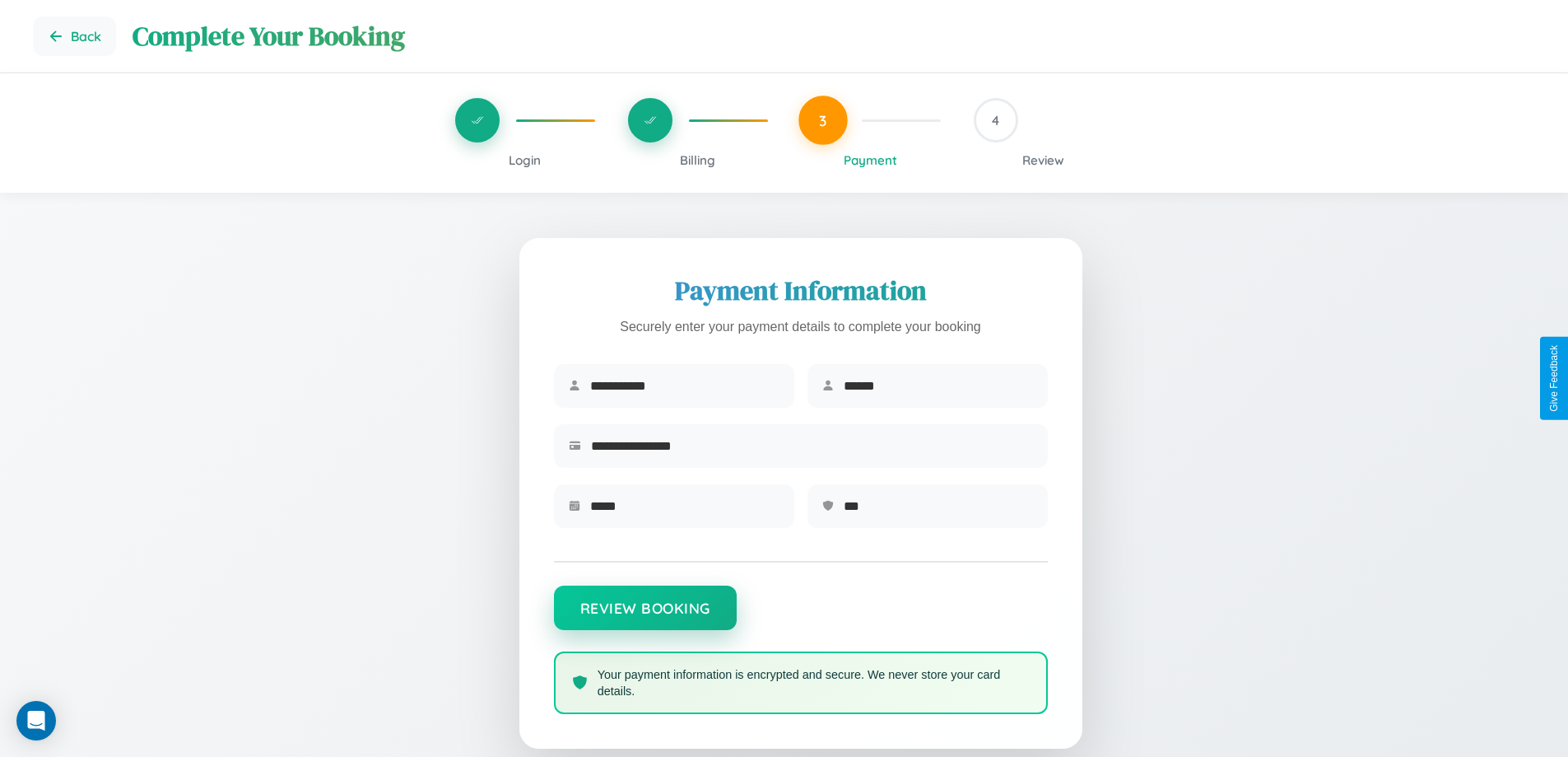
click at [645, 617] on button "Review Booking" at bounding box center [645, 608] width 182 height 45
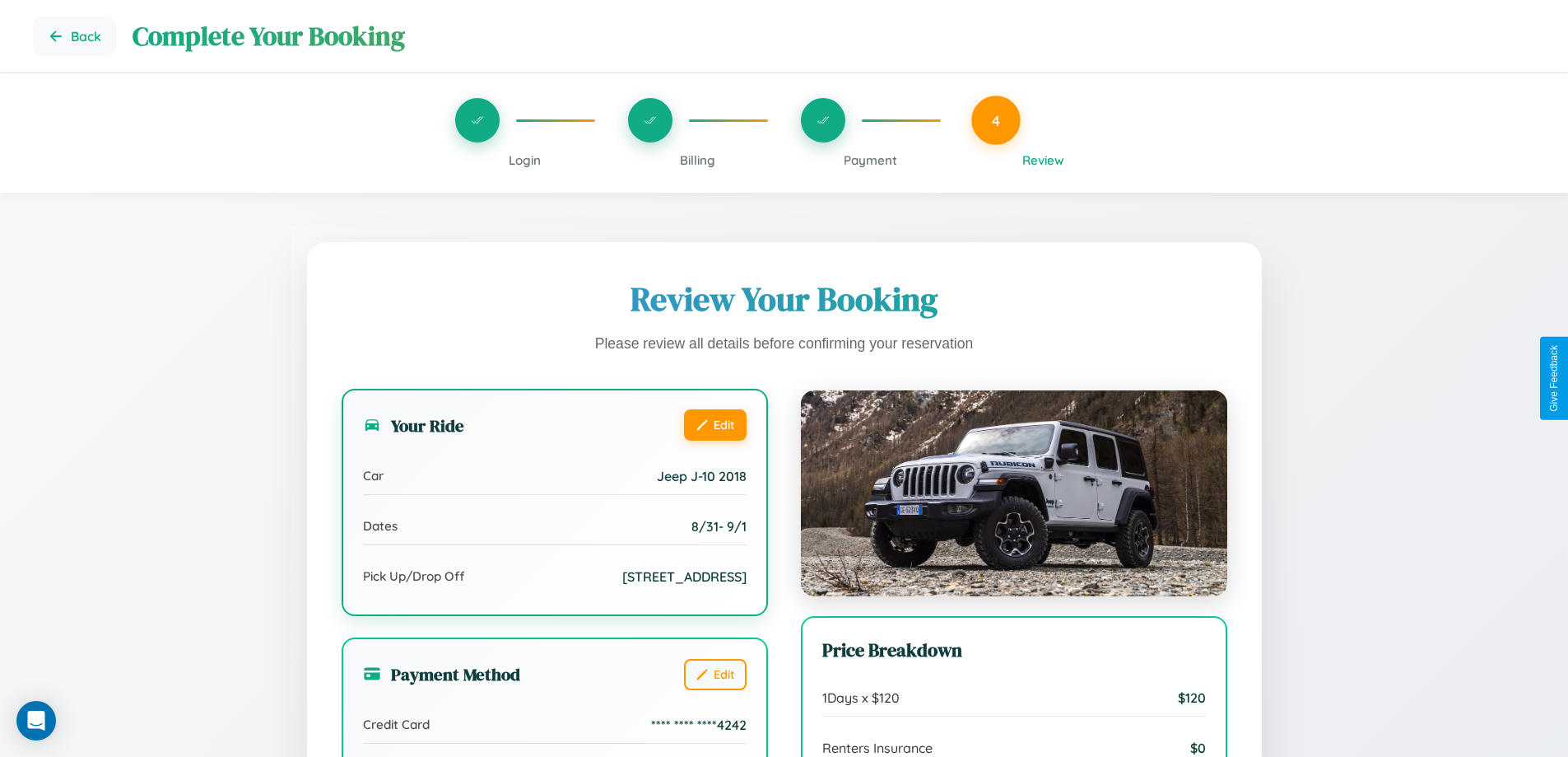
click at [715, 425] on button "Edit" at bounding box center [716, 425] width 62 height 31
click at [715, 424] on button "Edit" at bounding box center [716, 425] width 62 height 31
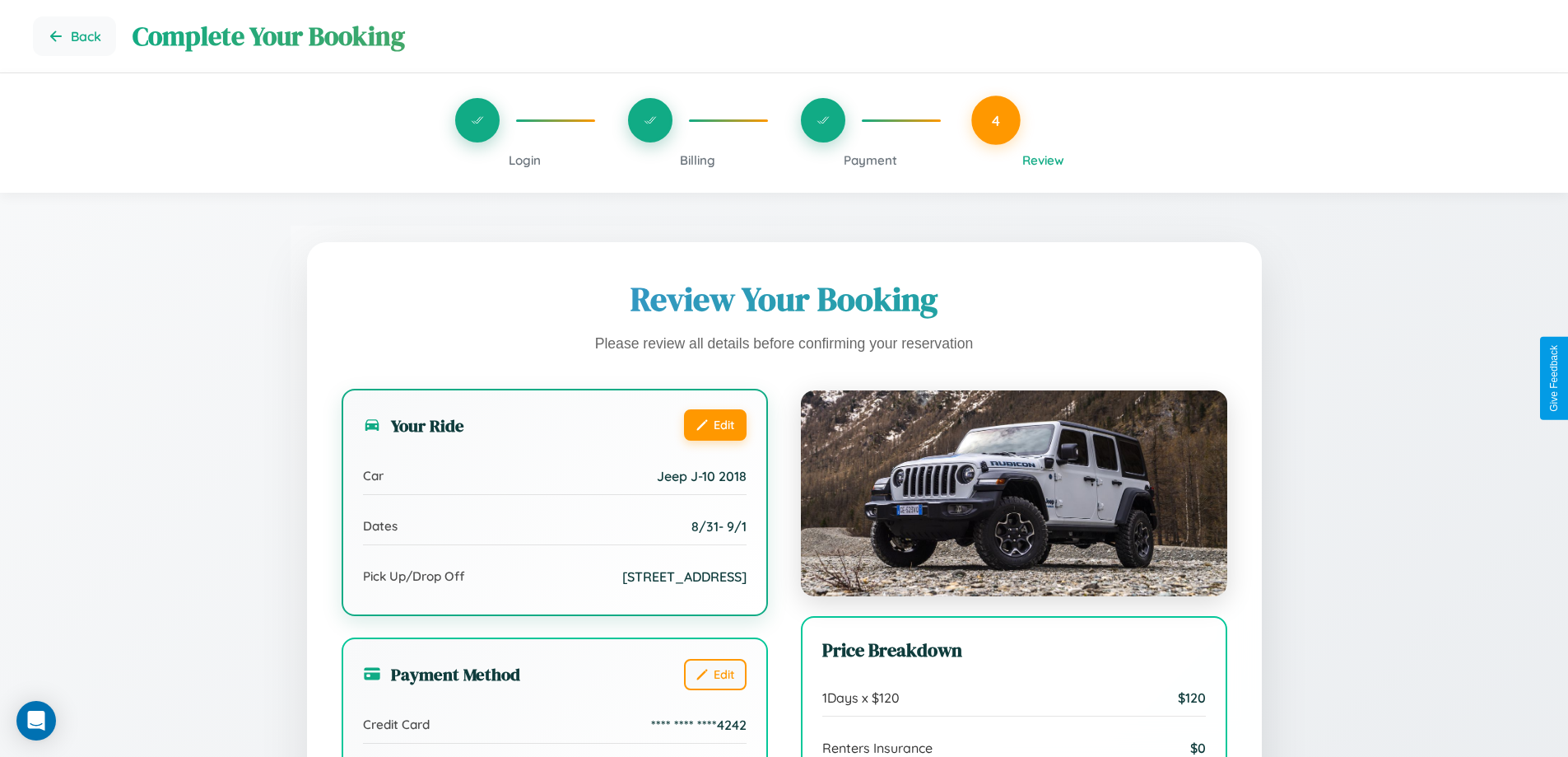
click at [715, 424] on button "Edit" at bounding box center [716, 425] width 62 height 31
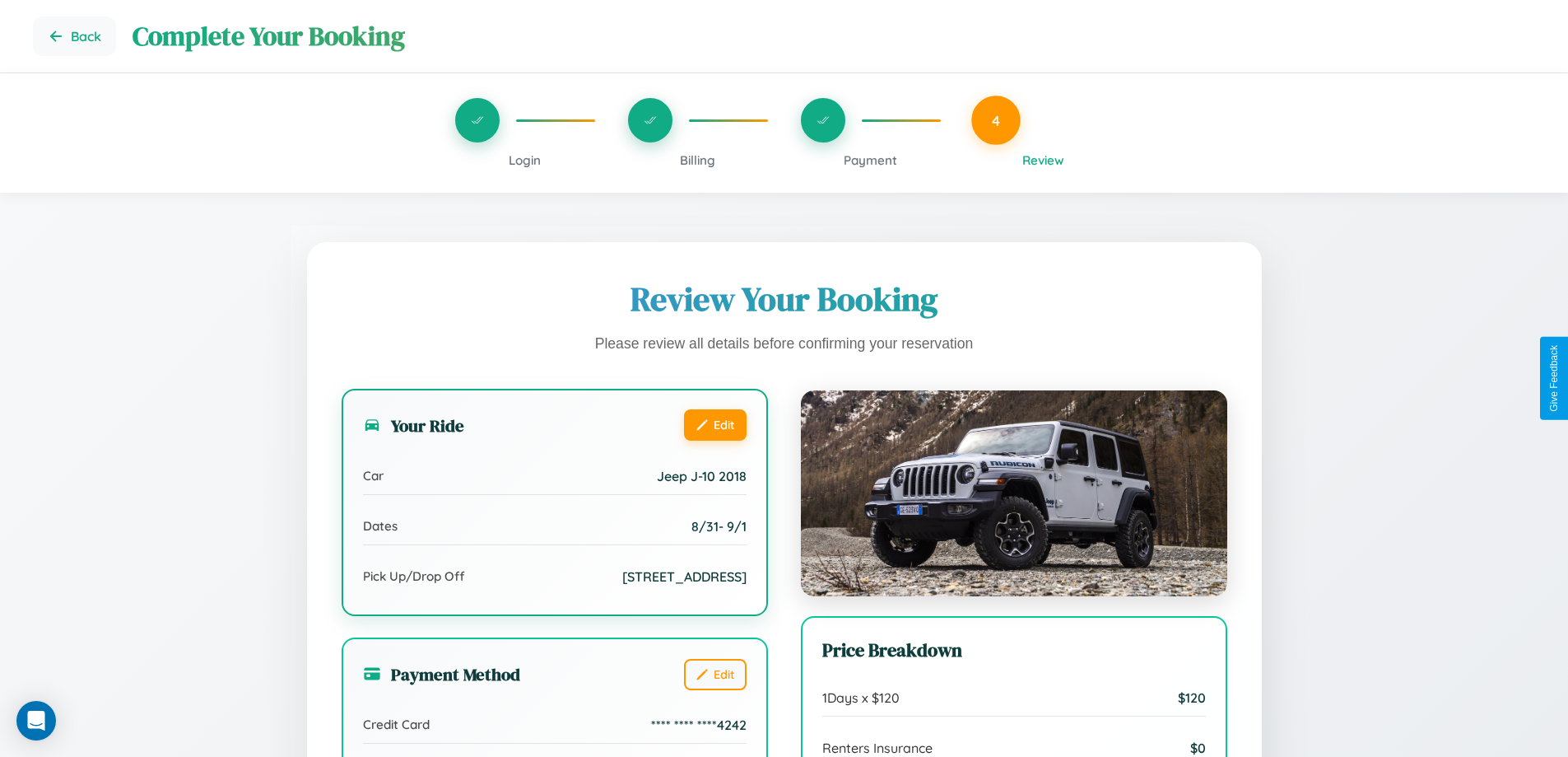
click at [715, 424] on button "Edit" at bounding box center [716, 425] width 62 height 31
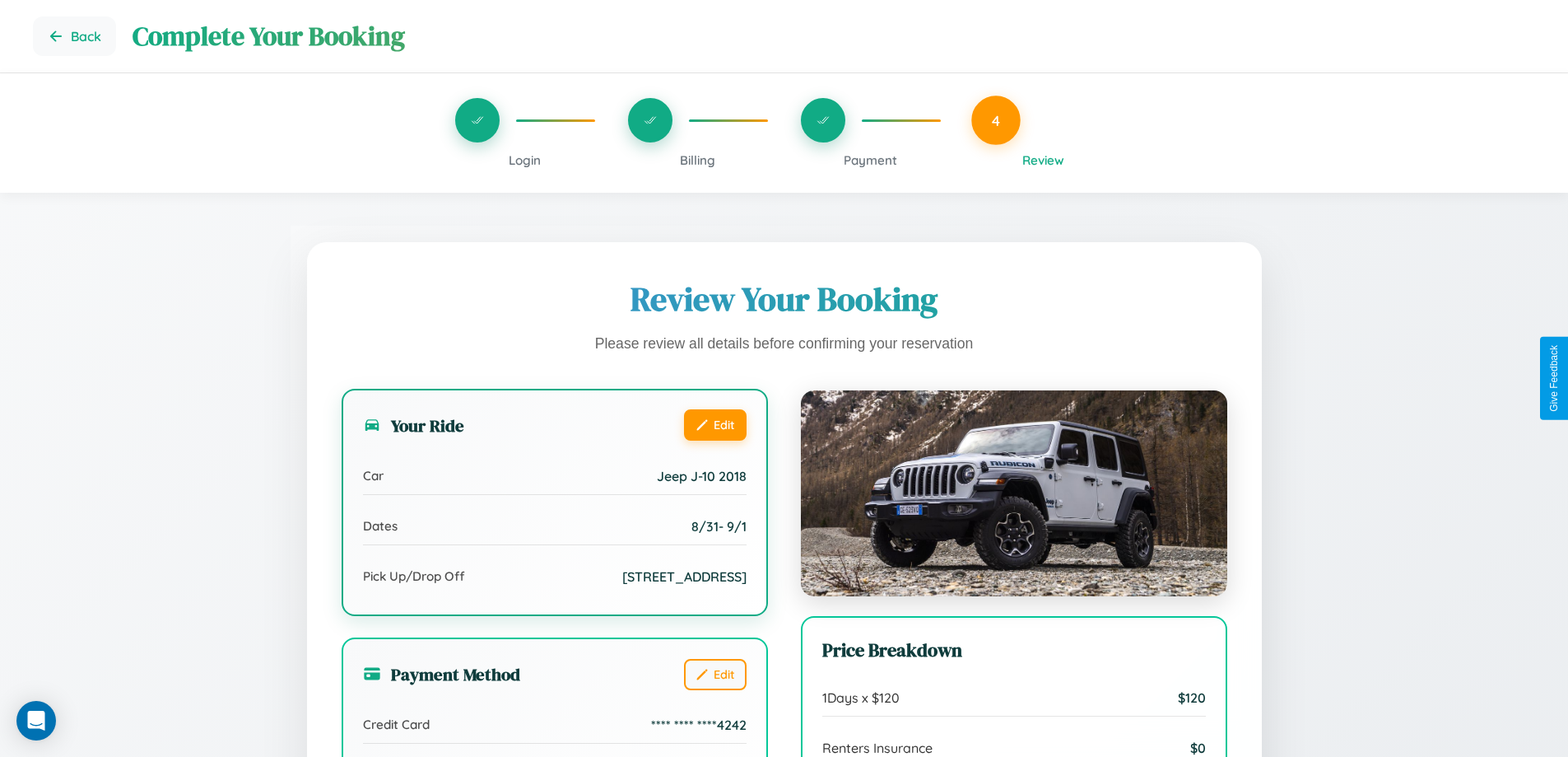
click at [715, 424] on button "Edit" at bounding box center [716, 425] width 62 height 31
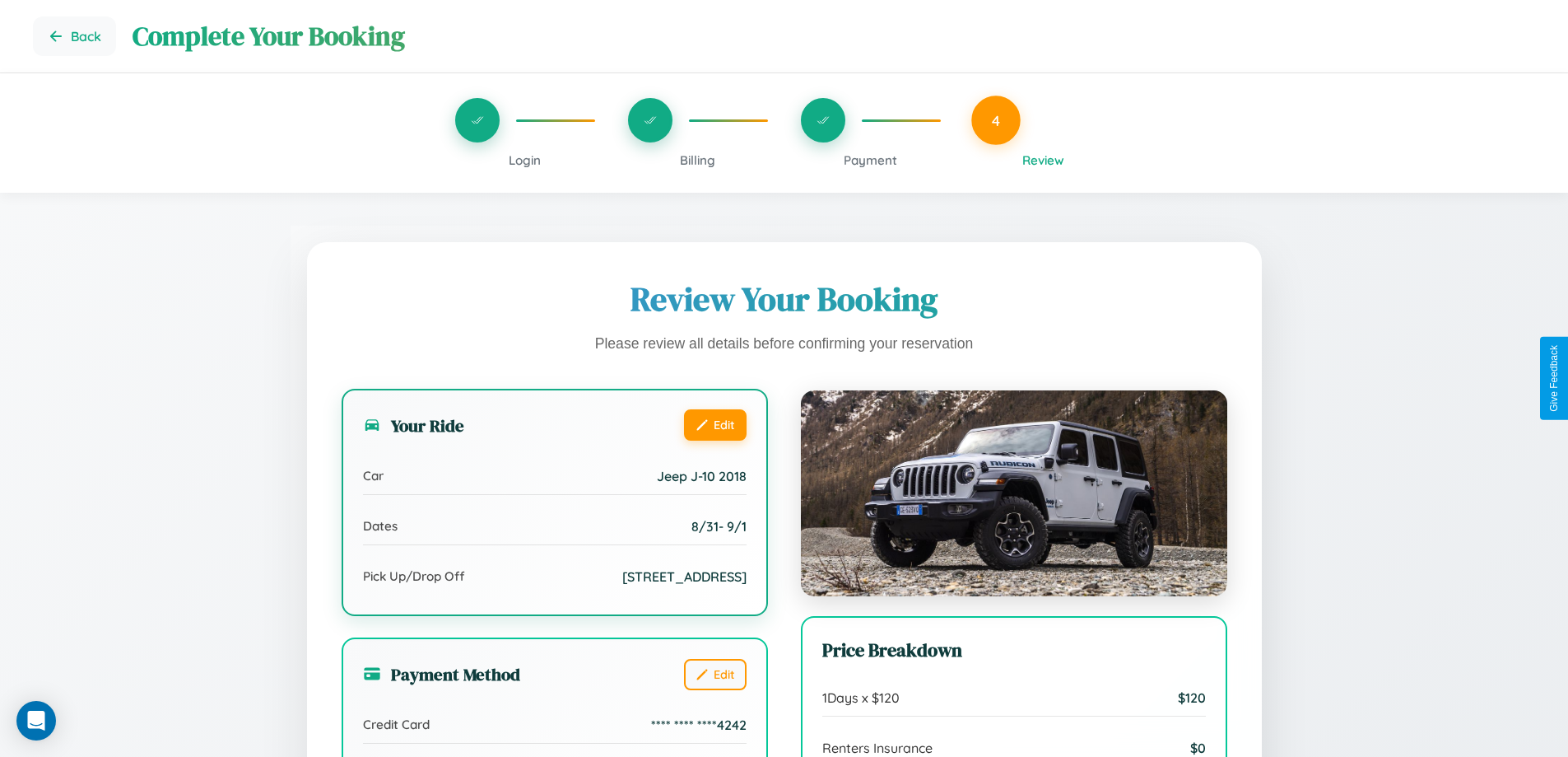
click at [715, 424] on button "Edit" at bounding box center [716, 425] width 62 height 31
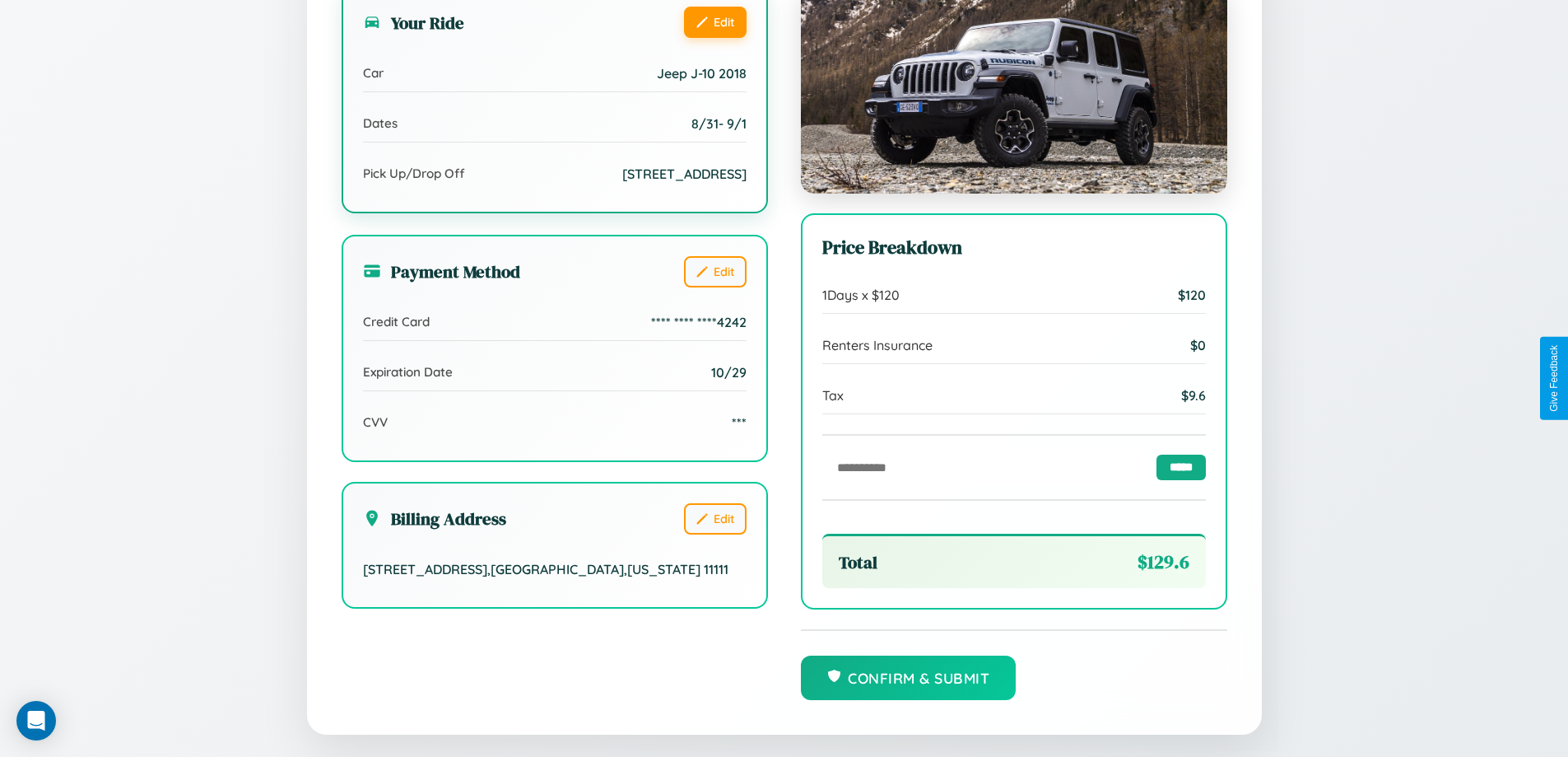
scroll to position [454, 0]
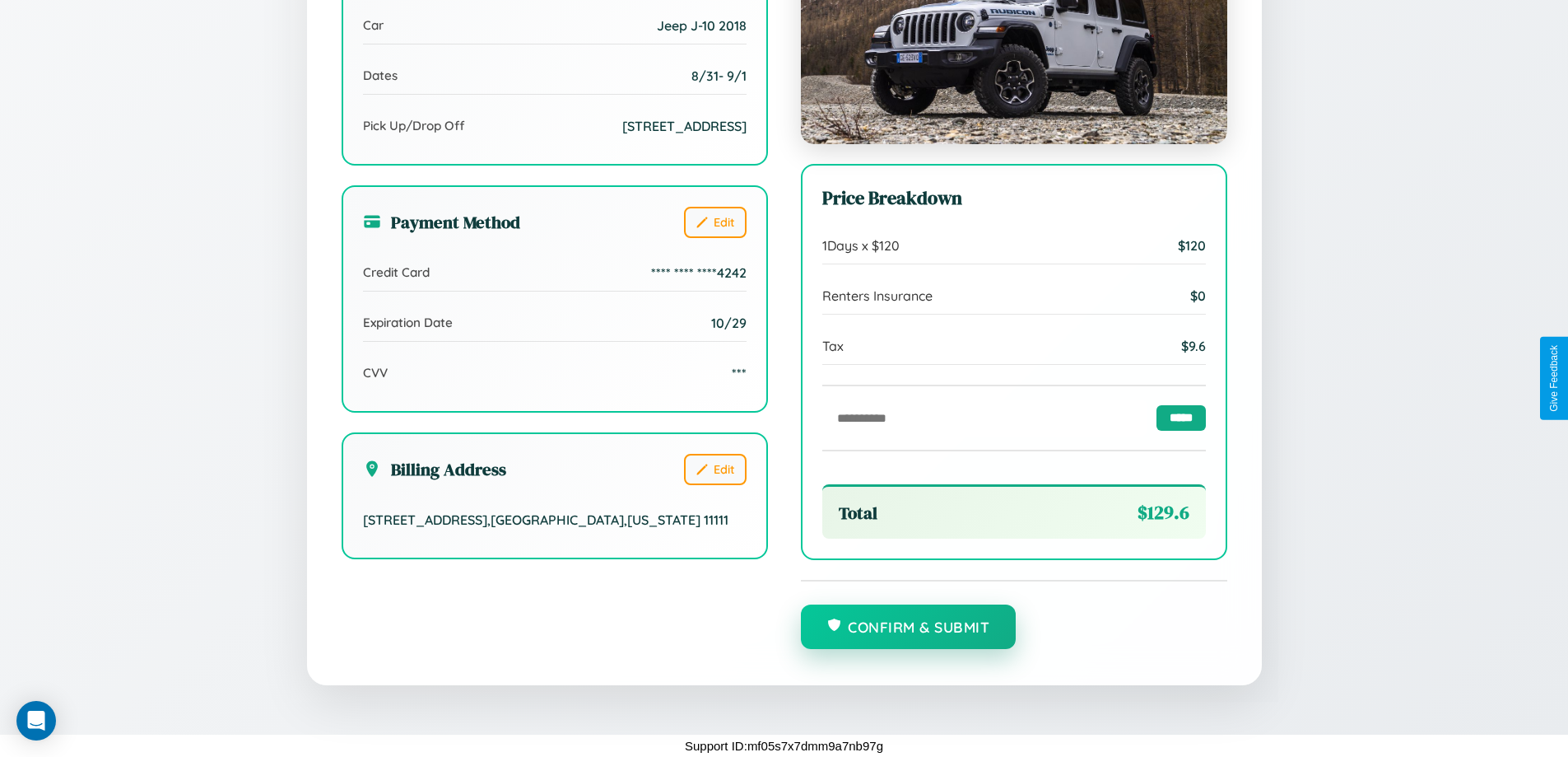
click at [908, 626] on button "Confirm & Submit" at bounding box center [908, 627] width 216 height 45
